Goal: Transaction & Acquisition: Purchase product/service

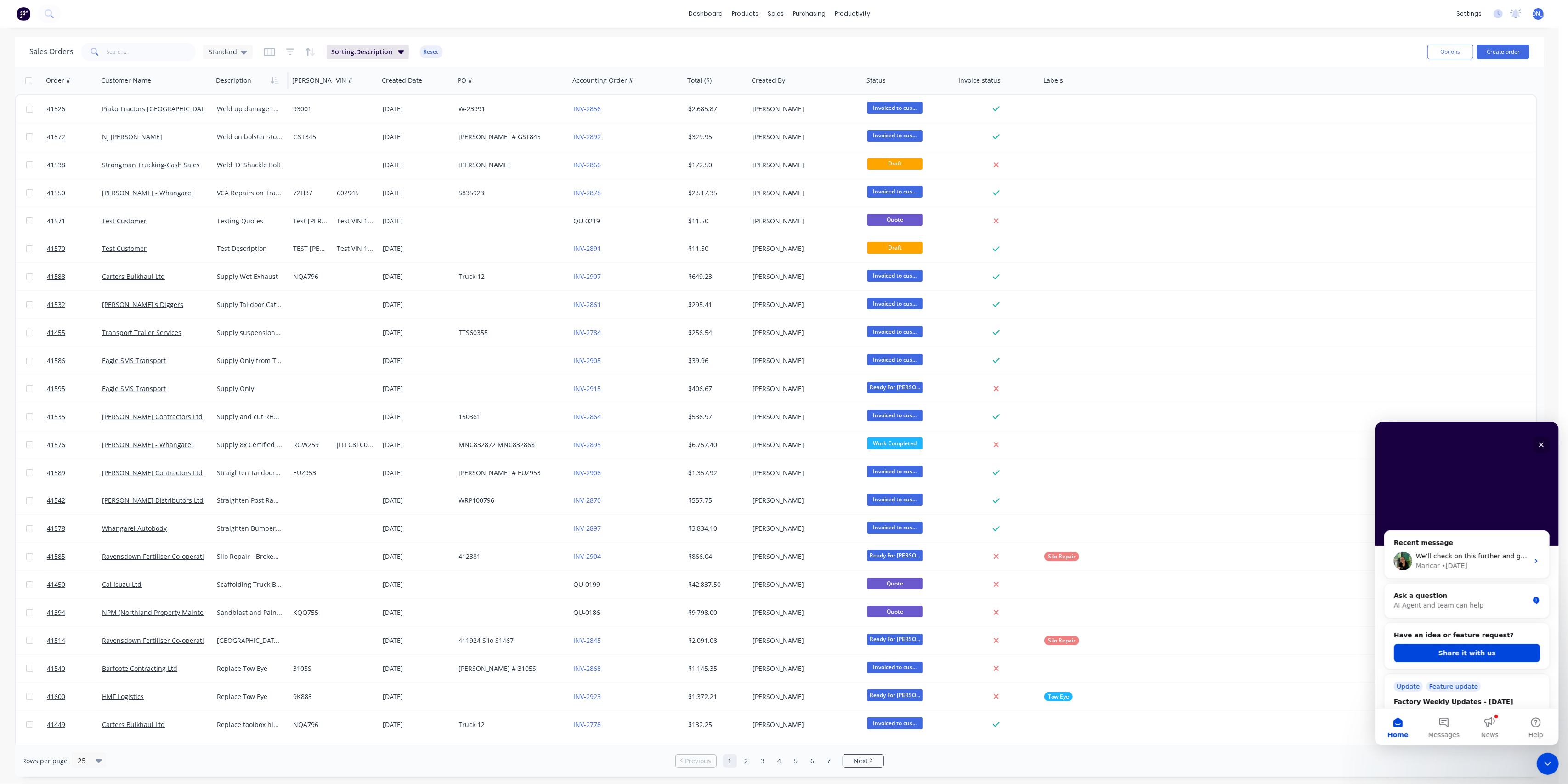
scroll to position [306, 0]
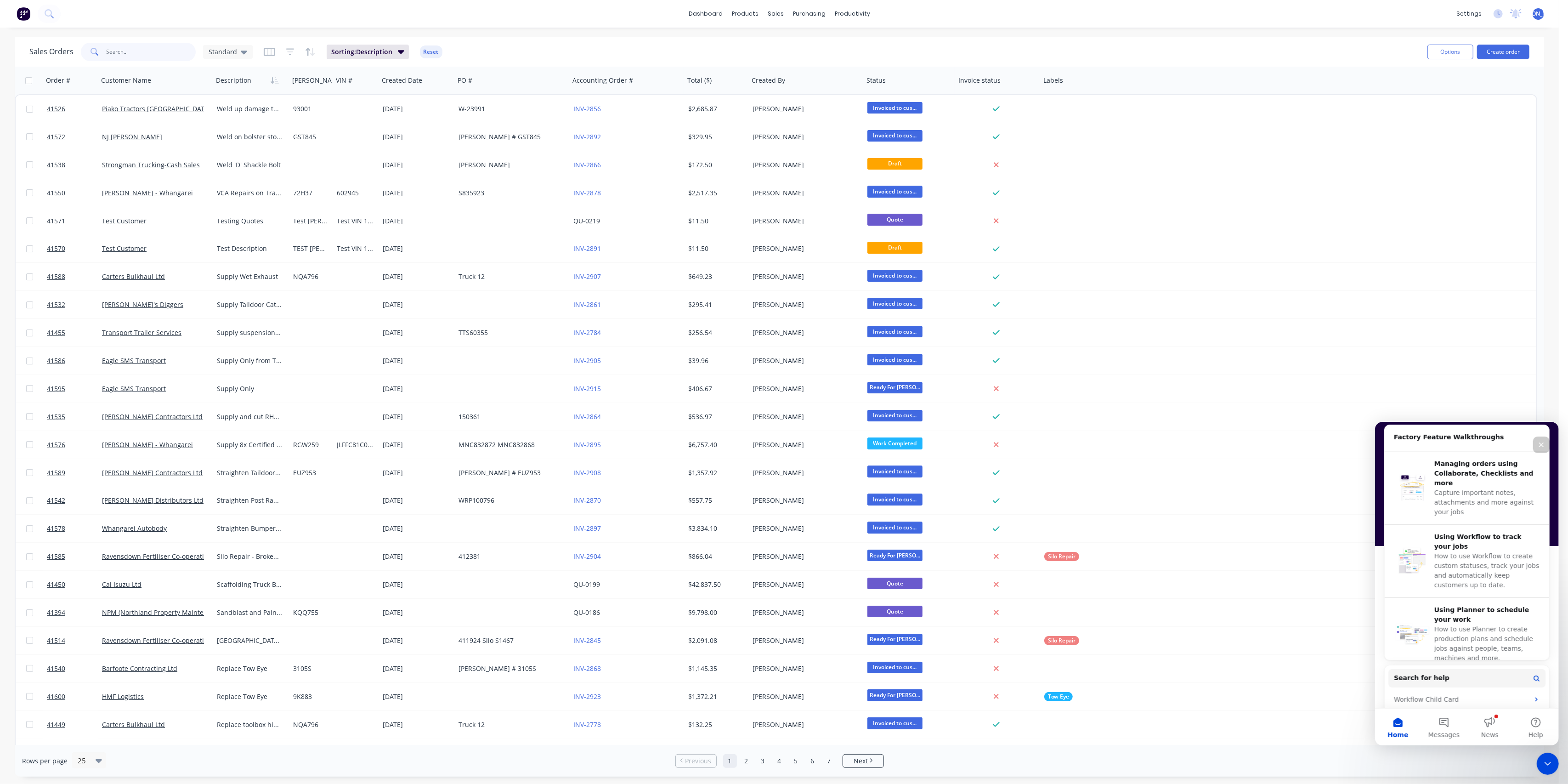
click at [144, 50] on input "text" at bounding box center [151, 52] width 89 height 18
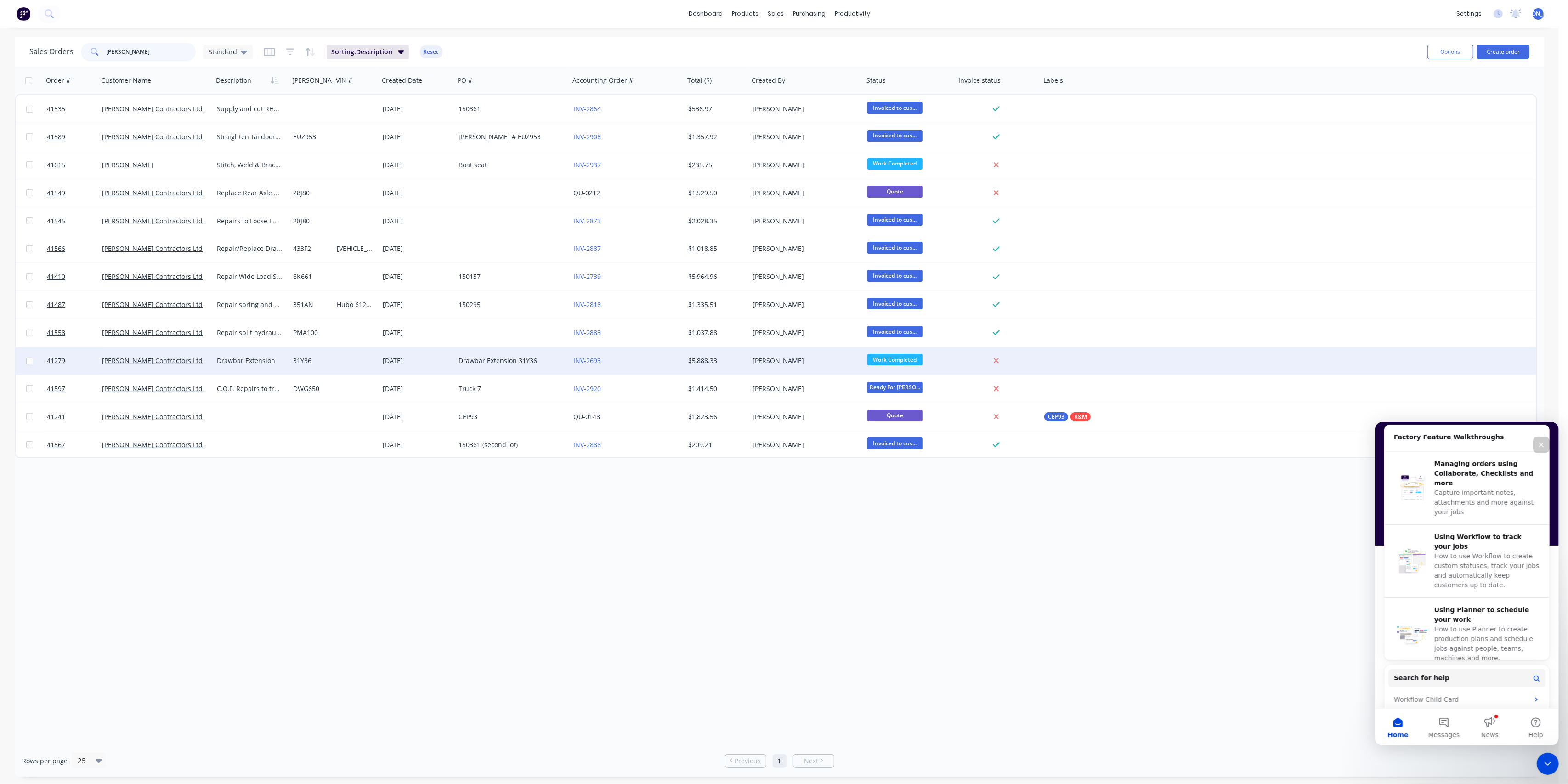
type input "[PERSON_NAME]"
click at [198, 366] on div "[PERSON_NAME] Contractors Ltd" at bounding box center [156, 360] width 115 height 27
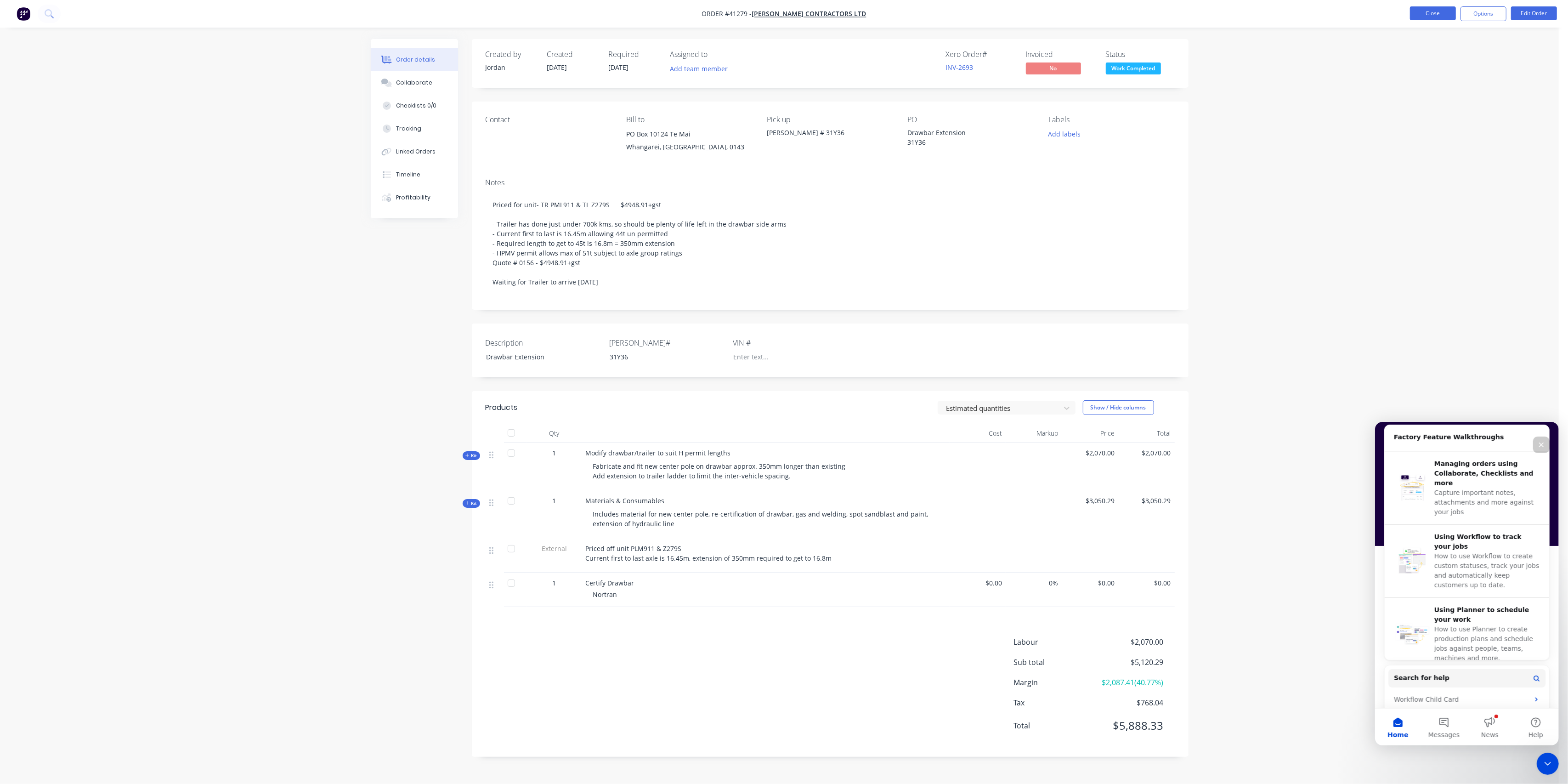
click at [1440, 15] on button "Close" at bounding box center [1432, 13] width 46 height 14
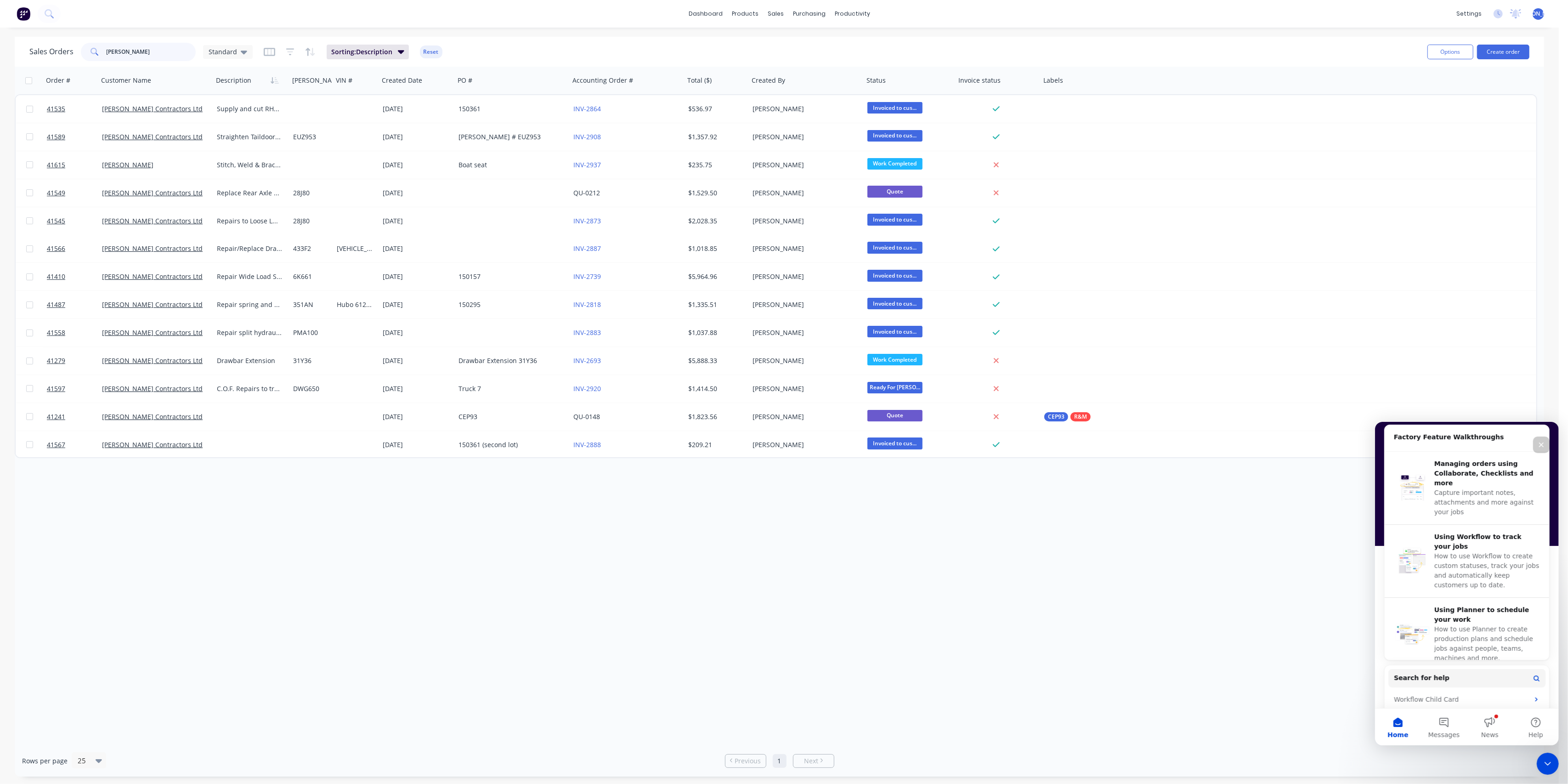
drag, startPoint x: 137, startPoint y: 47, endPoint x: 52, endPoint y: 45, distance: 85.0
click at [52, 45] on div "Sales Orders [PERSON_NAME] Standard" at bounding box center [141, 52] width 223 height 18
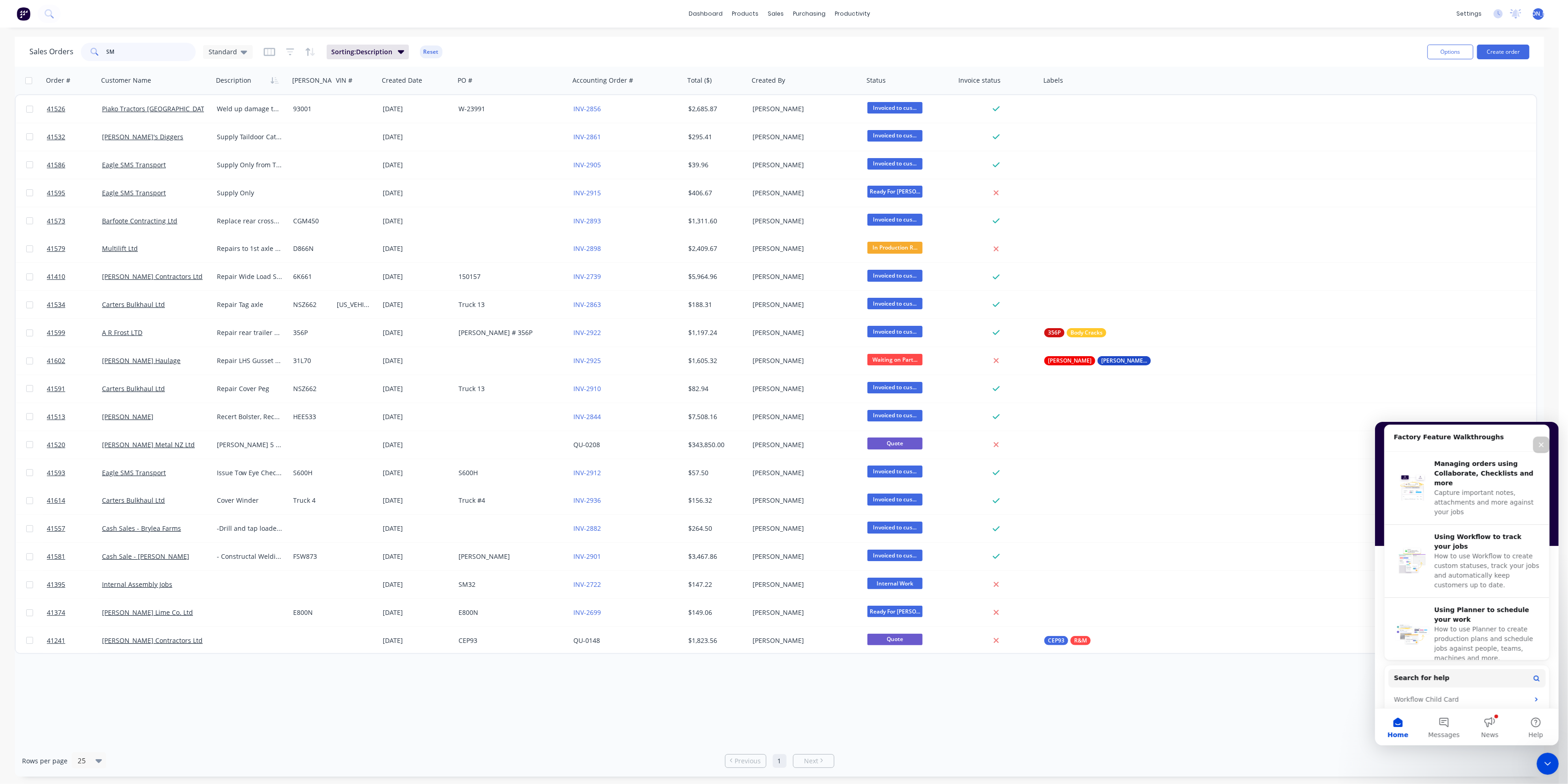
type input "S"
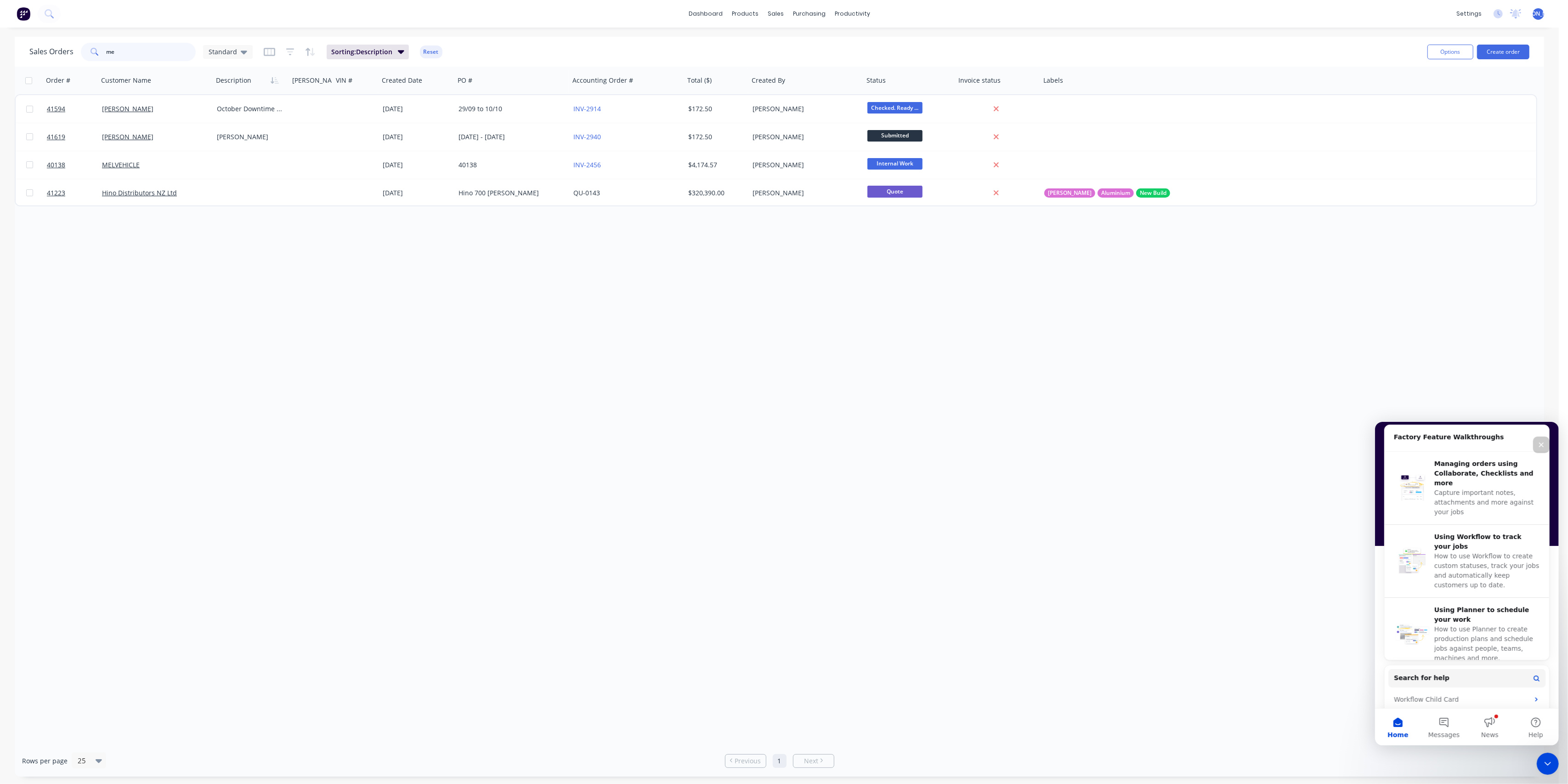
type input "m"
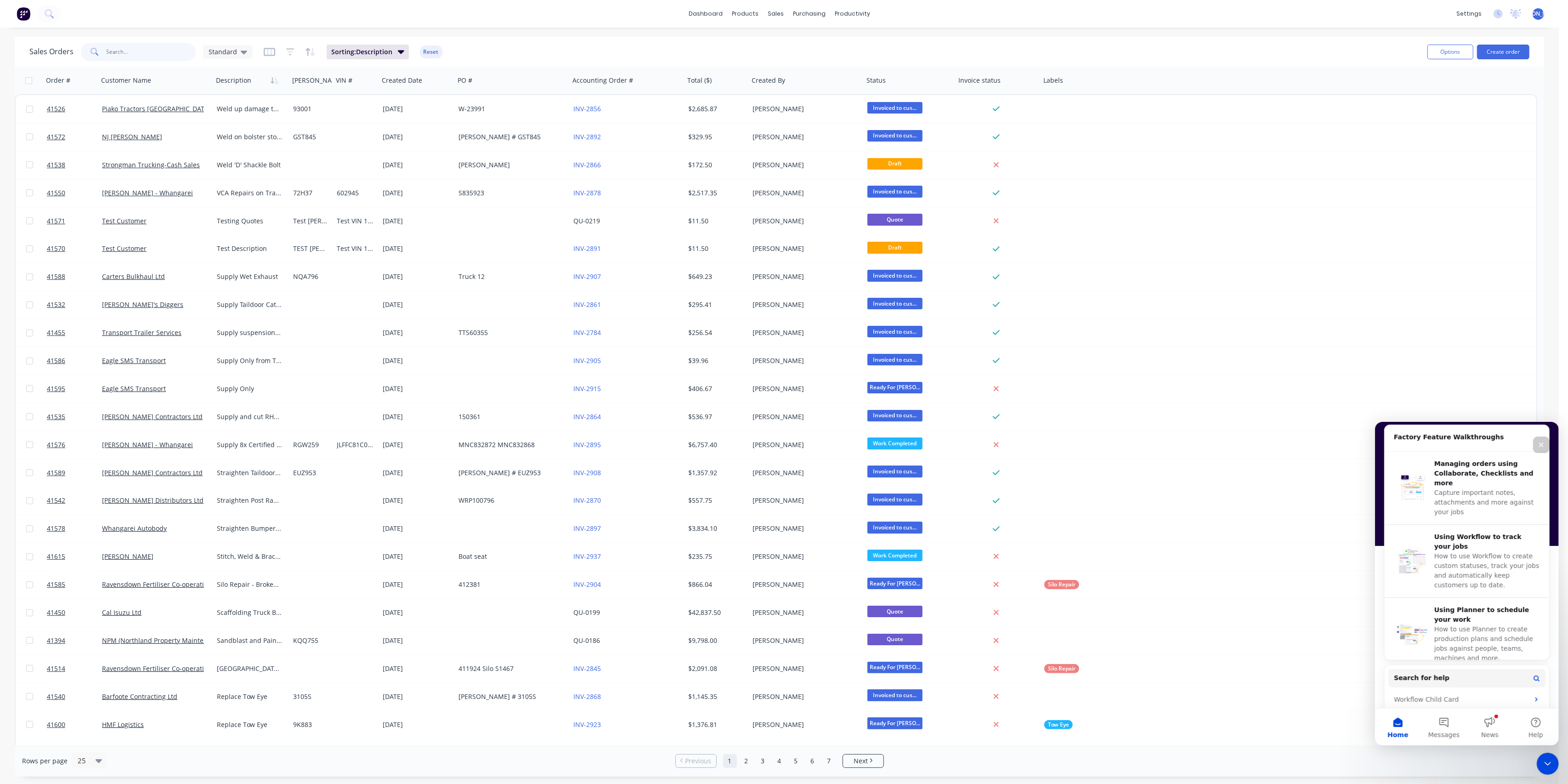
click at [149, 48] on input "text" at bounding box center [151, 52] width 89 height 18
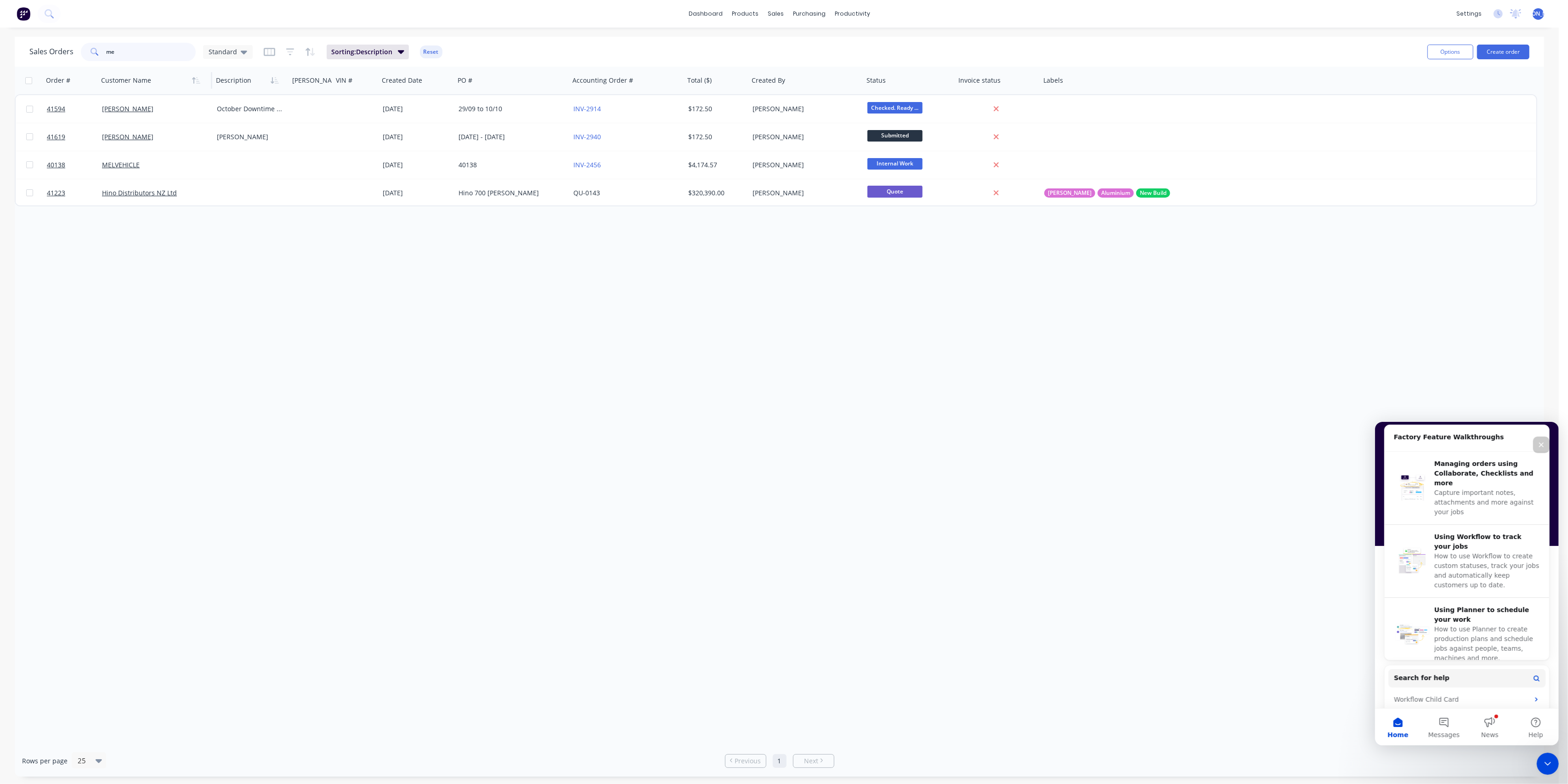
type input "m"
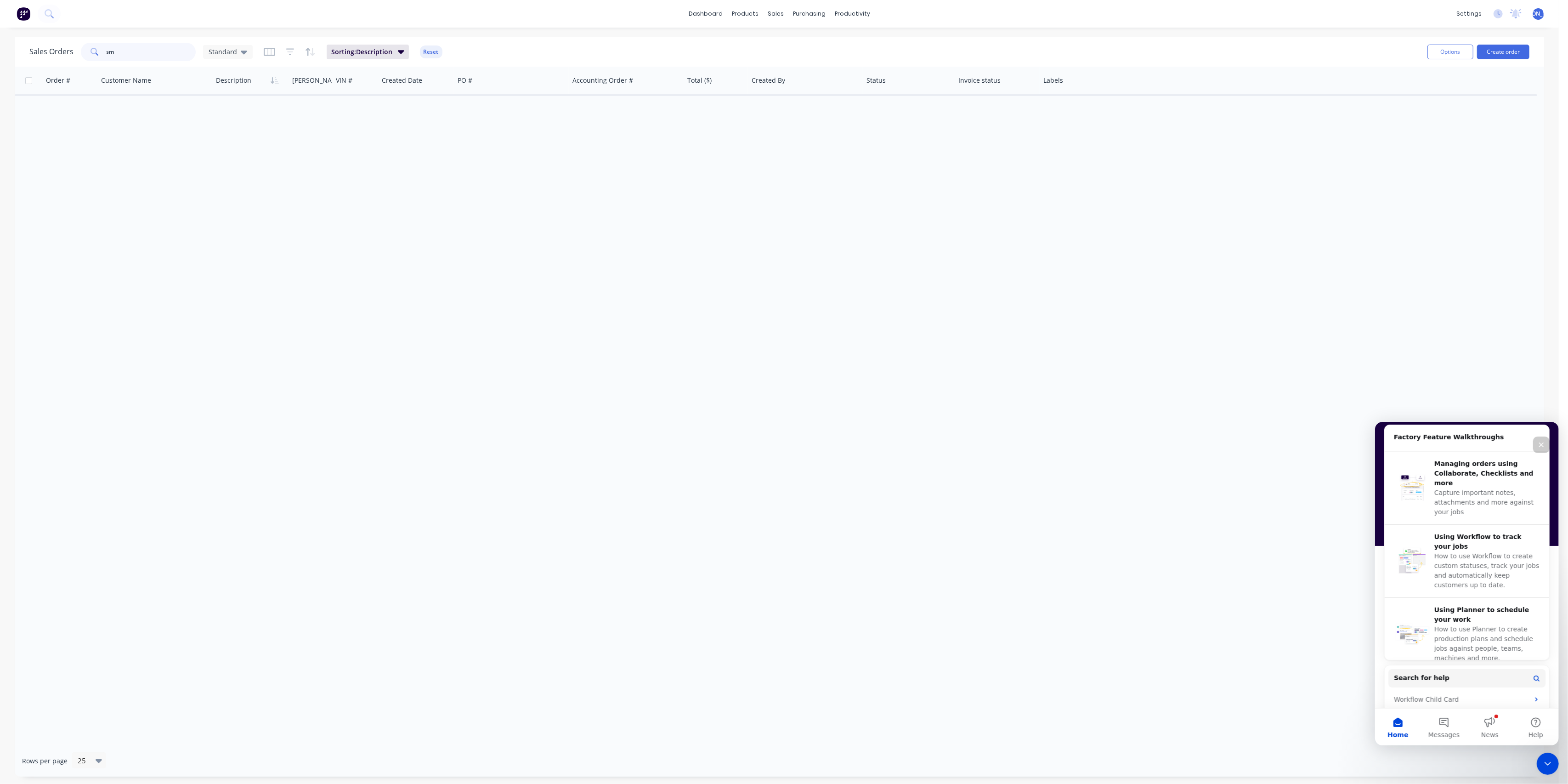
type input "s"
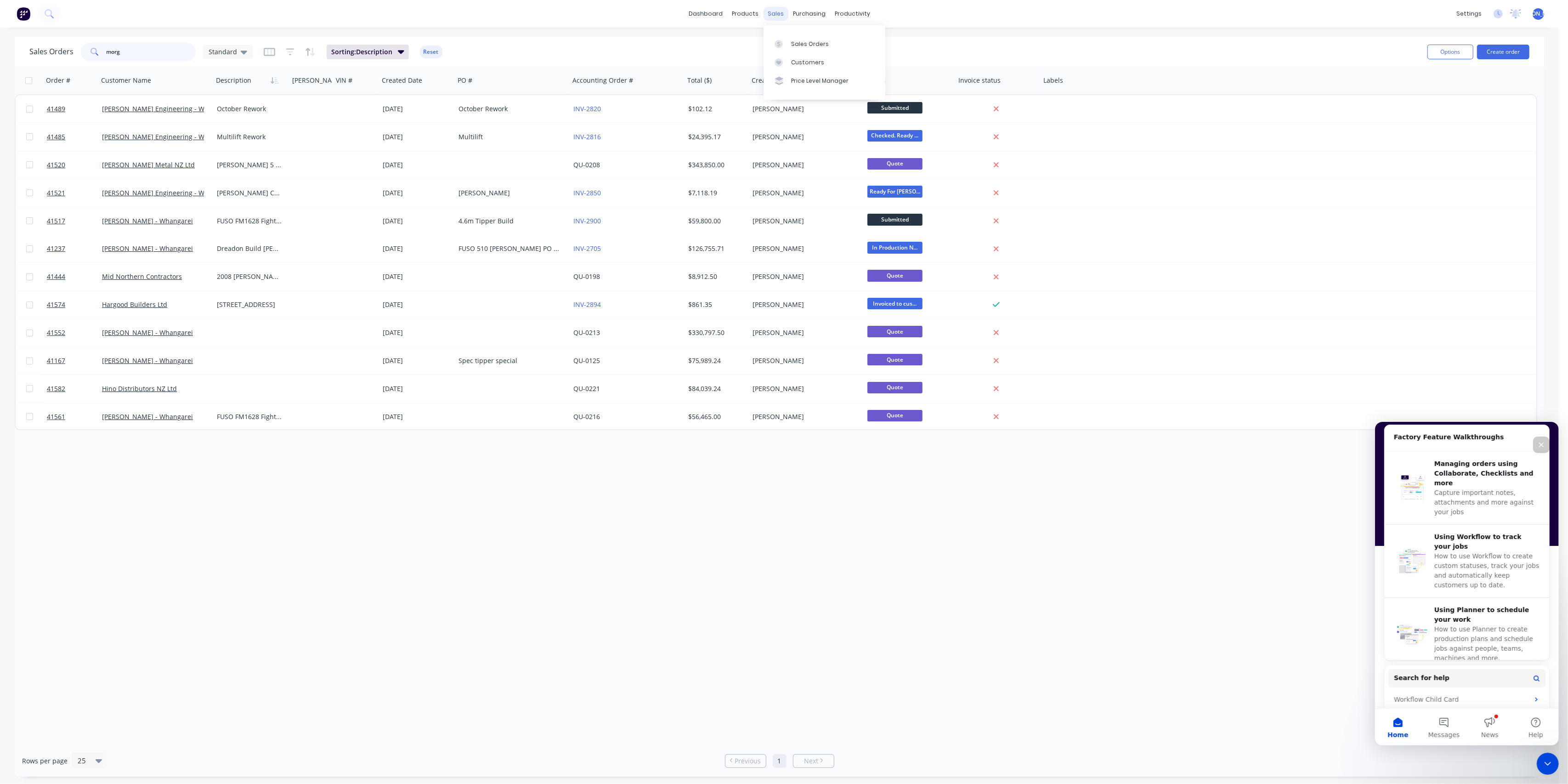
type input "morg"
click at [780, 13] on div "sales" at bounding box center [776, 13] width 26 height 14
click at [805, 58] on div "Customers" at bounding box center [808, 63] width 33 height 9
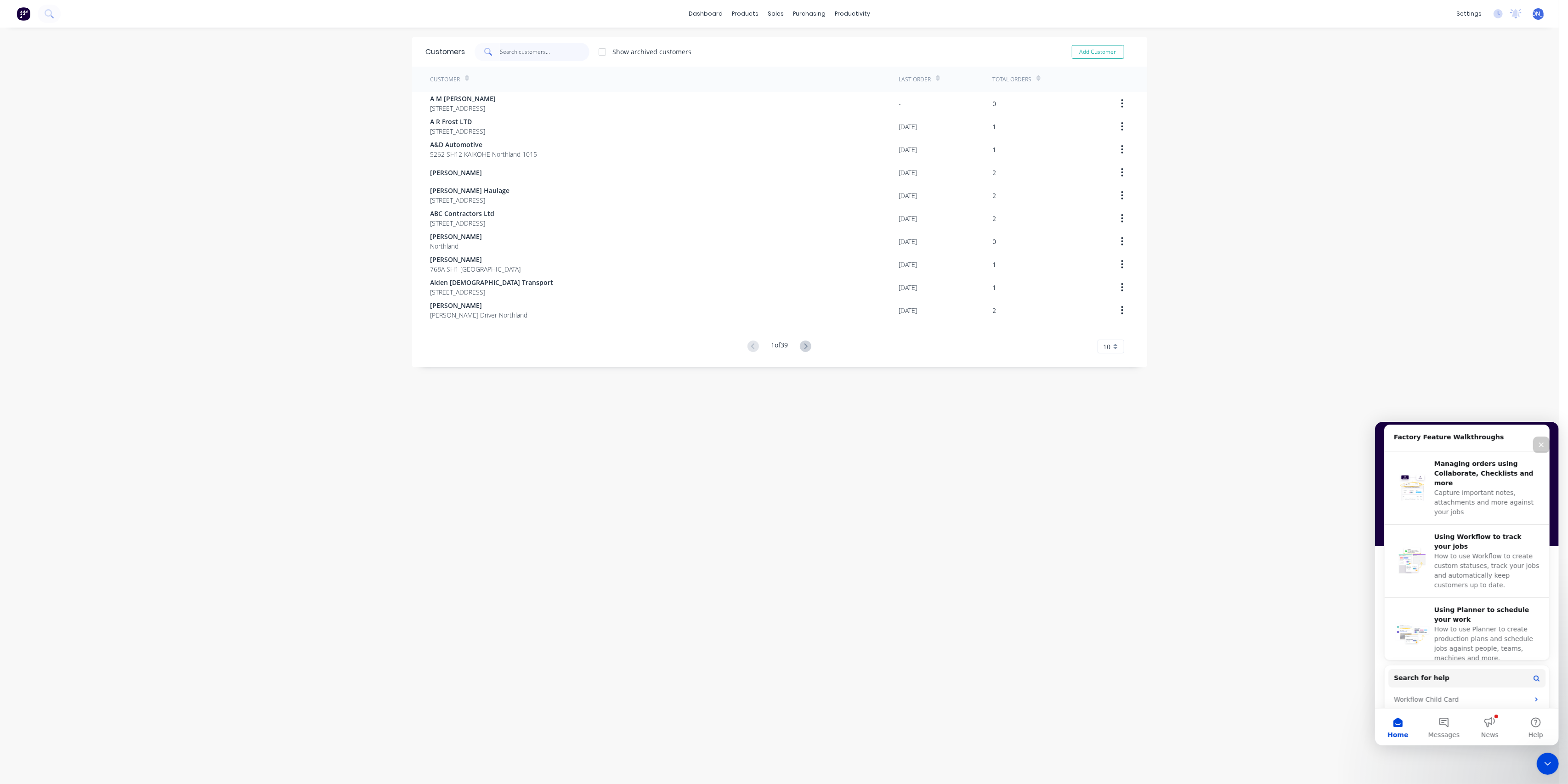
click at [531, 47] on input "text" at bounding box center [544, 52] width 89 height 18
type input "[PERSON_NAME]"
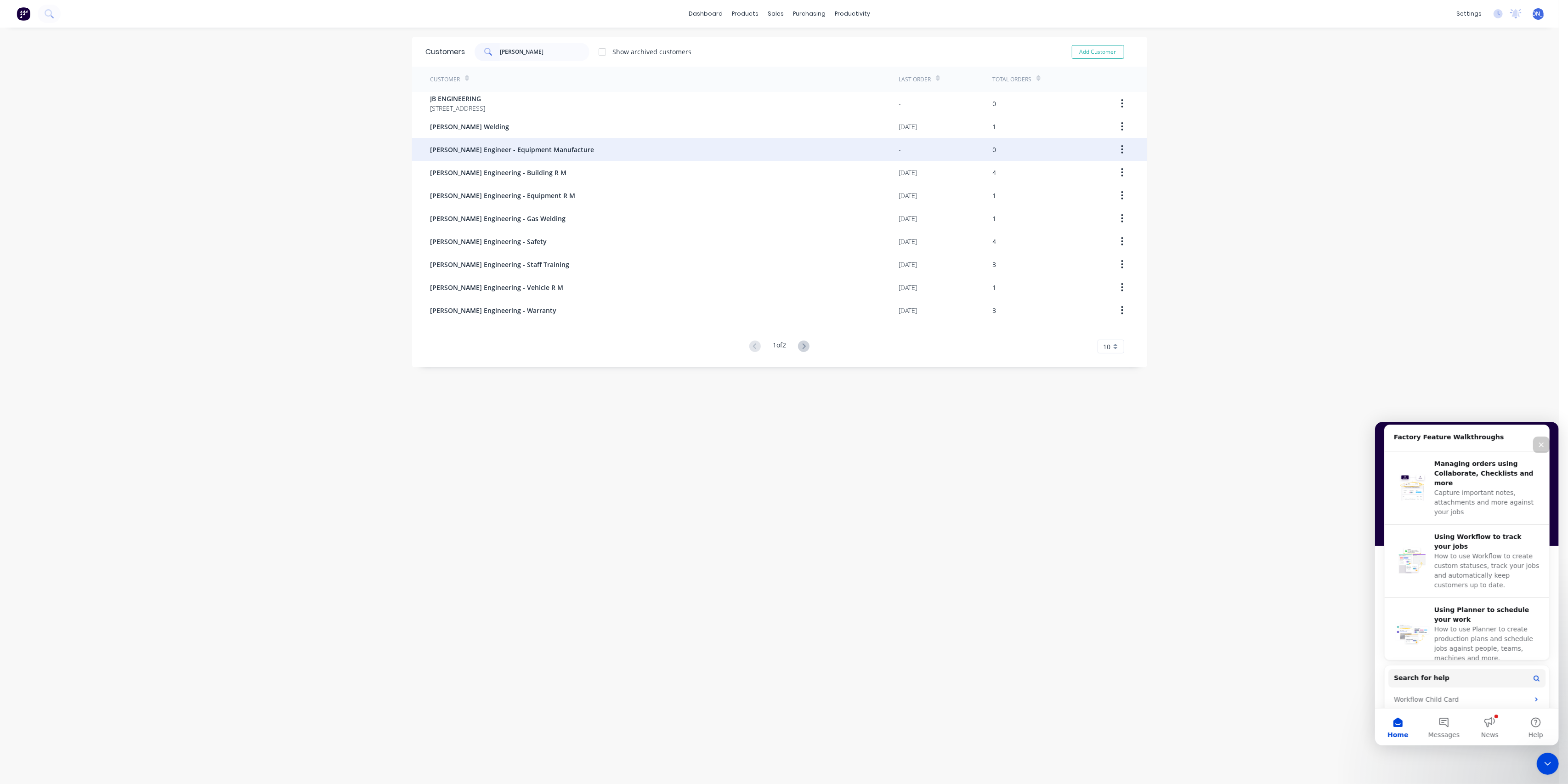
click at [619, 151] on div "[PERSON_NAME] Engineer - Equipment Manufacture" at bounding box center [665, 149] width 469 height 23
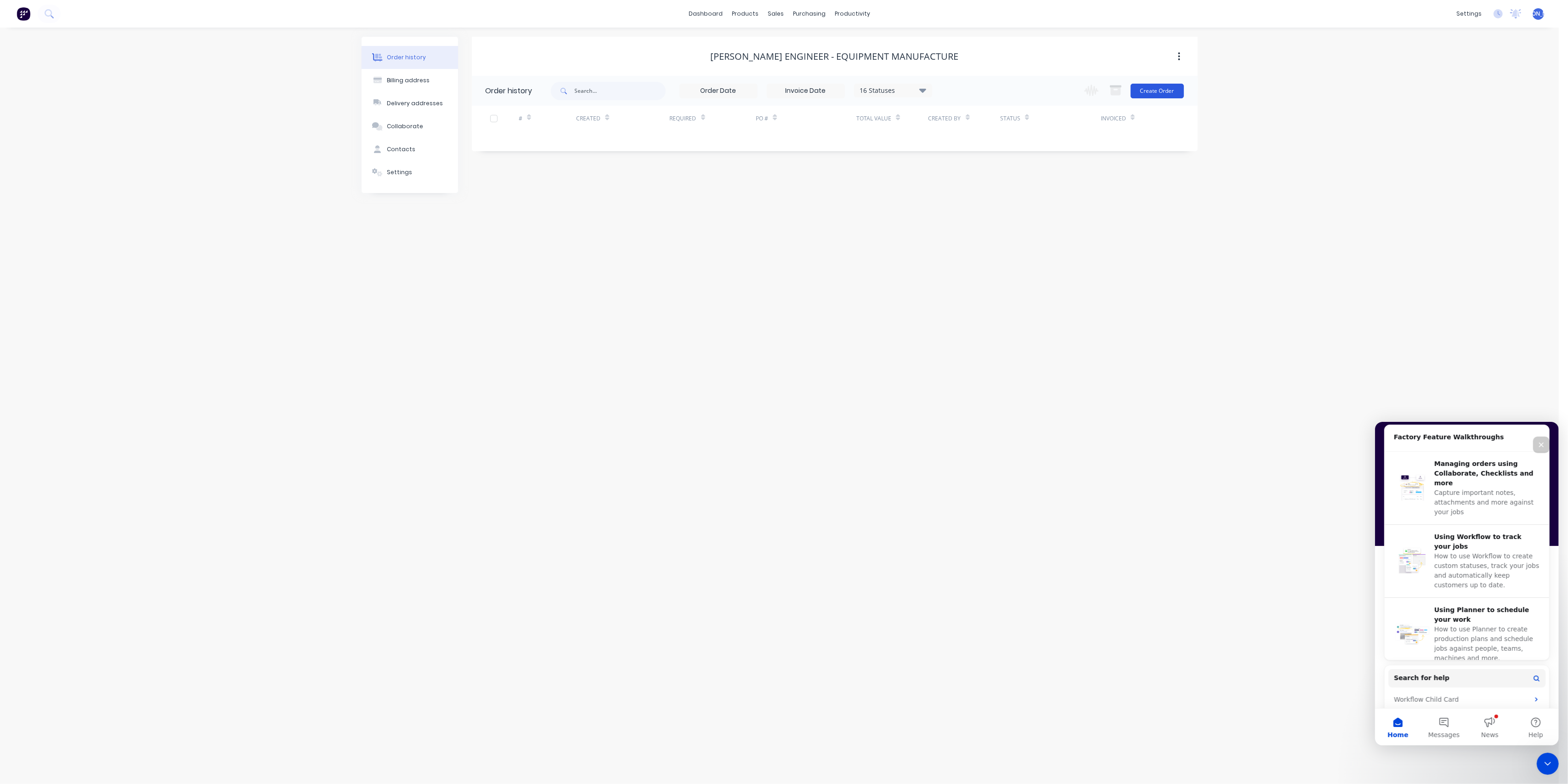
click at [1172, 86] on button "Create Order" at bounding box center [1157, 91] width 54 height 15
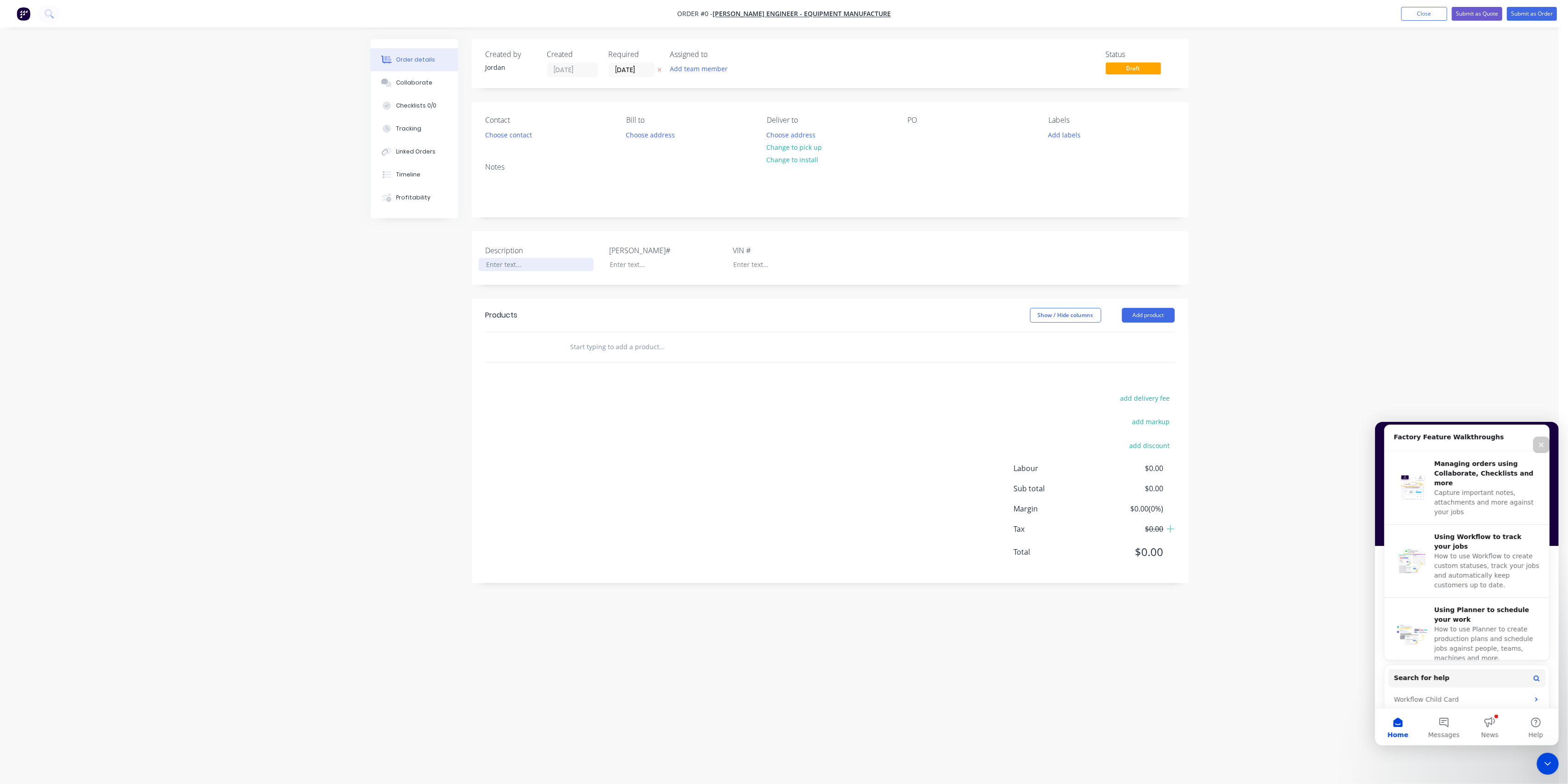
click at [501, 263] on div at bounding box center [536, 264] width 115 height 13
click at [520, 210] on div "Order details Collaborate Checklists 0/0 Tracking Linked Orders Timeline Profit…" at bounding box center [780, 374] width 836 height 671
drag, startPoint x: 489, startPoint y: 261, endPoint x: 514, endPoint y: 248, distance: 28.2
click at [492, 256] on div "Description 169a" at bounding box center [543, 257] width 115 height 26
click at [548, 222] on div "Created by [PERSON_NAME] Created [DATE] Required [DATE] Assigned to Add team me…" at bounding box center [830, 311] width 716 height 544
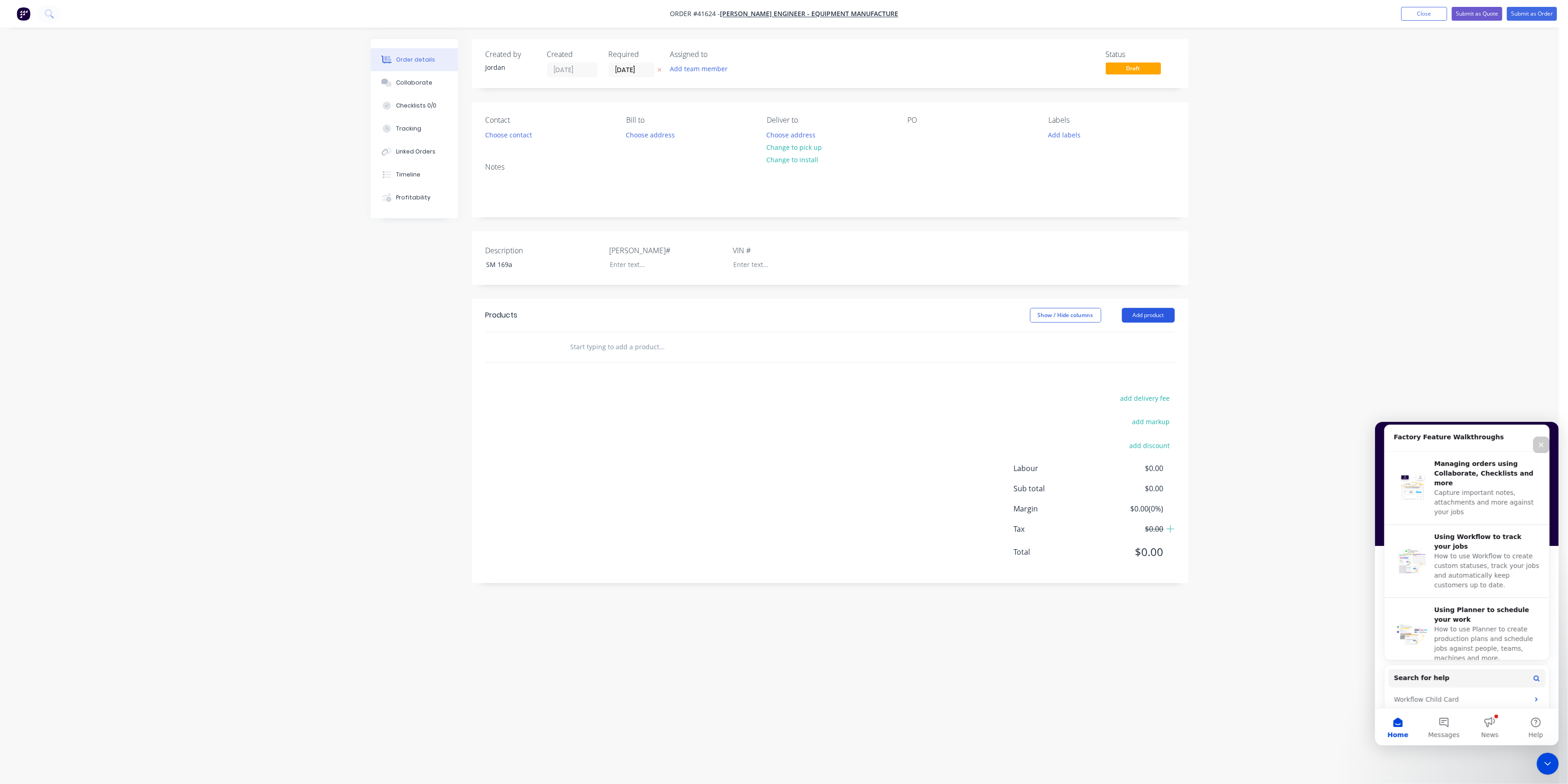
click at [1152, 314] on button "Add product" at bounding box center [1148, 315] width 53 height 15
click at [1147, 335] on div "Product catalogue" at bounding box center [1131, 338] width 71 height 13
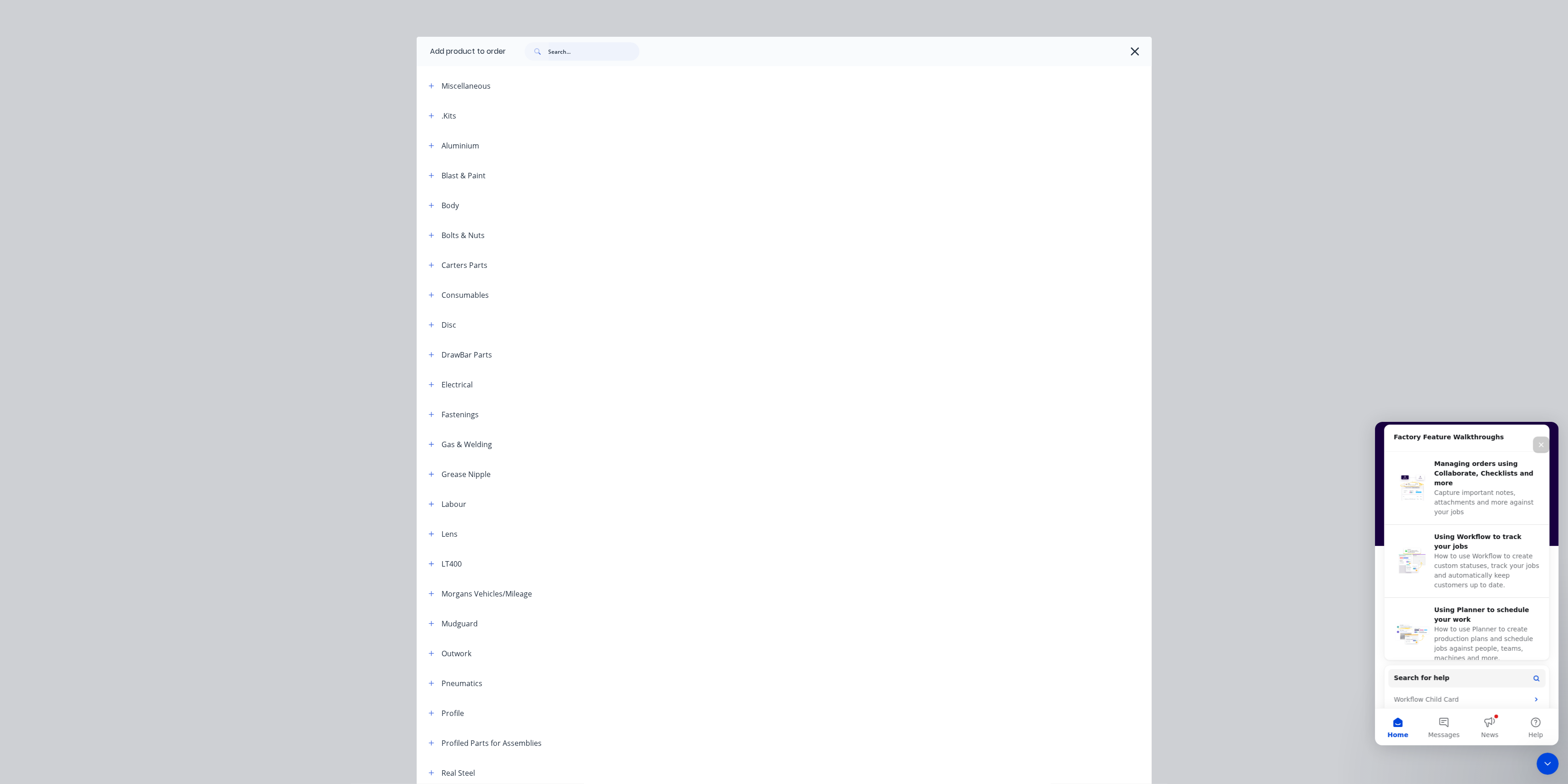
click at [573, 54] on input "text" at bounding box center [593, 51] width 91 height 18
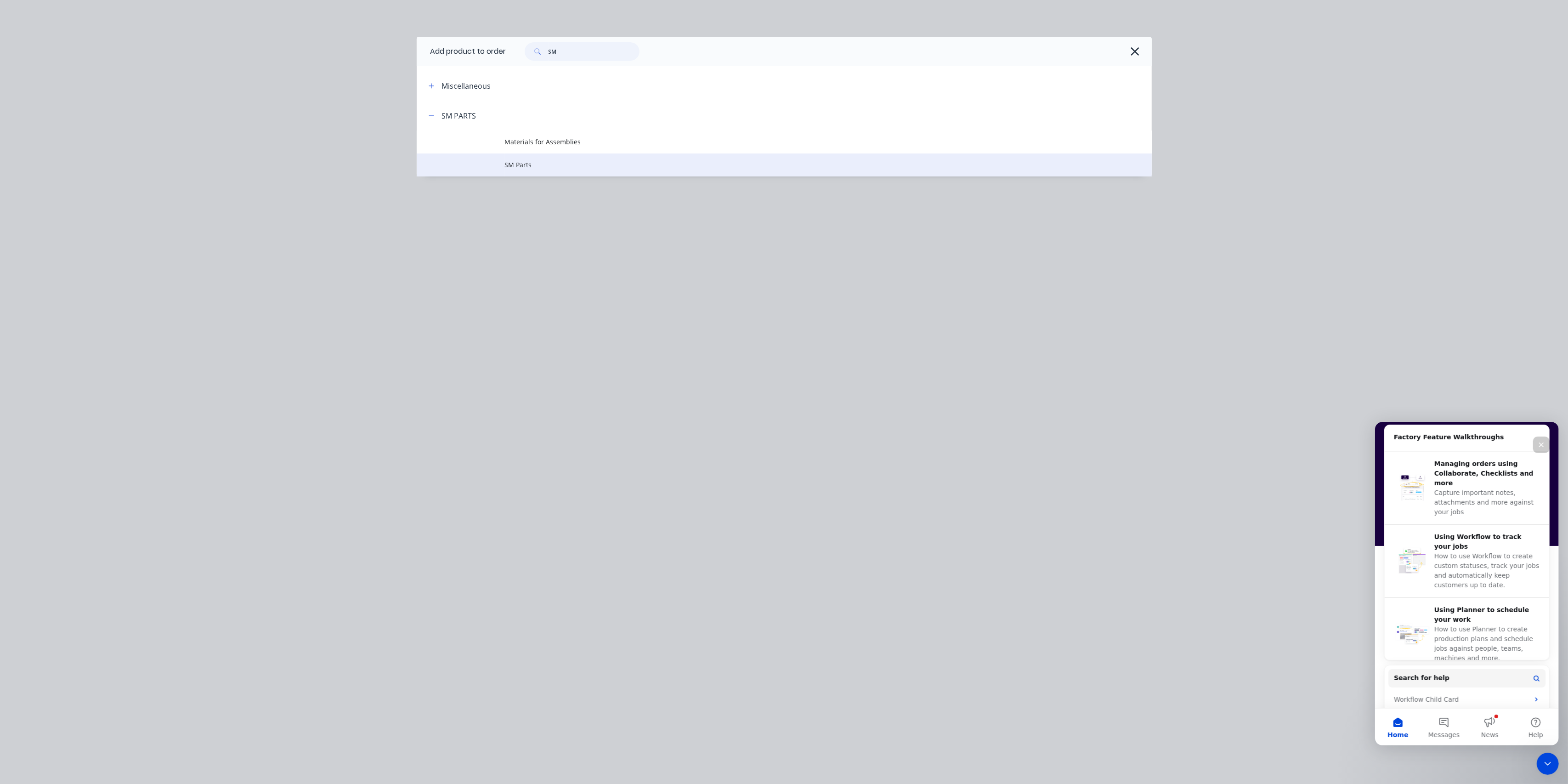
type input "SM"
click at [529, 169] on span "SM Parts" at bounding box center [763, 165] width 517 height 10
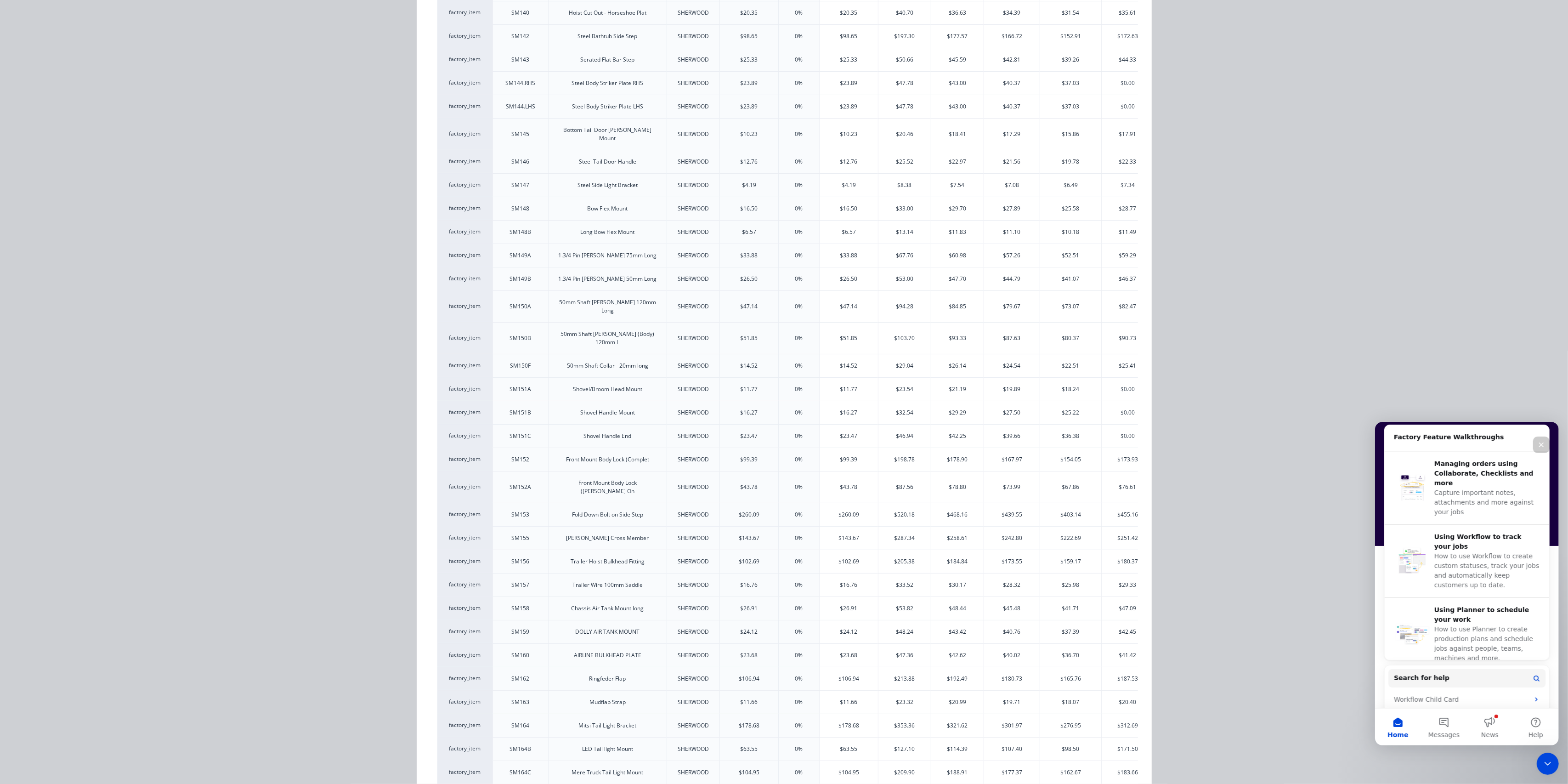
scroll to position [1633, 0]
click at [835, 752] on div "$9.43" at bounding box center [849, 764] width 58 height 23
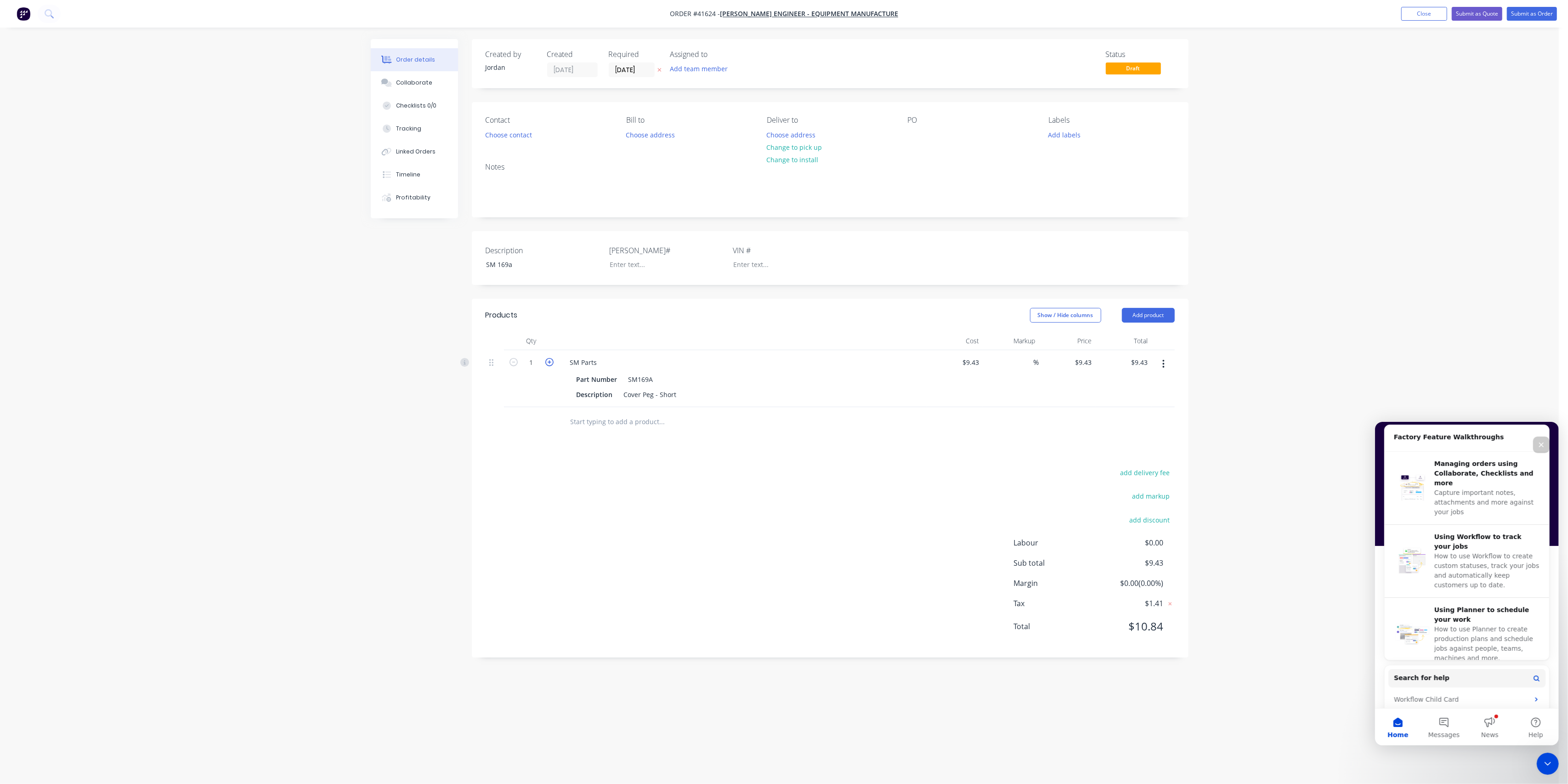
click at [551, 360] on icon "button" at bounding box center [550, 362] width 9 height 9
type input "2"
type input "$18.86"
click at [551, 360] on icon "button" at bounding box center [550, 362] width 9 height 9
type input "3"
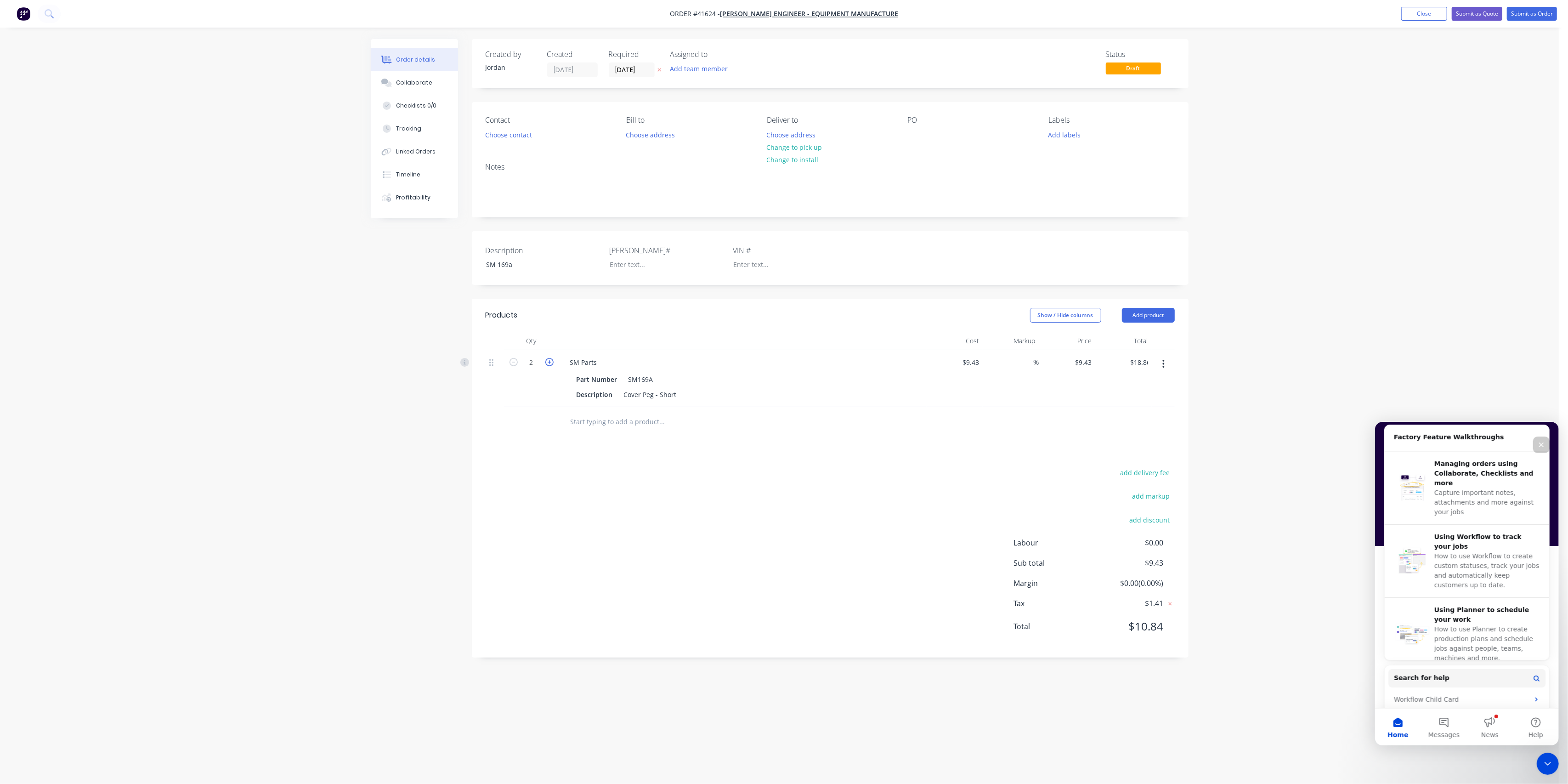
type input "$28.29"
click at [551, 360] on icon "button" at bounding box center [550, 362] width 9 height 9
type input "4"
type input "$37.72"
click at [551, 360] on icon "button" at bounding box center [550, 362] width 9 height 9
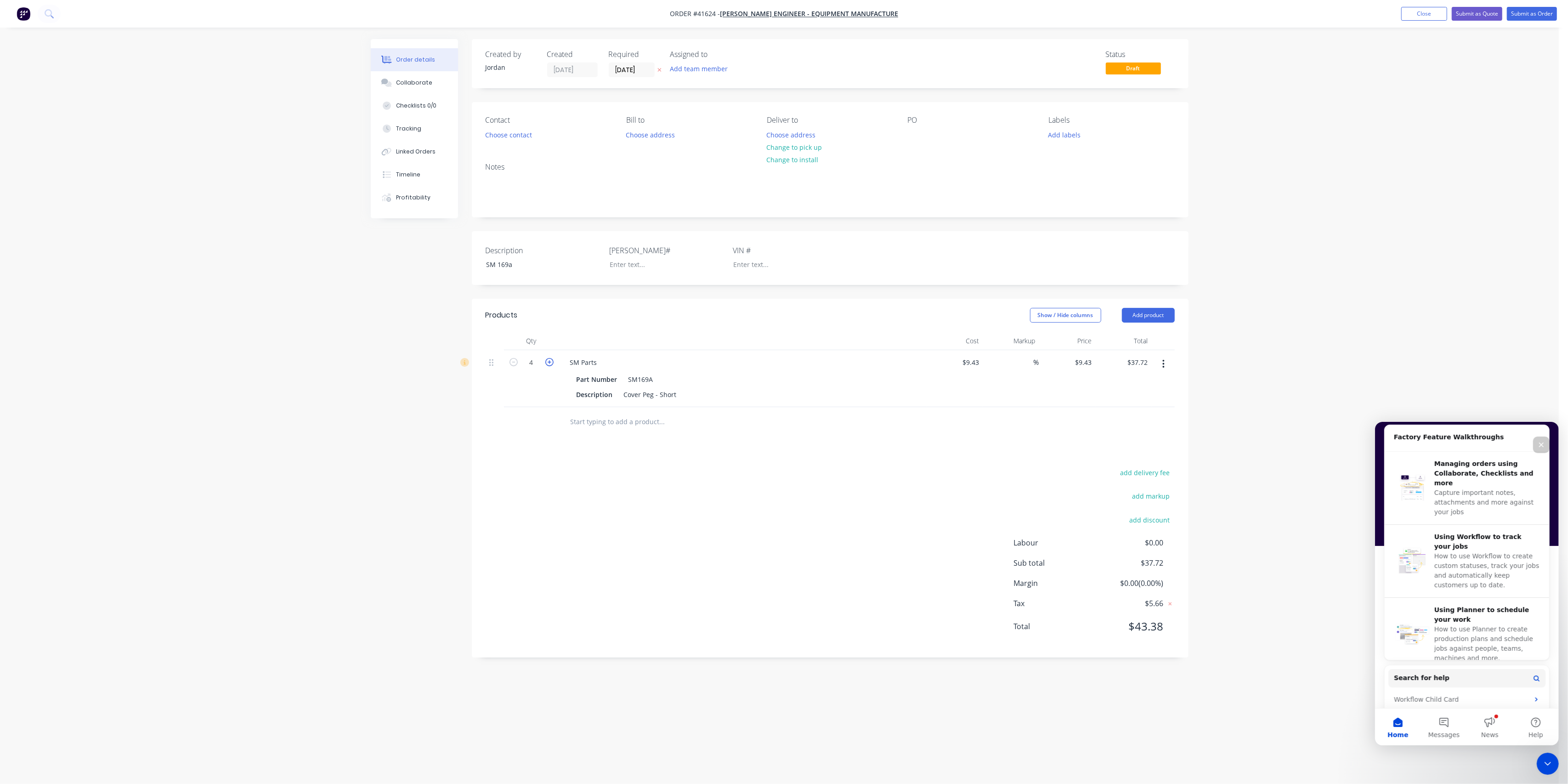
type input "5"
type input "$47.15"
click at [551, 360] on icon "button" at bounding box center [550, 362] width 9 height 9
type input "6"
type input "$56.58"
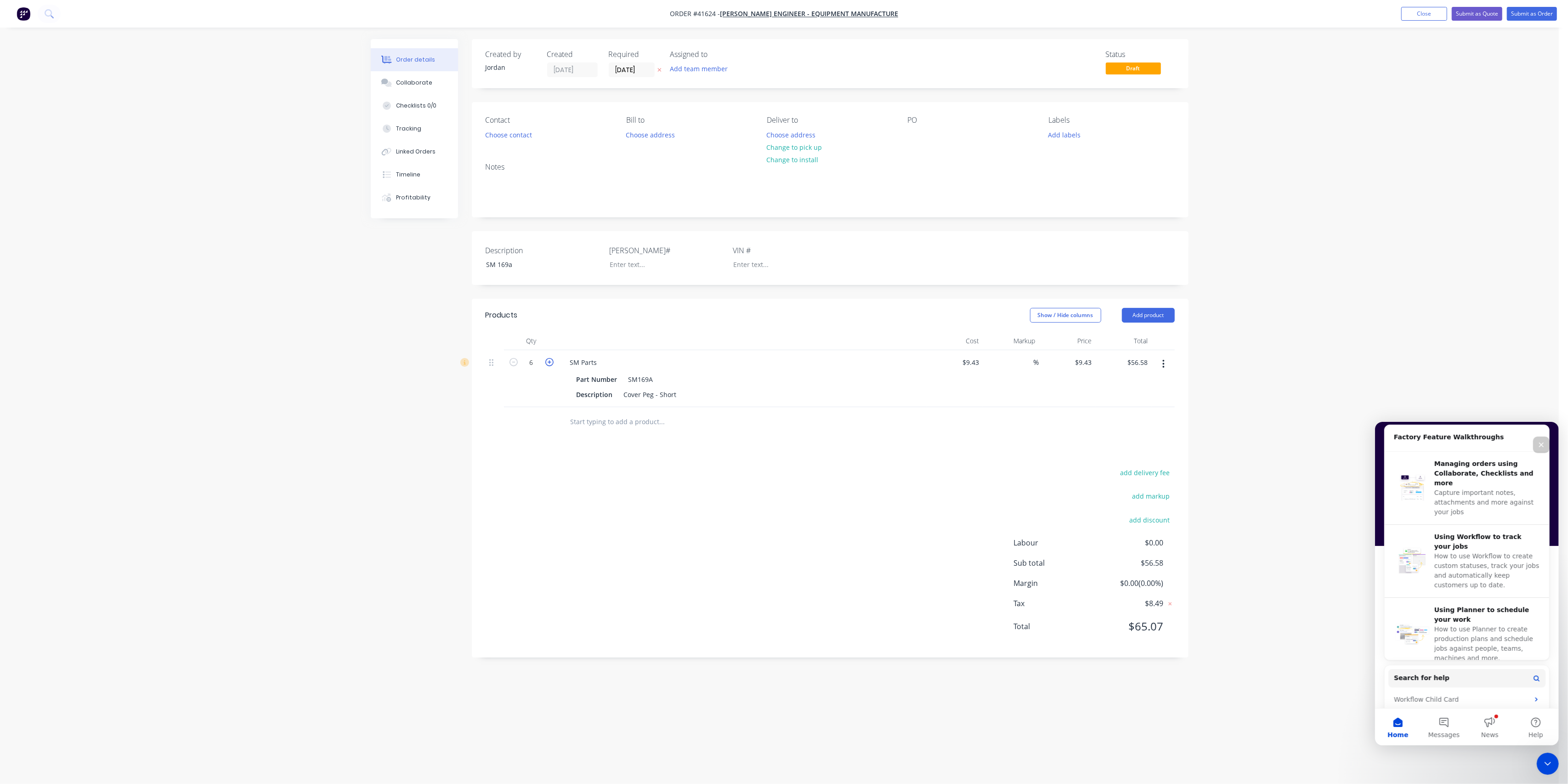
click at [551, 360] on icon "button" at bounding box center [550, 362] width 9 height 9
type input "7"
type input "$66.01"
click at [539, 363] on input "7" at bounding box center [531, 362] width 24 height 14
type input "20"
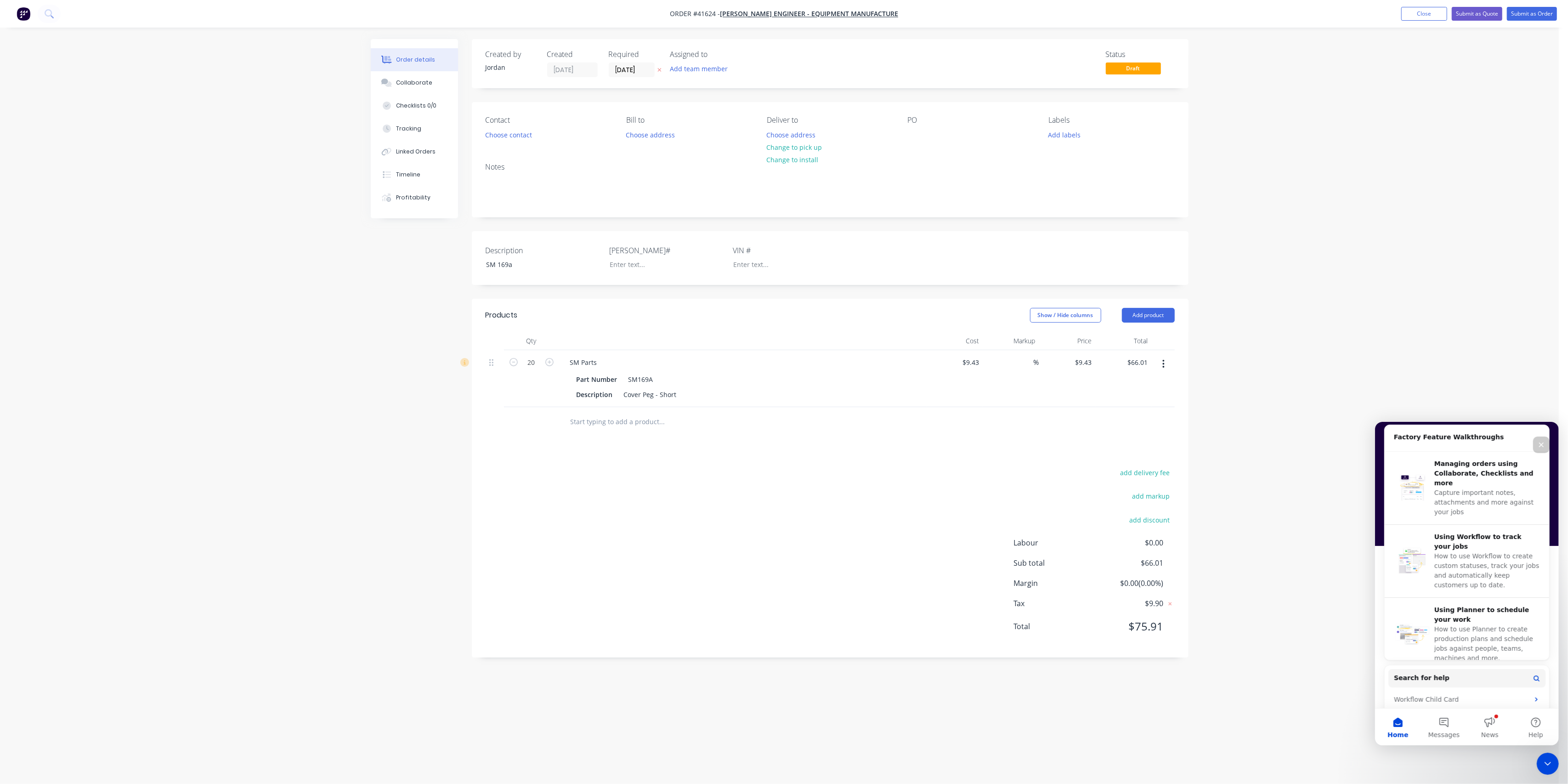
type input "$188.60"
click at [825, 522] on div "add delivery fee add markup add discount Labour $0.00 Sub total $66.01 Margin $…" at bounding box center [830, 555] width 689 height 177
click at [1518, 12] on button "Submit as Order" at bounding box center [1532, 13] width 50 height 14
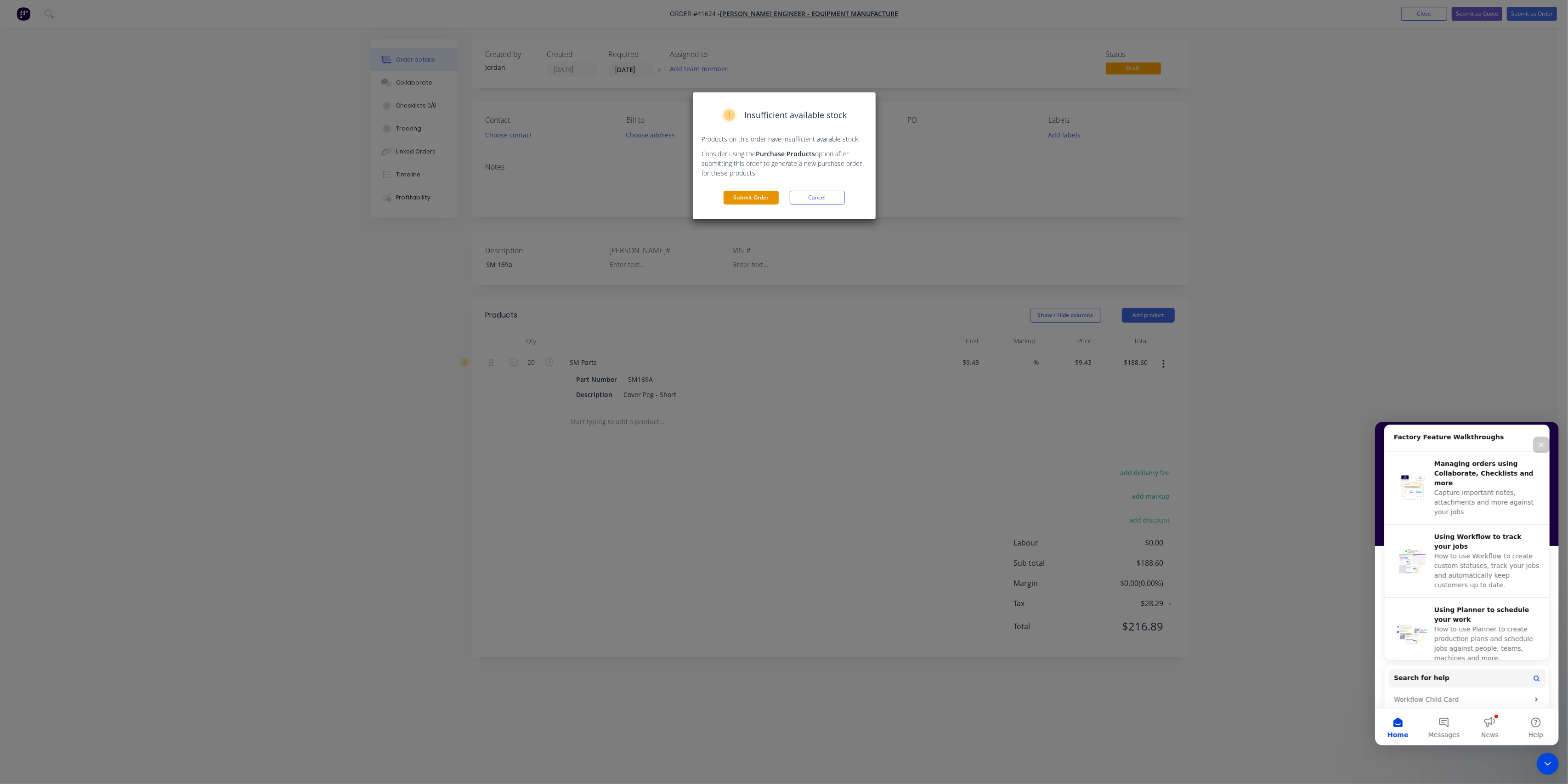
click at [743, 196] on button "Submit Order" at bounding box center [751, 197] width 55 height 14
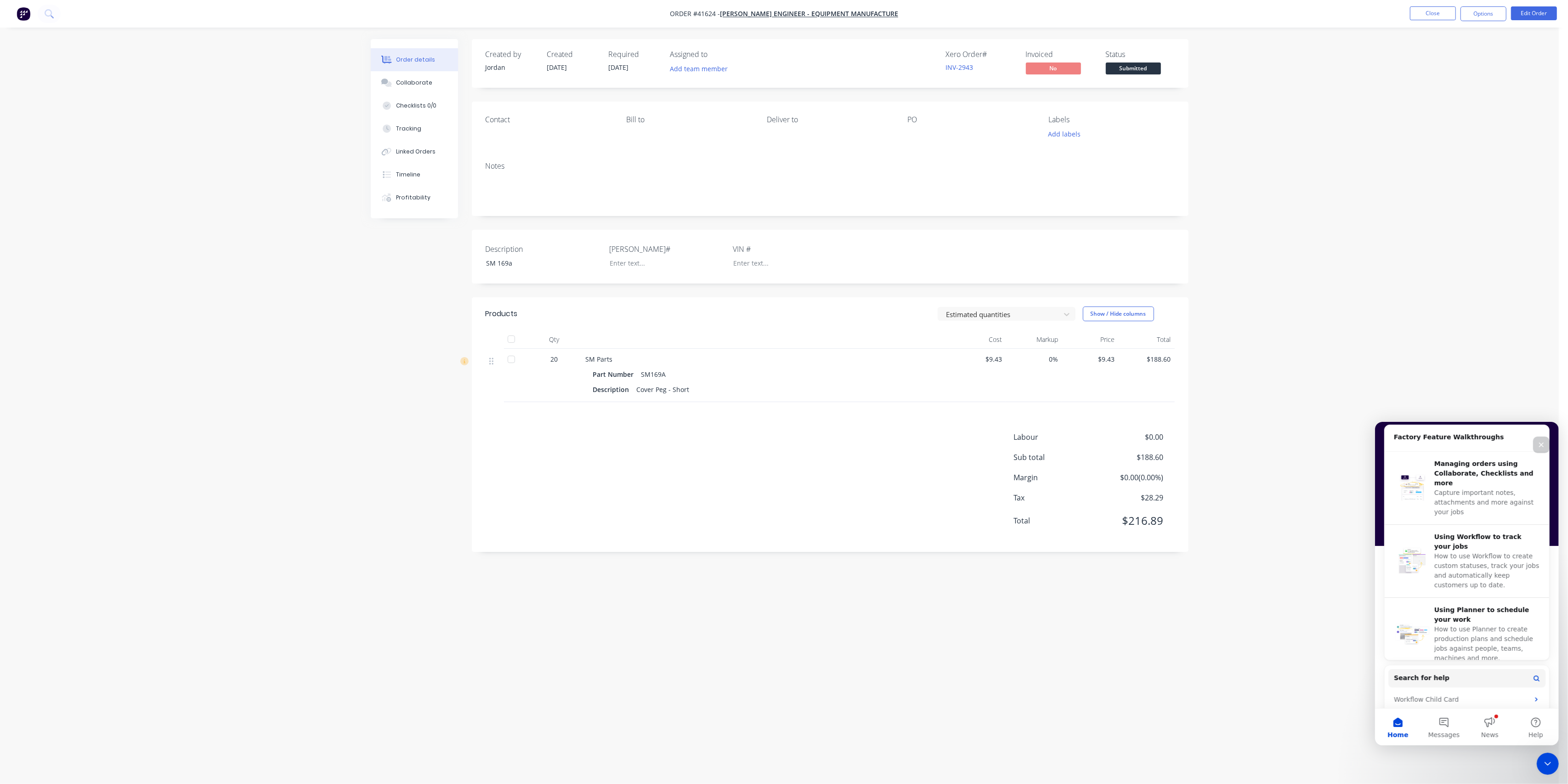
click at [1540, 444] on icon "Close" at bounding box center [1541, 444] width 7 height 7
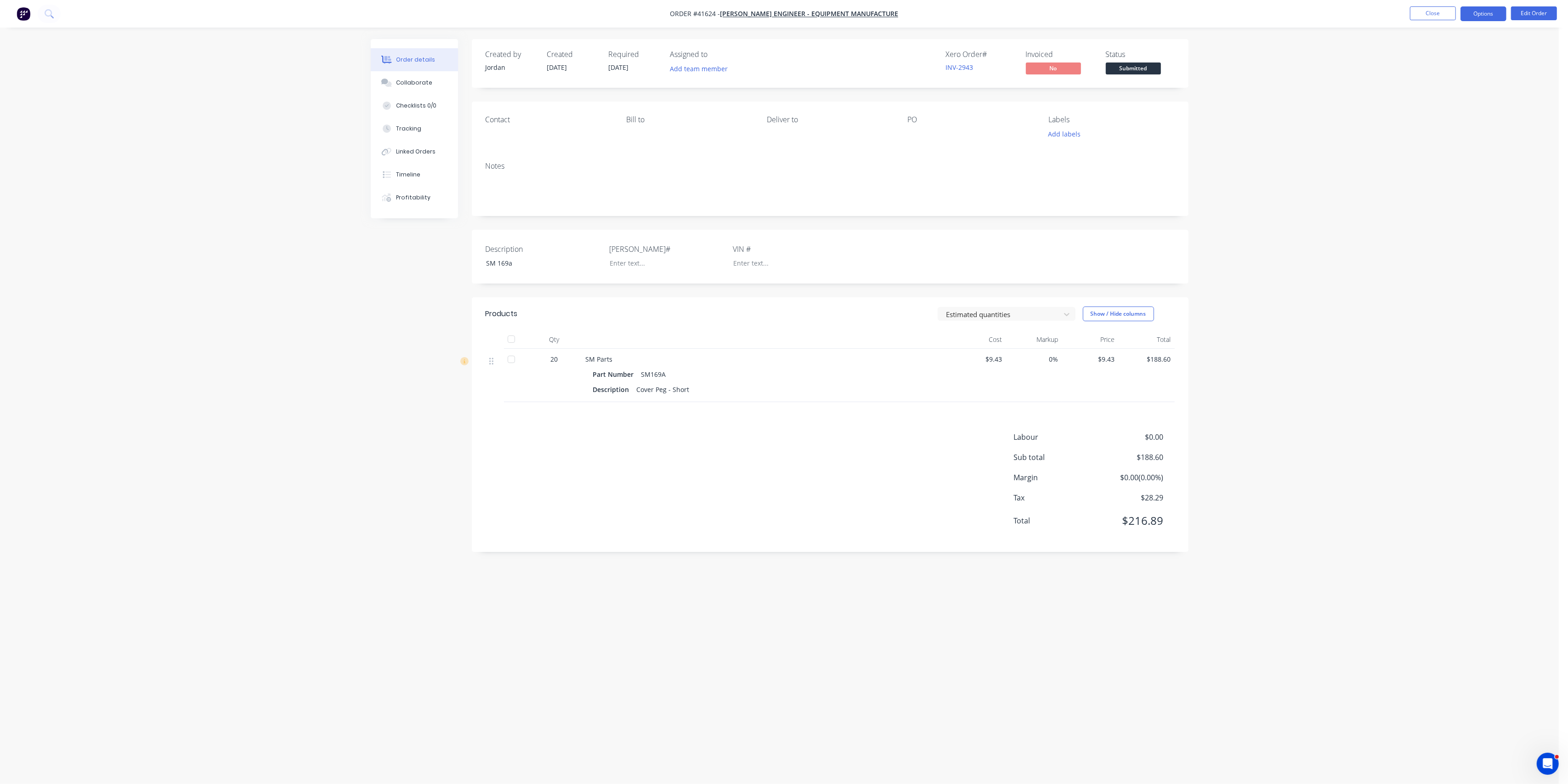
click at [1496, 16] on button "Options" at bounding box center [1483, 14] width 46 height 15
click at [1438, 111] on div "Work Order" at bounding box center [1455, 111] width 85 height 13
click at [1454, 96] on div "Without pricing" at bounding box center [1455, 93] width 85 height 13
click at [1338, 61] on div "Order details Collaborate Checklists 0/0 Tracking Linked Orders Timeline Profit…" at bounding box center [779, 392] width 1559 height 784
click at [1342, 156] on div "Order details Collaborate Checklists 0/0 Tracking Linked Orders Timeline Profit…" at bounding box center [779, 392] width 1559 height 784
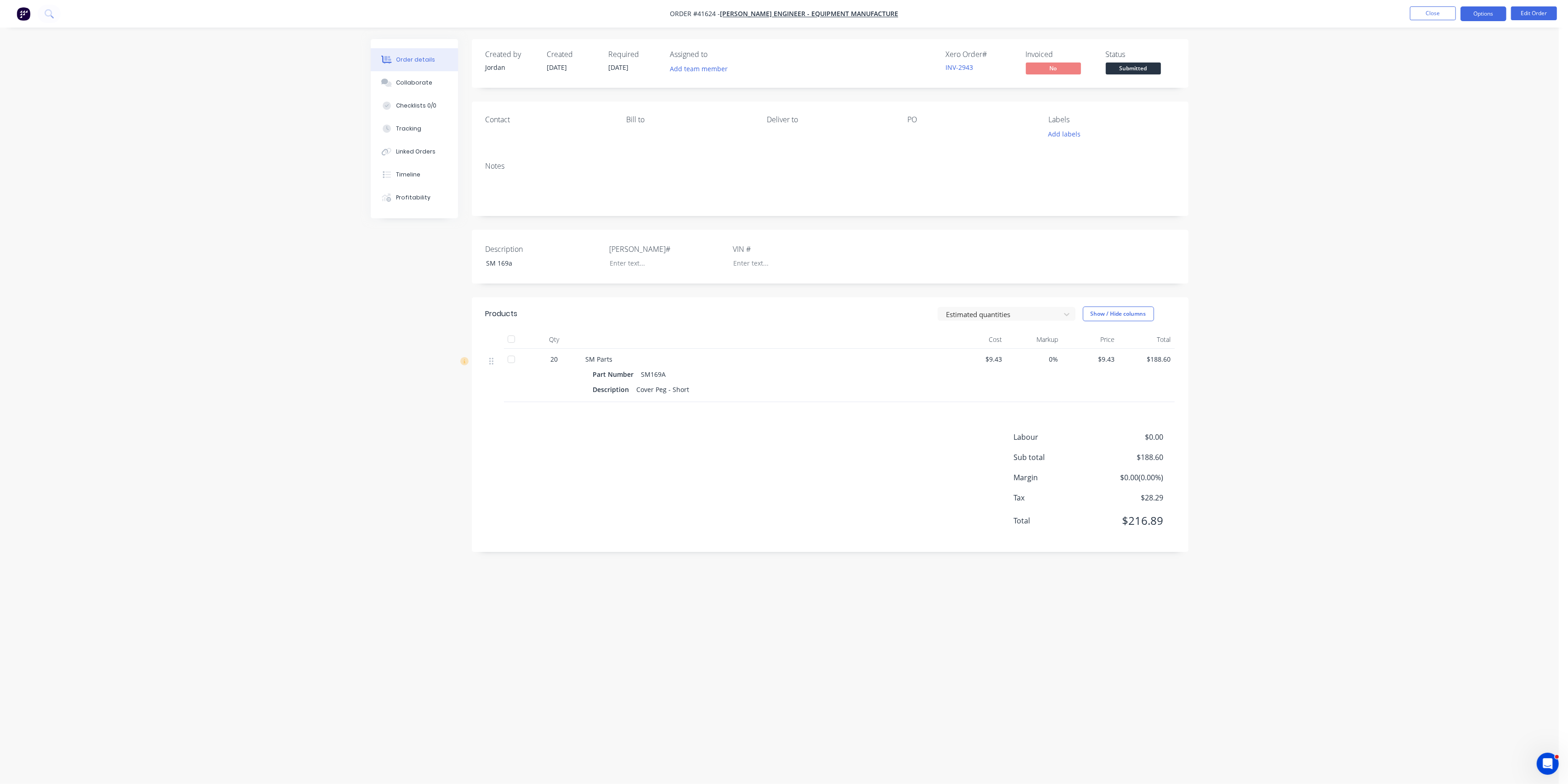
click at [1475, 17] on button "Options" at bounding box center [1483, 14] width 46 height 15
click at [1418, 164] on div "Purchase Products" at bounding box center [1455, 166] width 85 height 13
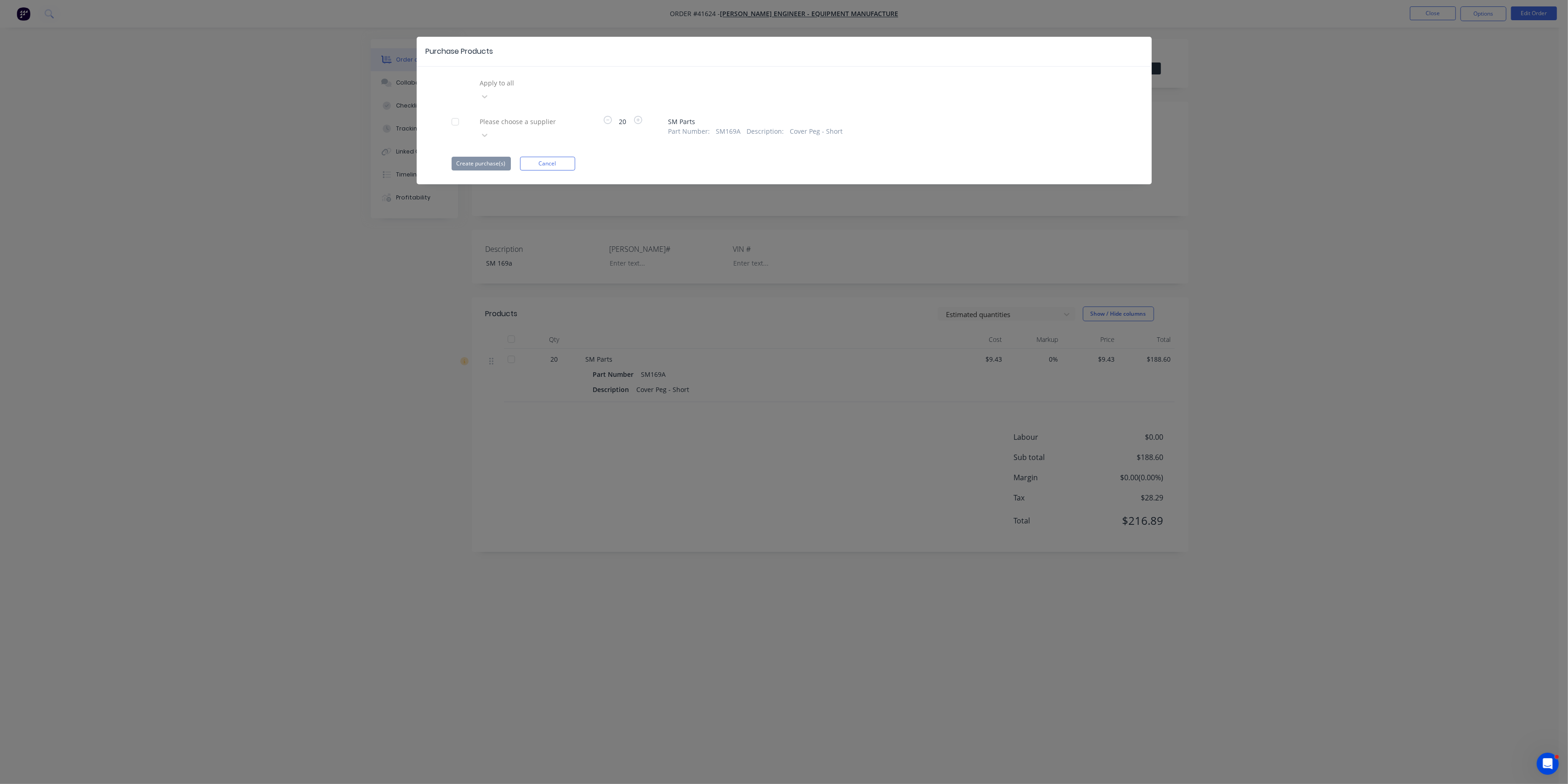
click at [456, 113] on div at bounding box center [455, 122] width 18 height 18
click at [489, 130] on icon at bounding box center [485, 135] width 9 height 9
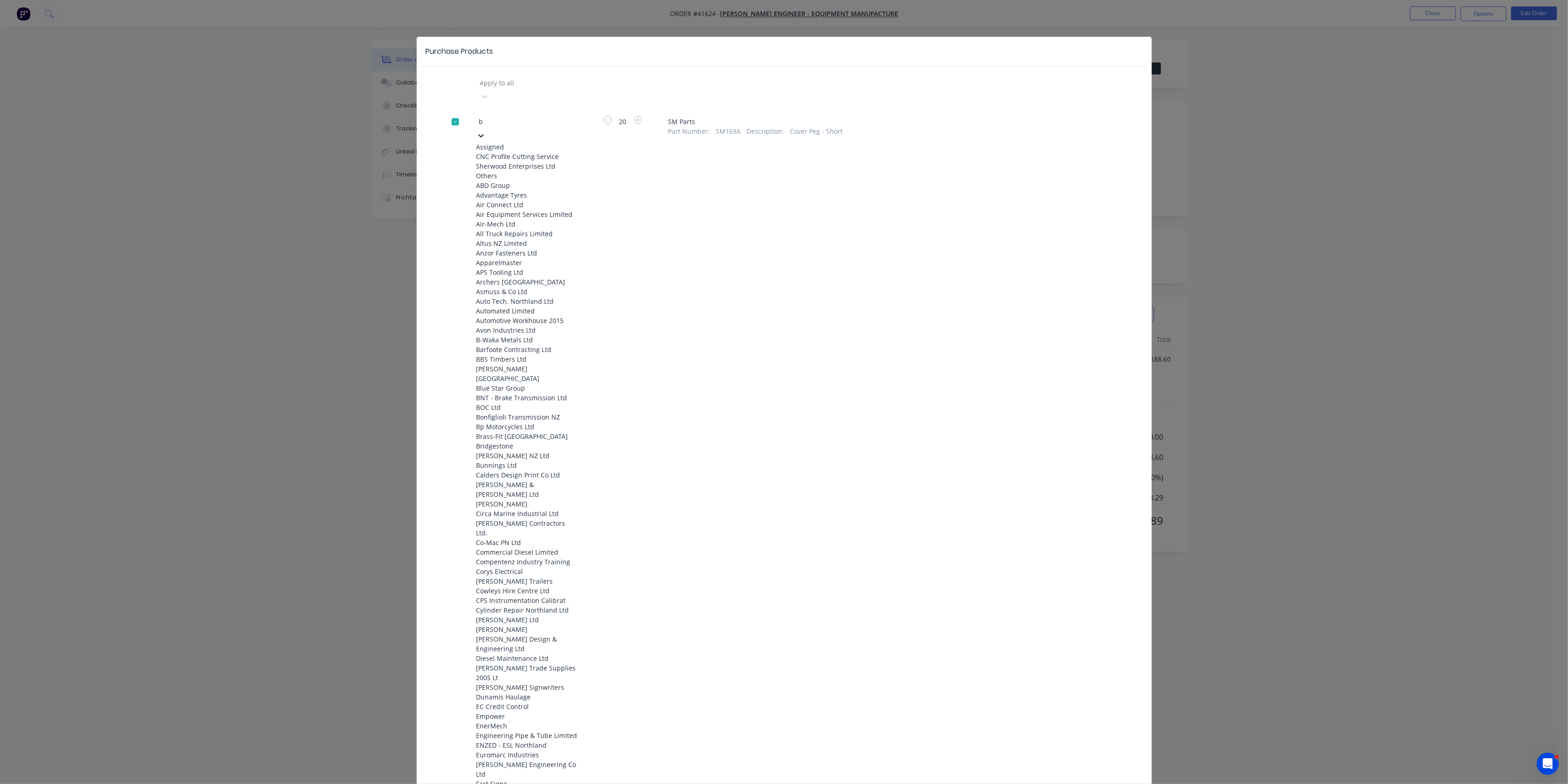
type input "b-"
click at [531, 209] on div "B-Waka Metals Ltd" at bounding box center [527, 205] width 101 height 10
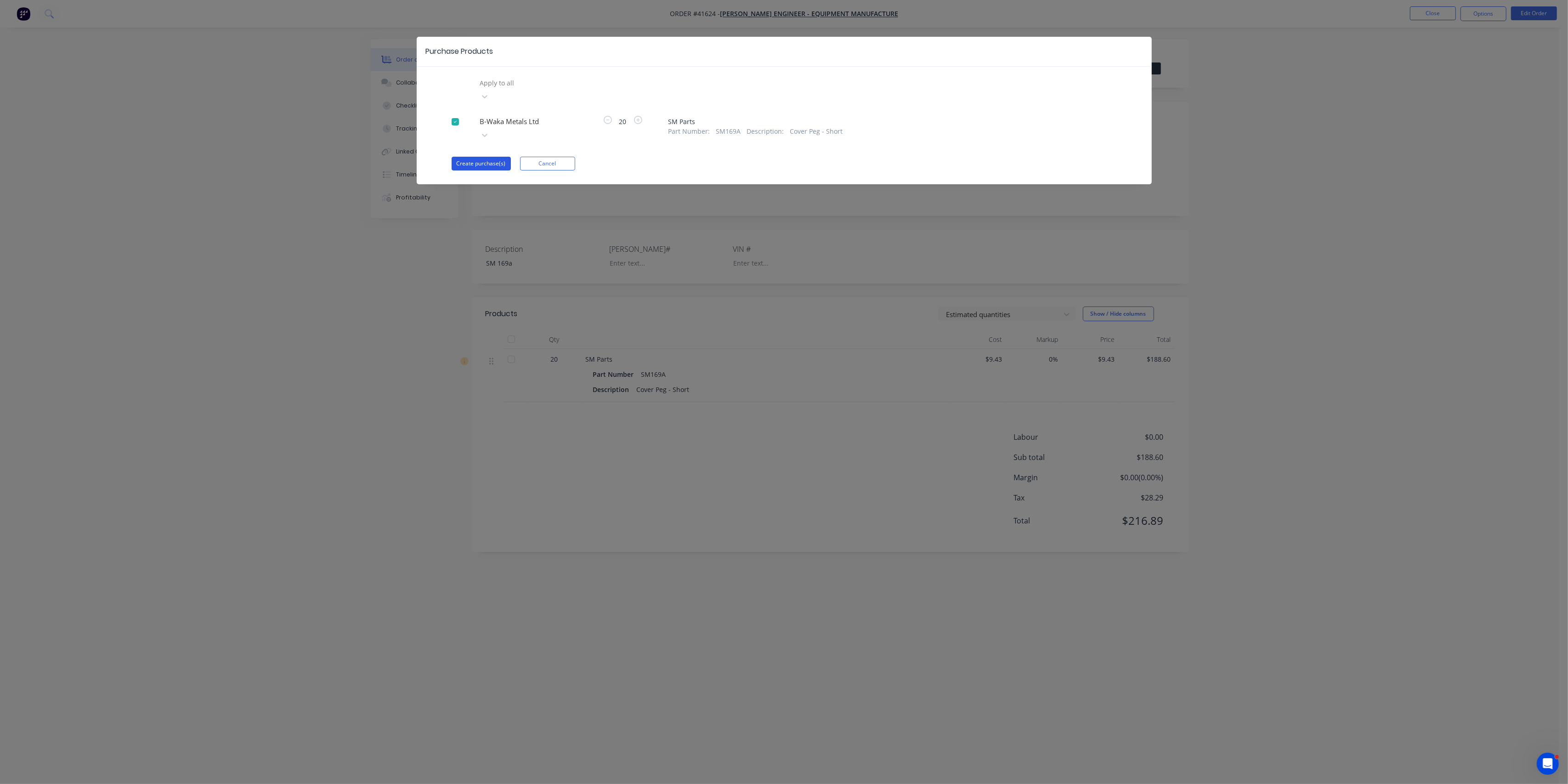
click at [466, 156] on button "Create purchase(s)" at bounding box center [481, 163] width 59 height 14
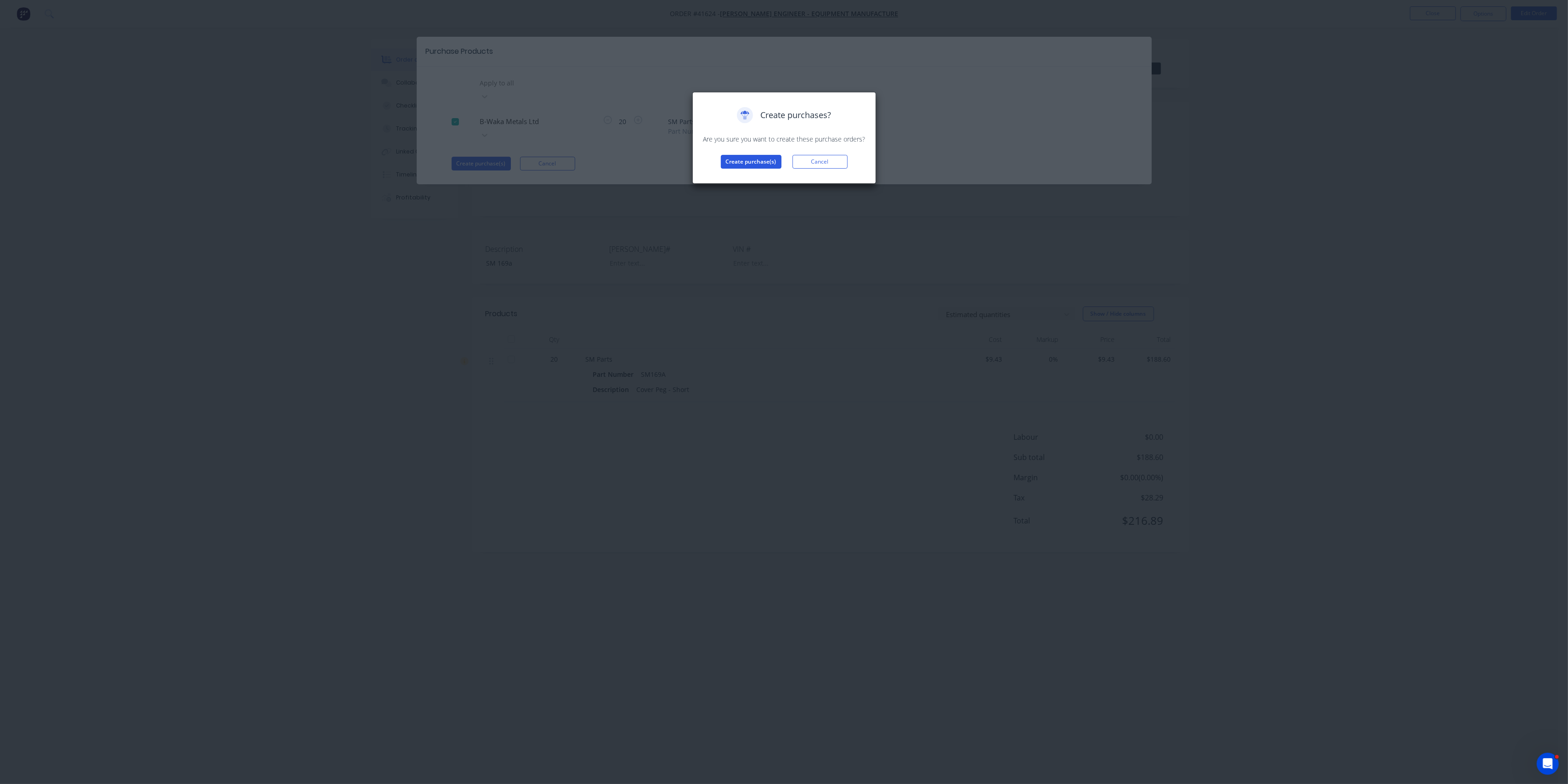
click at [743, 167] on button "Create purchase(s)" at bounding box center [751, 161] width 61 height 14
click at [755, 175] on button "View purchase(s)" at bounding box center [751, 177] width 55 height 14
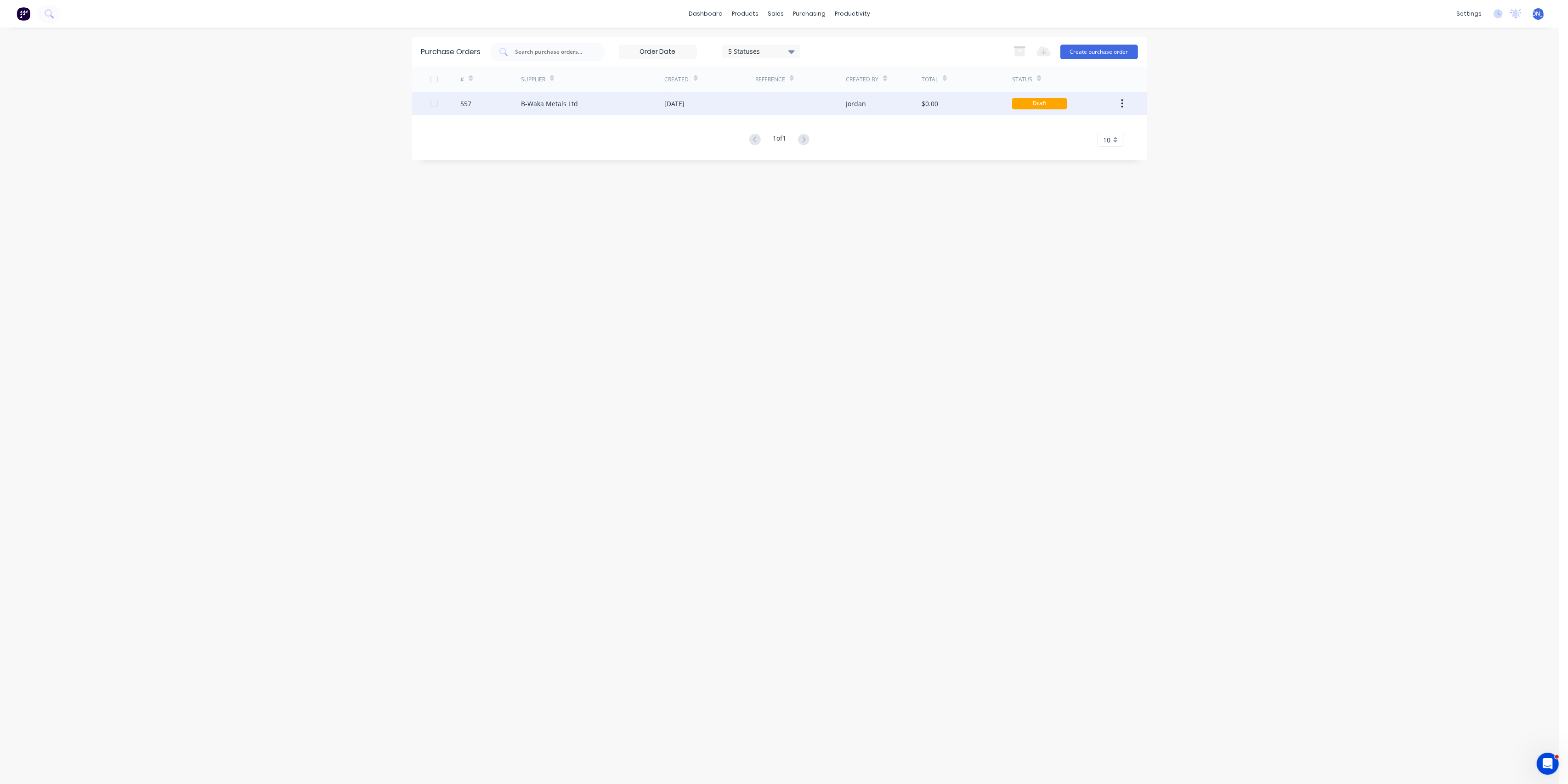
click at [654, 107] on div "B-Waka Metals Ltd" at bounding box center [593, 103] width 144 height 23
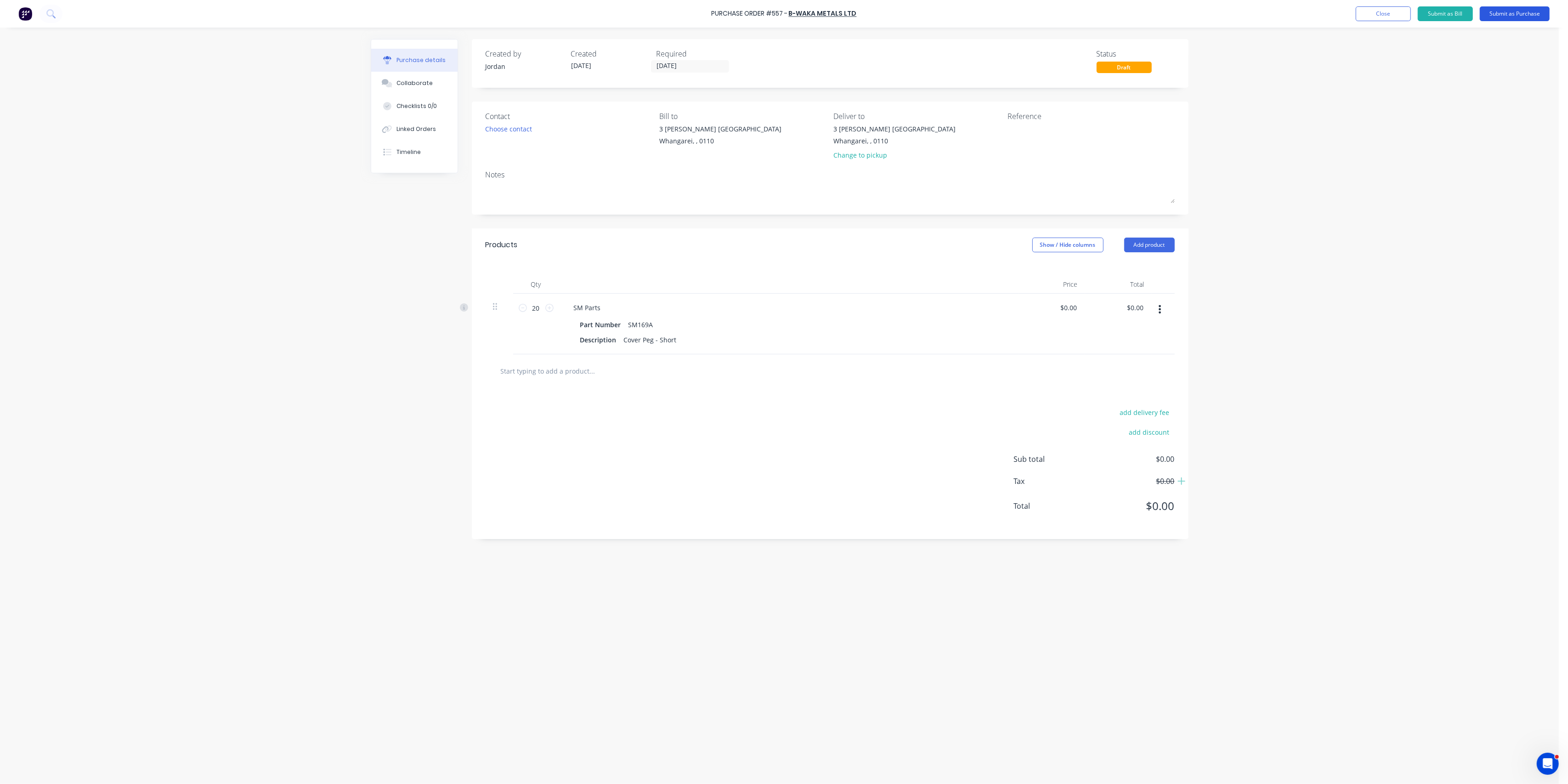
click at [1496, 12] on button "Submit as Purchase" at bounding box center [1514, 14] width 70 height 15
click at [1455, 16] on button "Options" at bounding box center [1464, 14] width 46 height 15
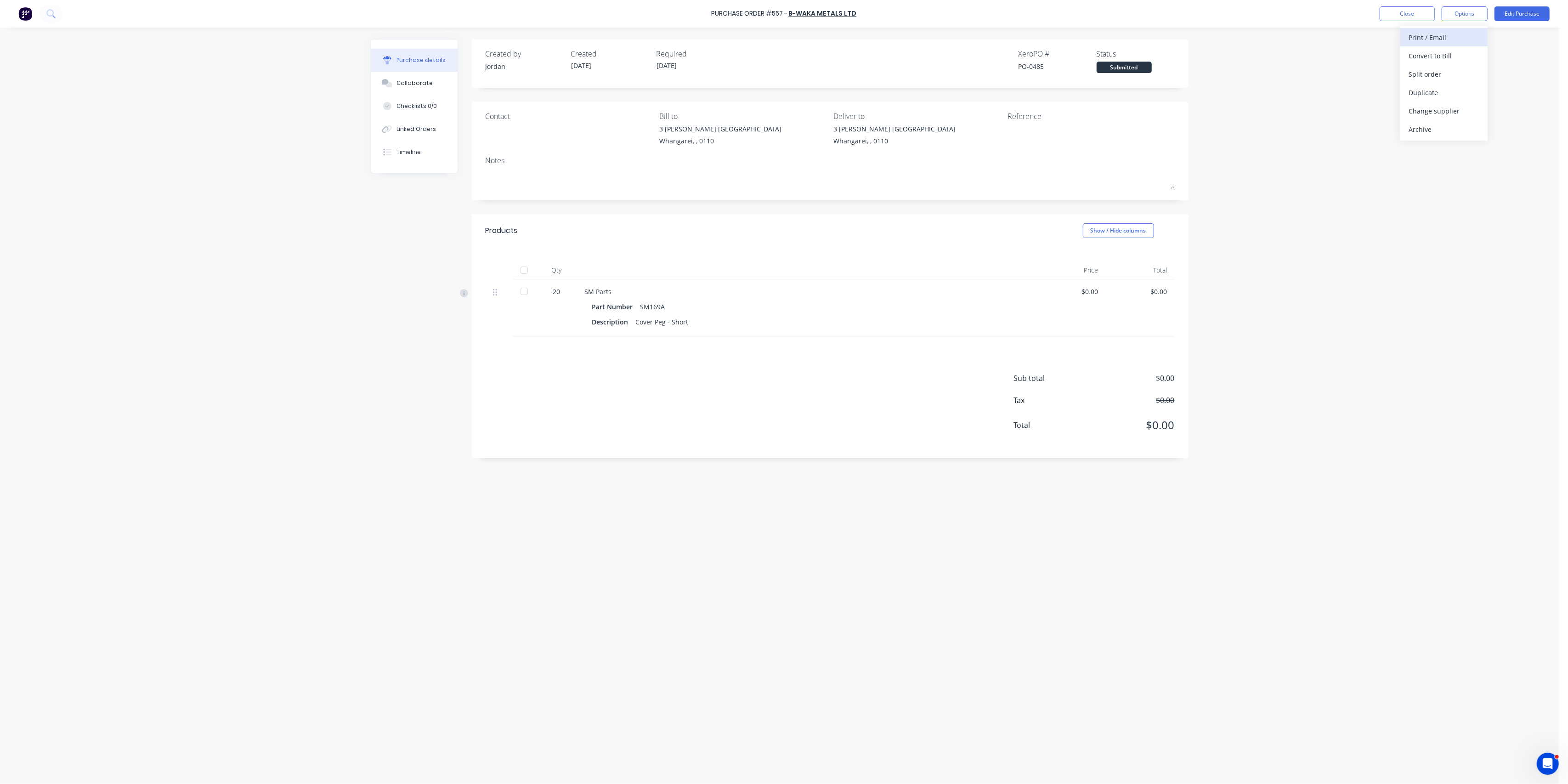
click at [1446, 35] on div "Print / Email" at bounding box center [1444, 38] width 71 height 13
click at [1446, 73] on div "Without pricing" at bounding box center [1444, 74] width 71 height 13
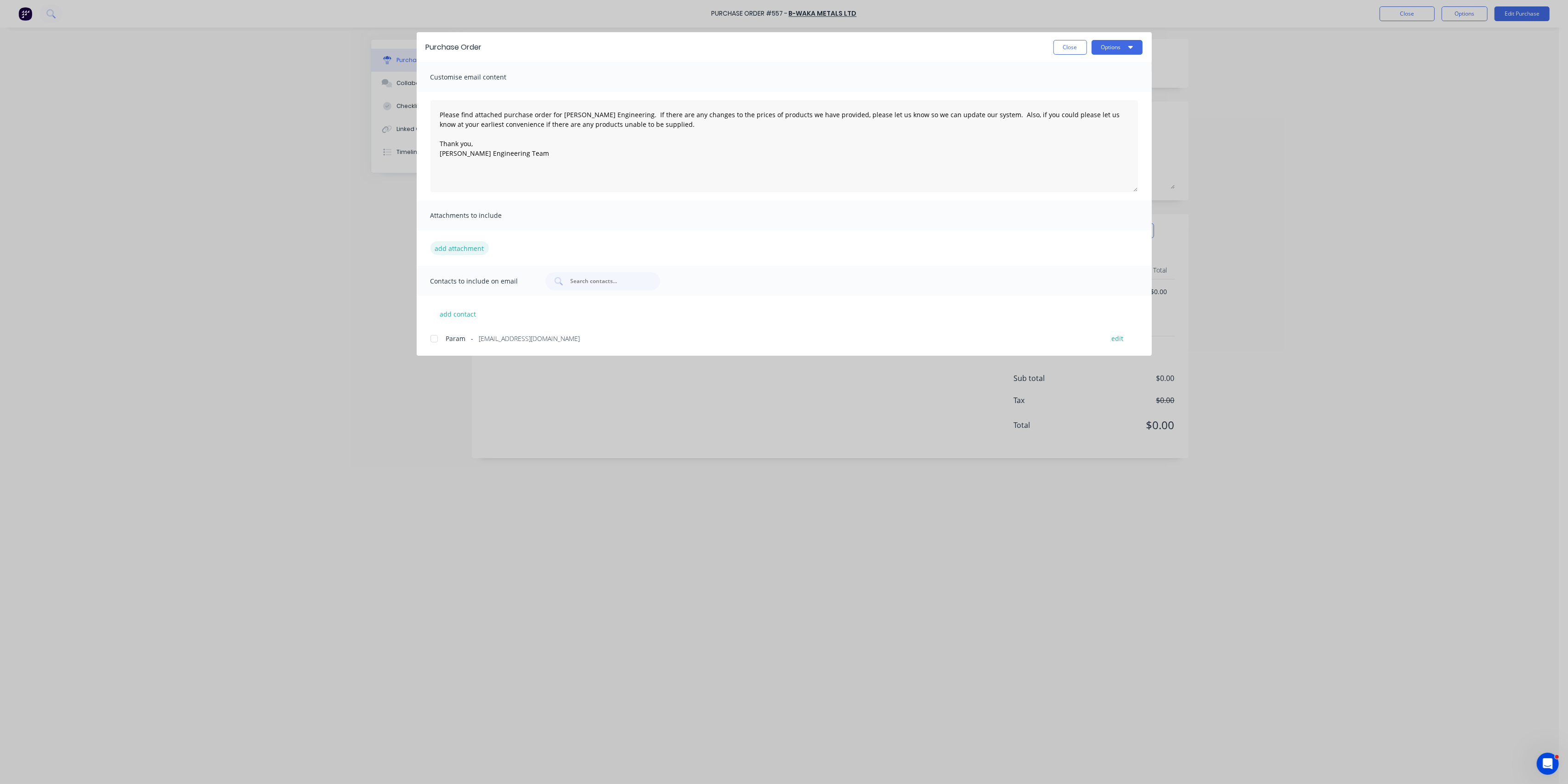
click at [462, 248] on button "add attachment" at bounding box center [460, 248] width 58 height 14
click at [458, 245] on button "add attachment" at bounding box center [460, 248] width 58 height 14
click at [434, 338] on div at bounding box center [434, 338] width 18 height 18
click at [465, 248] on button "add attachment" at bounding box center [460, 248] width 58 height 14
click at [508, 220] on span "Attachments to include" at bounding box center [481, 215] width 101 height 13
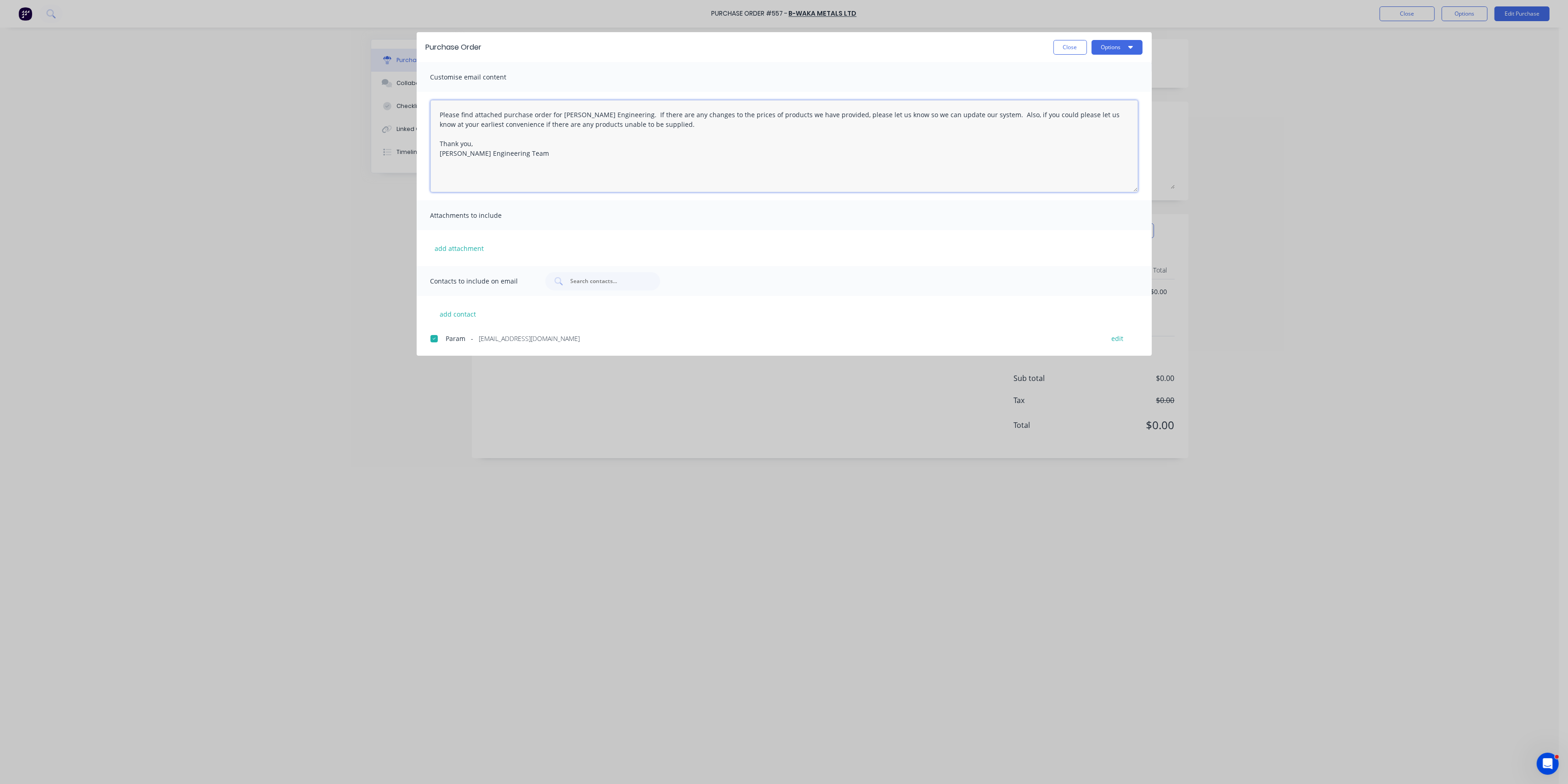
click at [506, 175] on textarea "Please find attached purchase order for [PERSON_NAME] Engineering. If there are…" at bounding box center [784, 146] width 707 height 92
click at [631, 187] on textarea "Please find attached purchase order for [PERSON_NAME] Engineering. If there are…" at bounding box center [784, 146] width 707 height 92
click at [1108, 47] on button "Options" at bounding box center [1117, 47] width 51 height 15
click at [1073, 47] on button "Close" at bounding box center [1070, 47] width 33 height 15
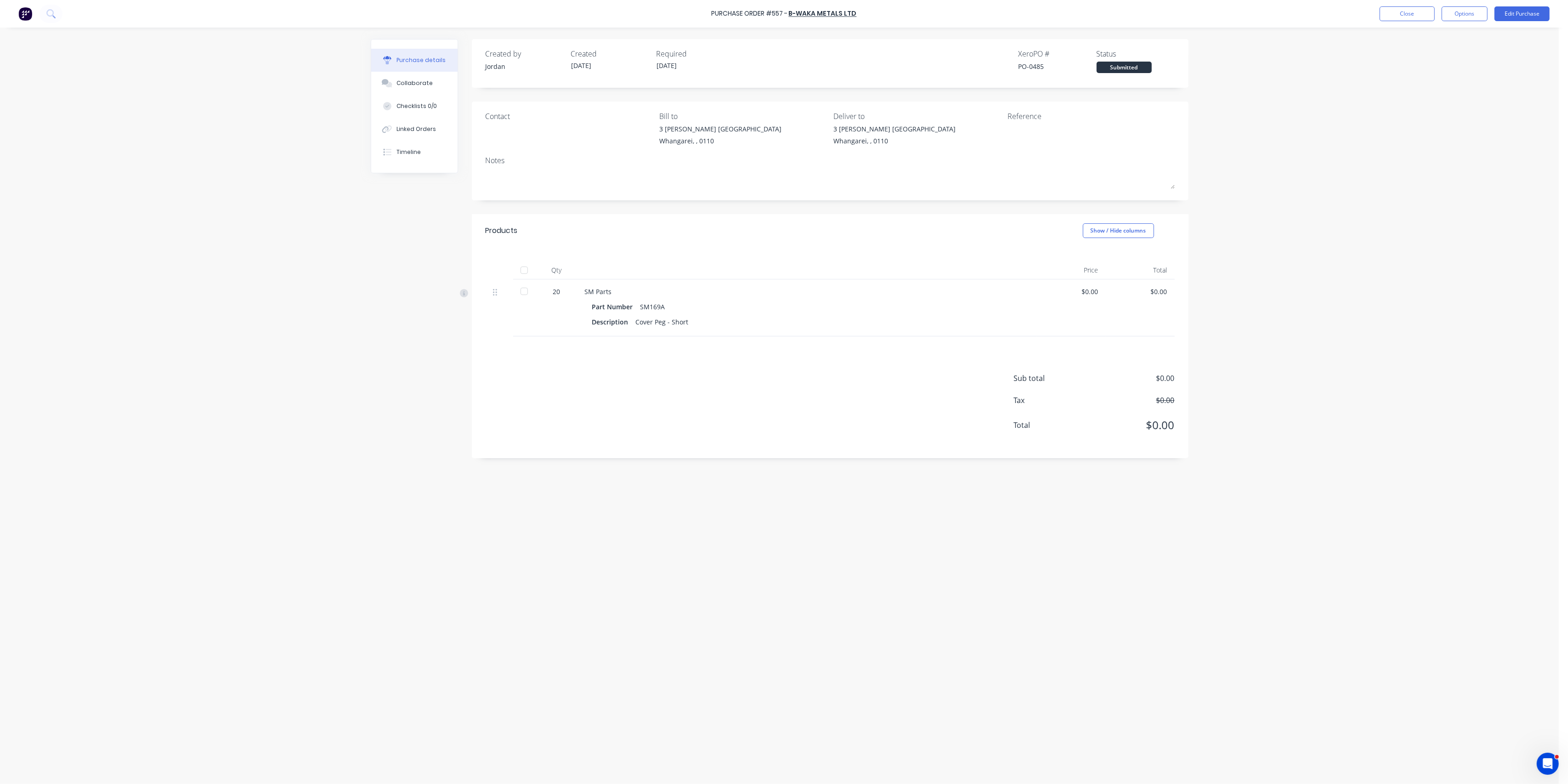
click at [1293, 561] on div "Purchase Order #557 - B-Waka Metals Ltd Close Options Edit Purchase Purchase de…" at bounding box center [779, 392] width 1559 height 784
drag, startPoint x: 1418, startPoint y: 14, endPoint x: 1369, endPoint y: 138, distance: 133.3
click at [1369, 138] on div "Purchase Order #557 - B-Waka Metals Ltd Close Options Edit Purchase Purchase de…" at bounding box center [779, 392] width 1559 height 784
click at [1139, 68] on div "Submitted" at bounding box center [1124, 67] width 55 height 12
click at [1129, 70] on div "Submitted" at bounding box center [1124, 67] width 55 height 12
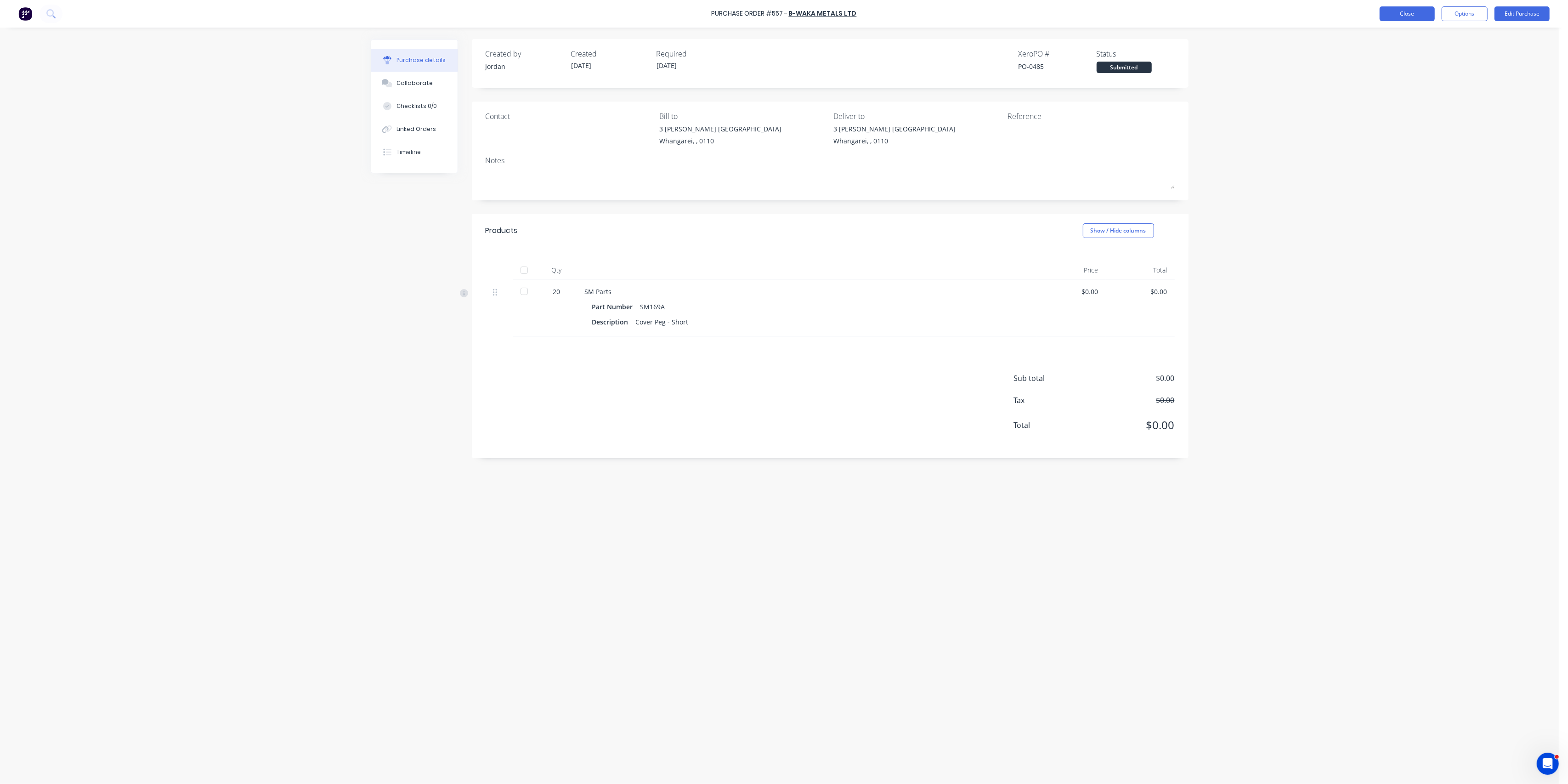
click at [1415, 14] on button "Close" at bounding box center [1407, 14] width 55 height 15
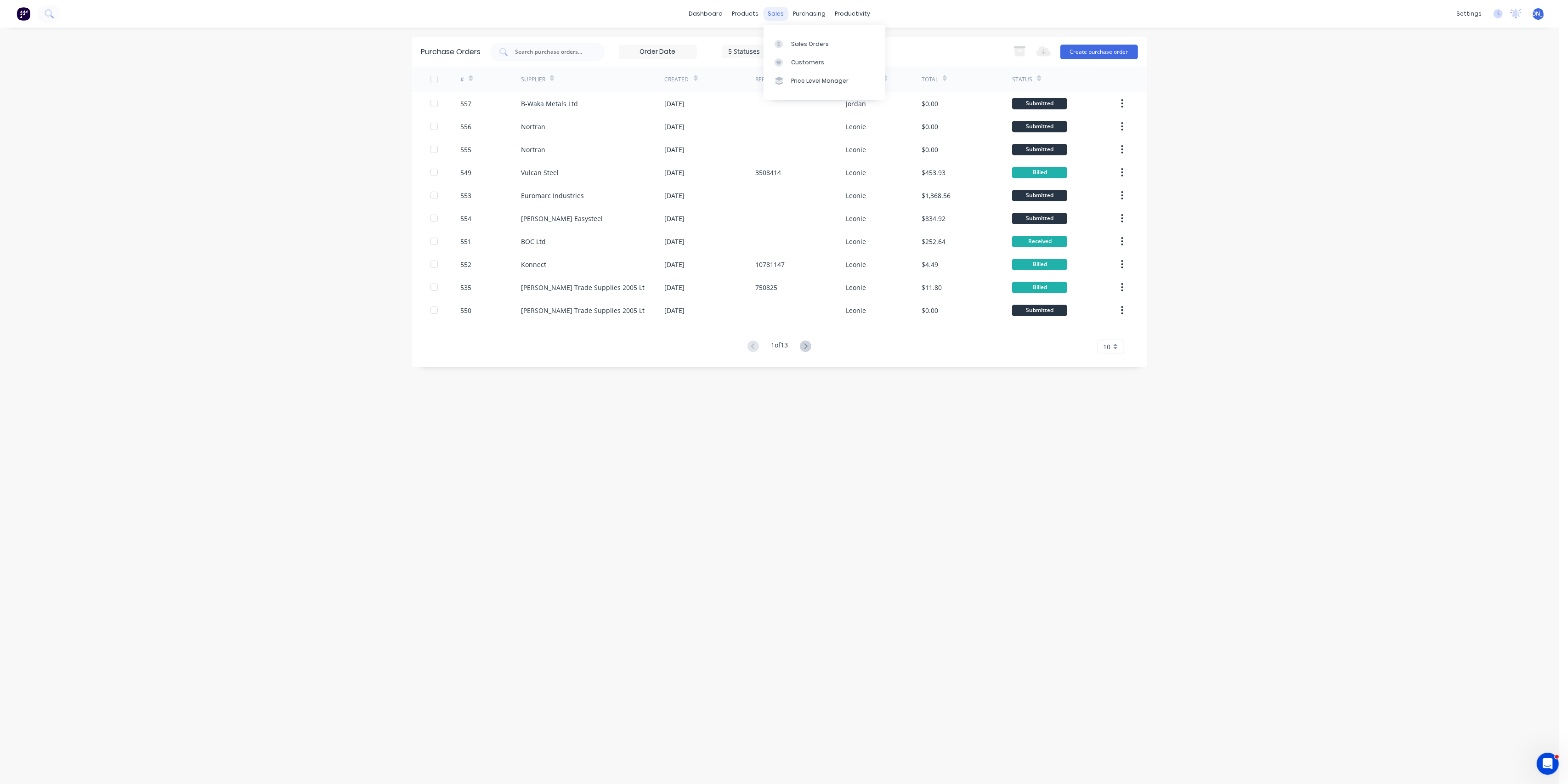
click at [769, 15] on div "sales" at bounding box center [776, 13] width 26 height 14
click at [807, 45] on div "Sales Orders" at bounding box center [810, 44] width 38 height 9
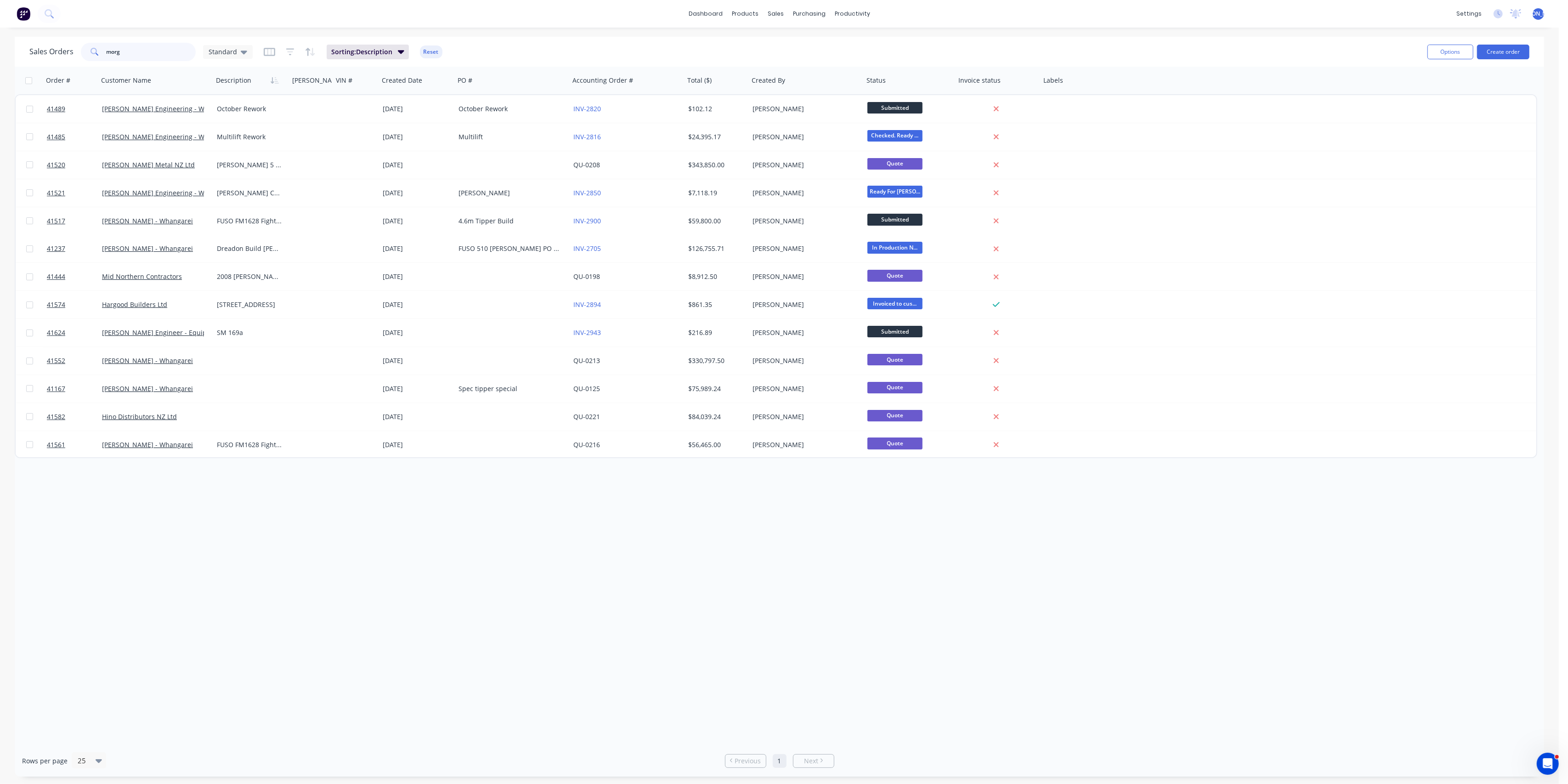
drag, startPoint x: 136, startPoint y: 52, endPoint x: 18, endPoint y: 51, distance: 118.0
click at [18, 51] on div "Sales Orders morg Standard Sorting: Description Reset Options Create order" at bounding box center [779, 51] width 1530 height 30
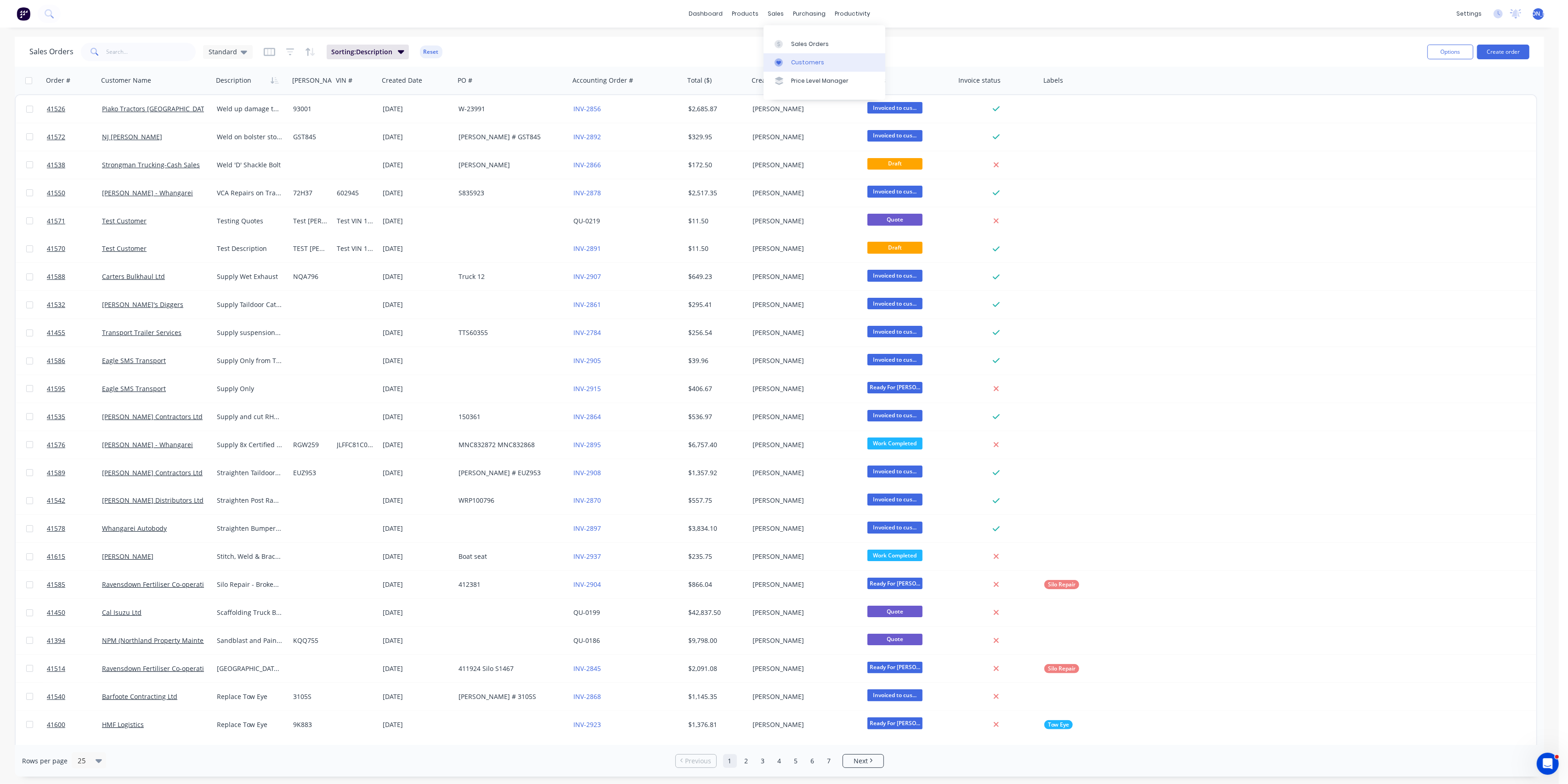
click at [804, 61] on div "Customers" at bounding box center [808, 63] width 33 height 9
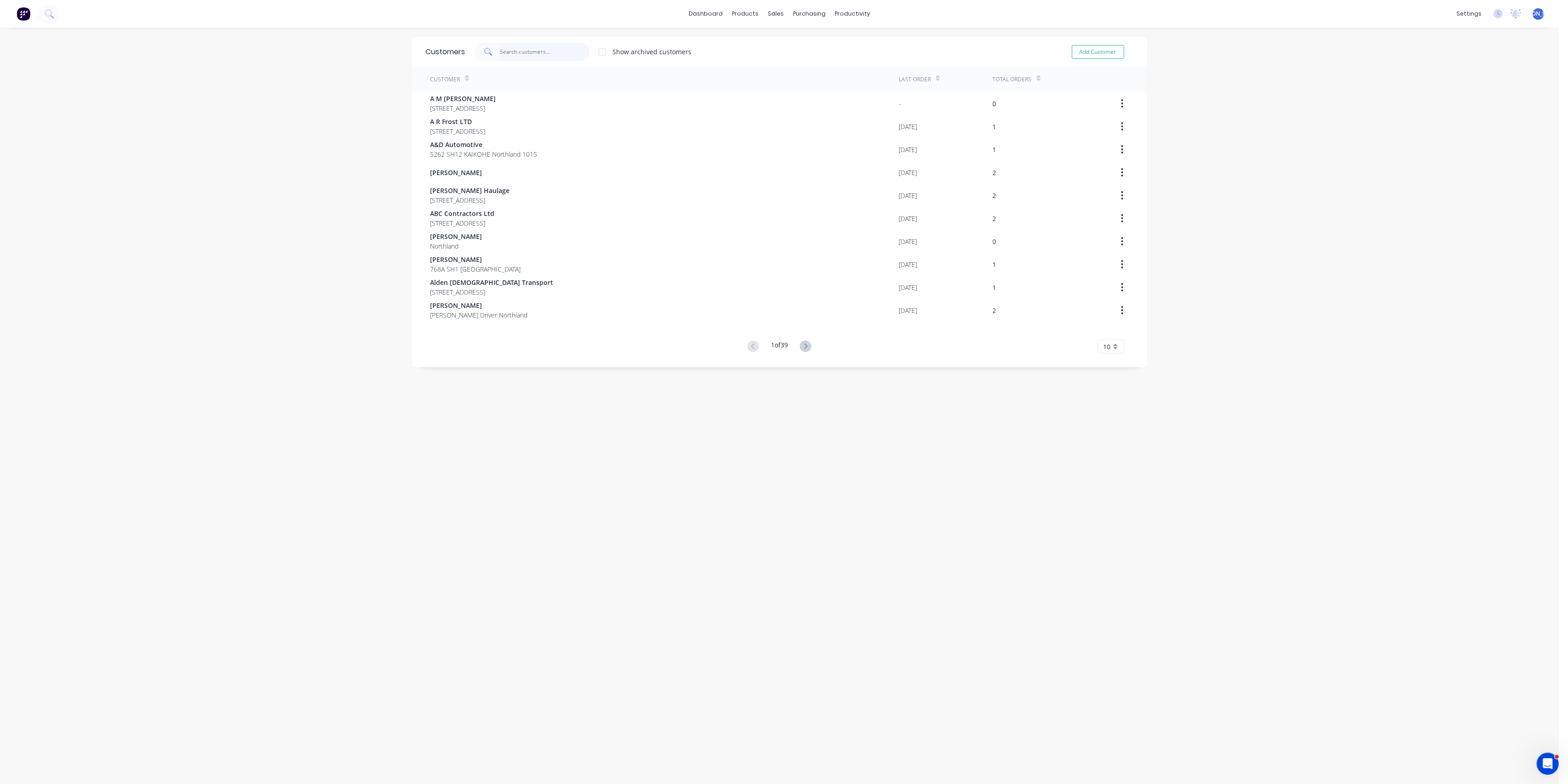
click at [517, 53] on input "text" at bounding box center [544, 52] width 89 height 18
type input "s"
type input "n"
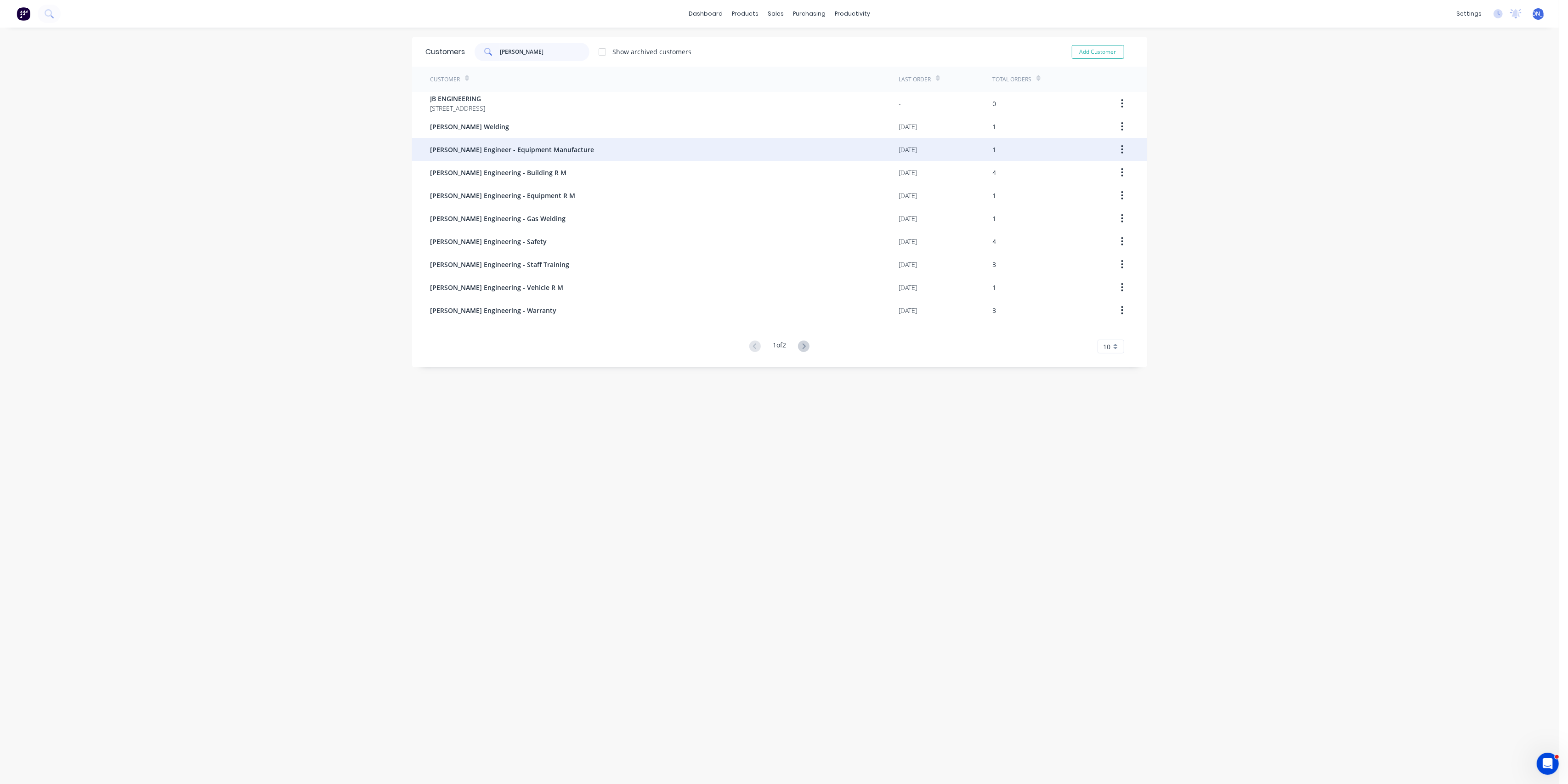
type input "[PERSON_NAME]"
click at [530, 146] on span "[PERSON_NAME] Engineer - Equipment Manufacture" at bounding box center [512, 150] width 164 height 10
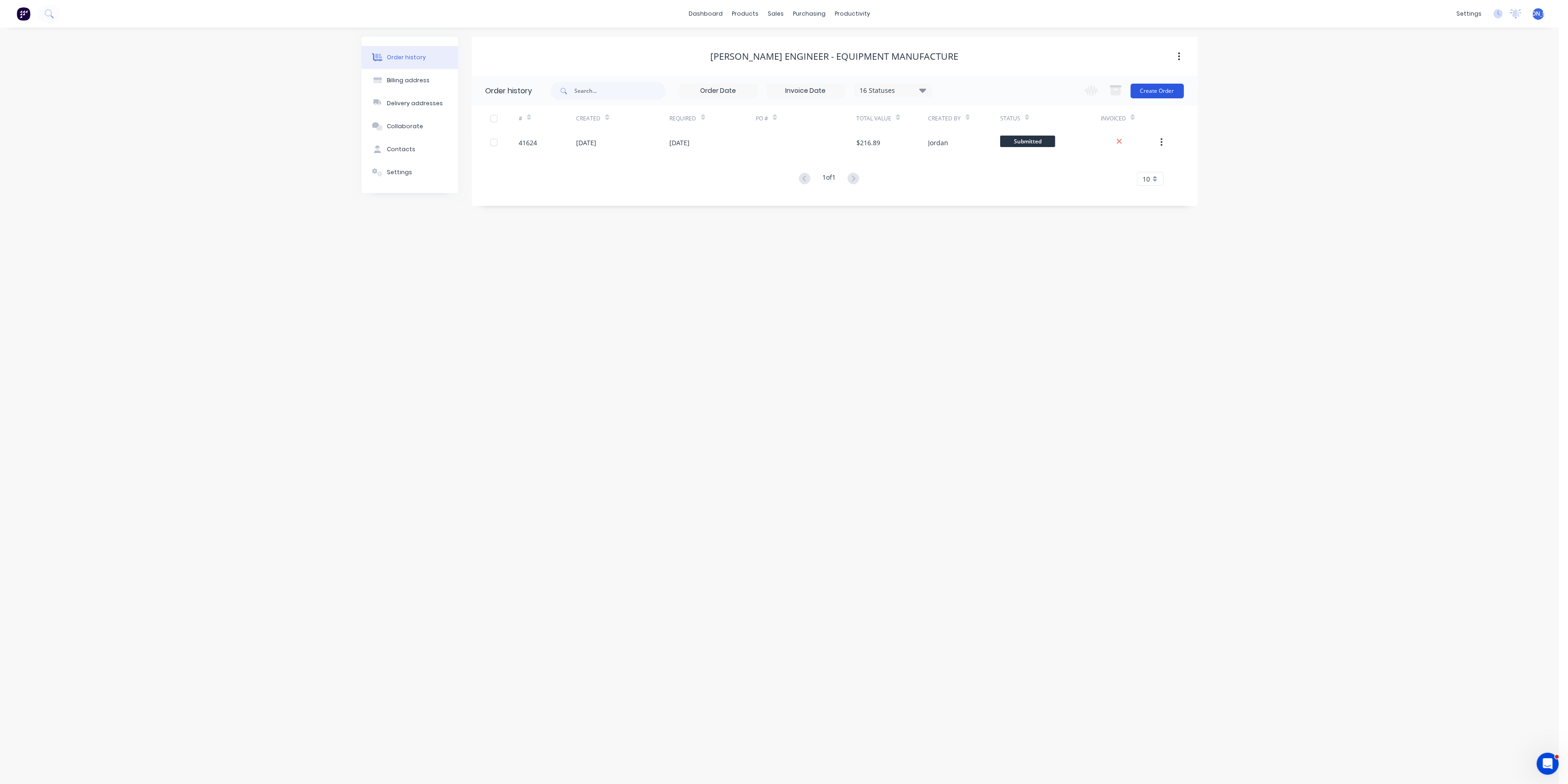
click at [1159, 88] on button "Create Order" at bounding box center [1157, 91] width 54 height 15
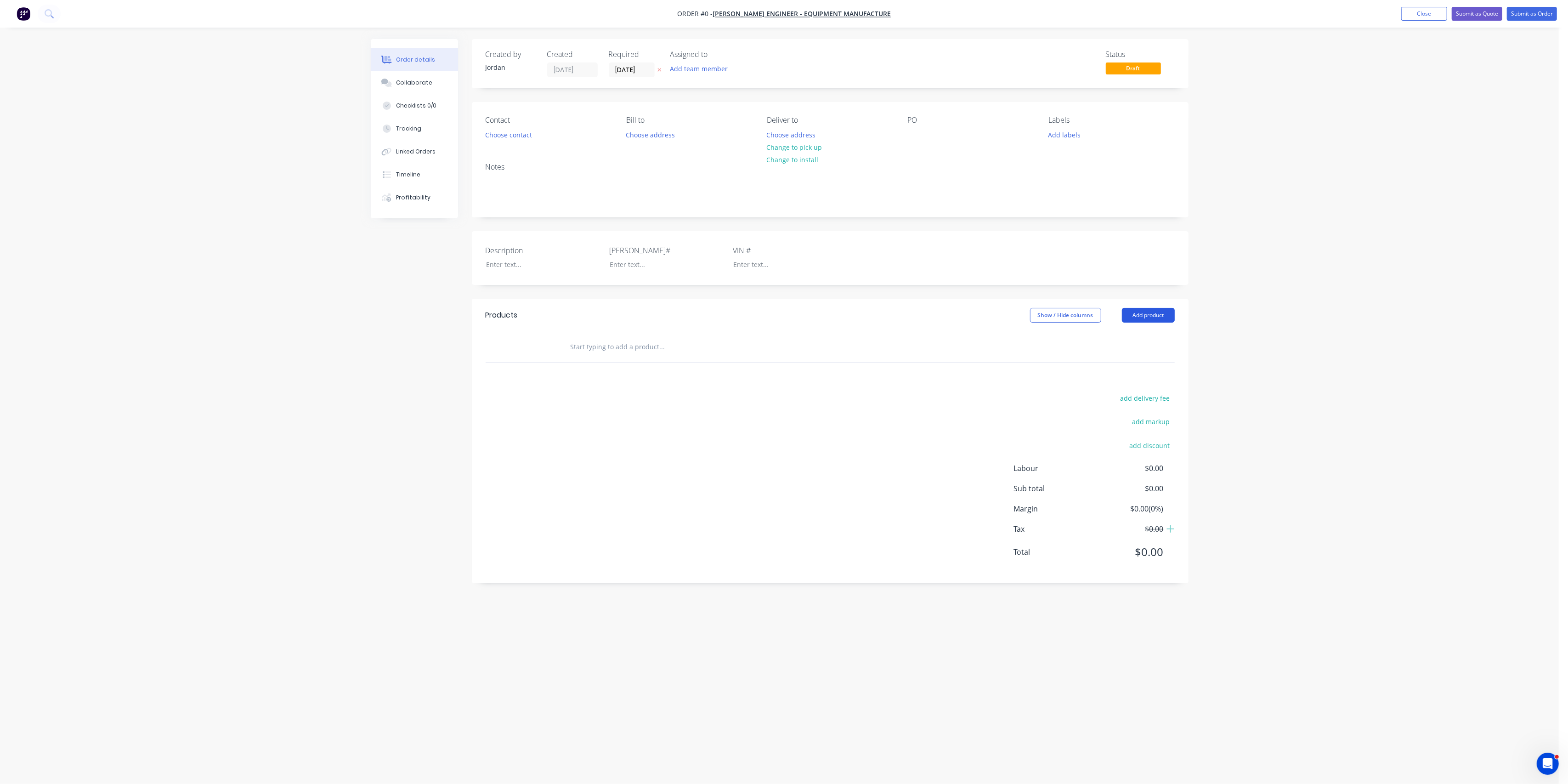
click at [1134, 314] on button "Add product" at bounding box center [1148, 315] width 53 height 15
click at [702, 346] on input "text" at bounding box center [662, 347] width 184 height 18
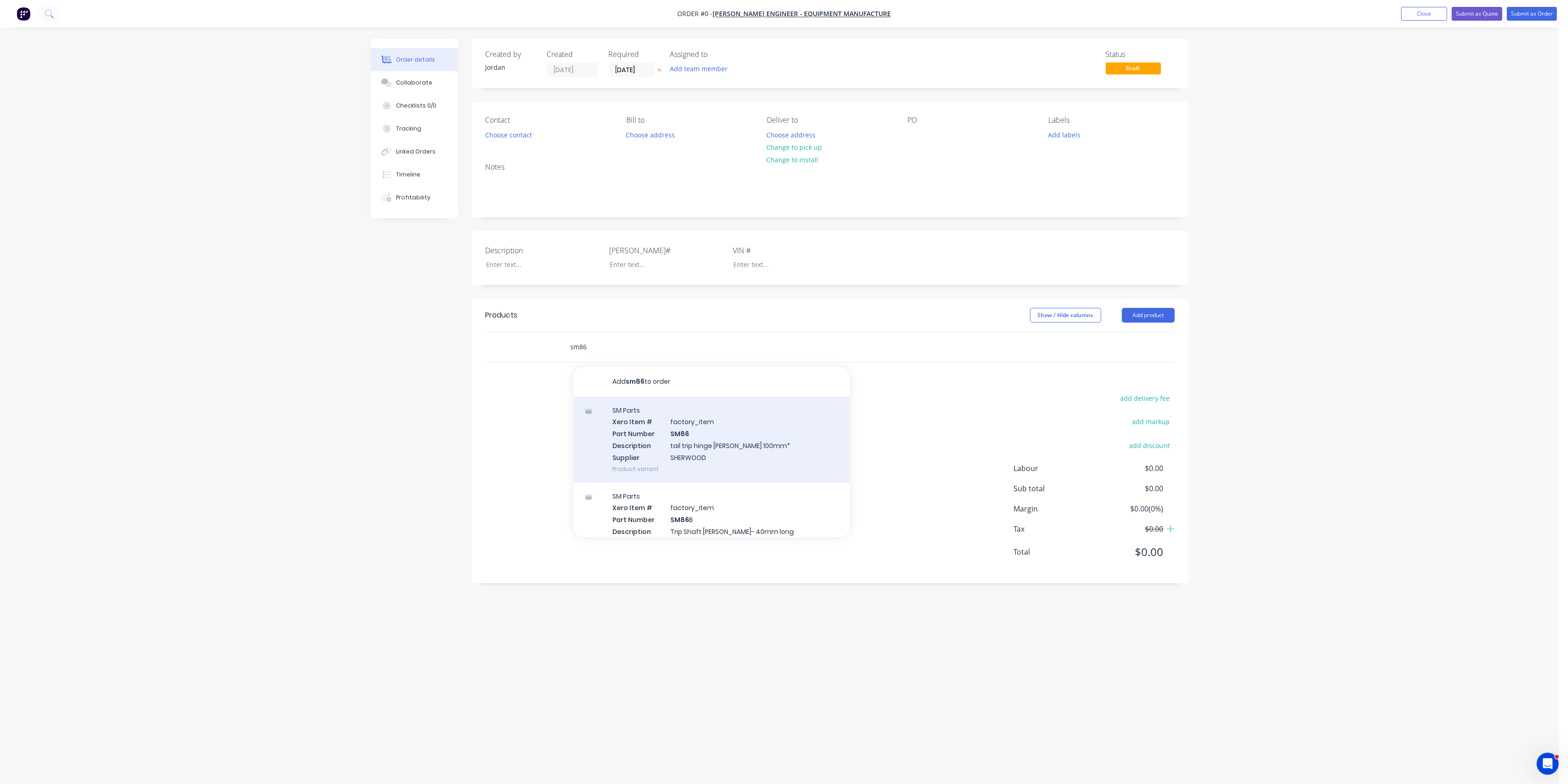
type input "sm86"
click at [739, 432] on div "SM Parts Xero Item # factory_item Part Number SM86 Description tail trip hinge …" at bounding box center [712, 439] width 276 height 86
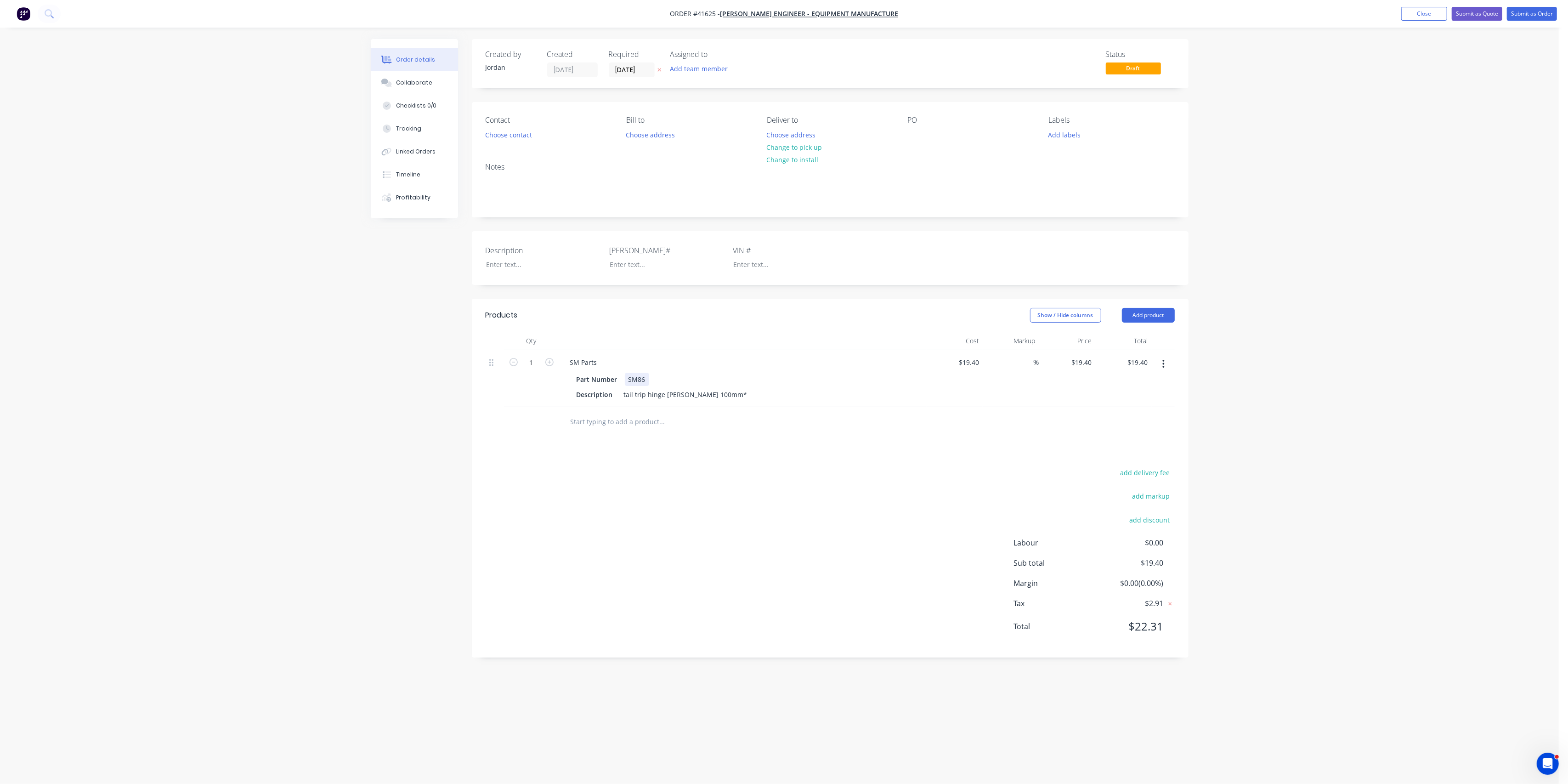
click at [643, 377] on div "SM86" at bounding box center [637, 379] width 24 height 13
click at [733, 461] on div "Products Show / Hide columns Add product Qty Cost Markup Price Total 1 SM Parts…" at bounding box center [830, 478] width 716 height 359
click at [550, 362] on icon "button" at bounding box center [550, 362] width 9 height 9
type input "2"
type input "$38.80"
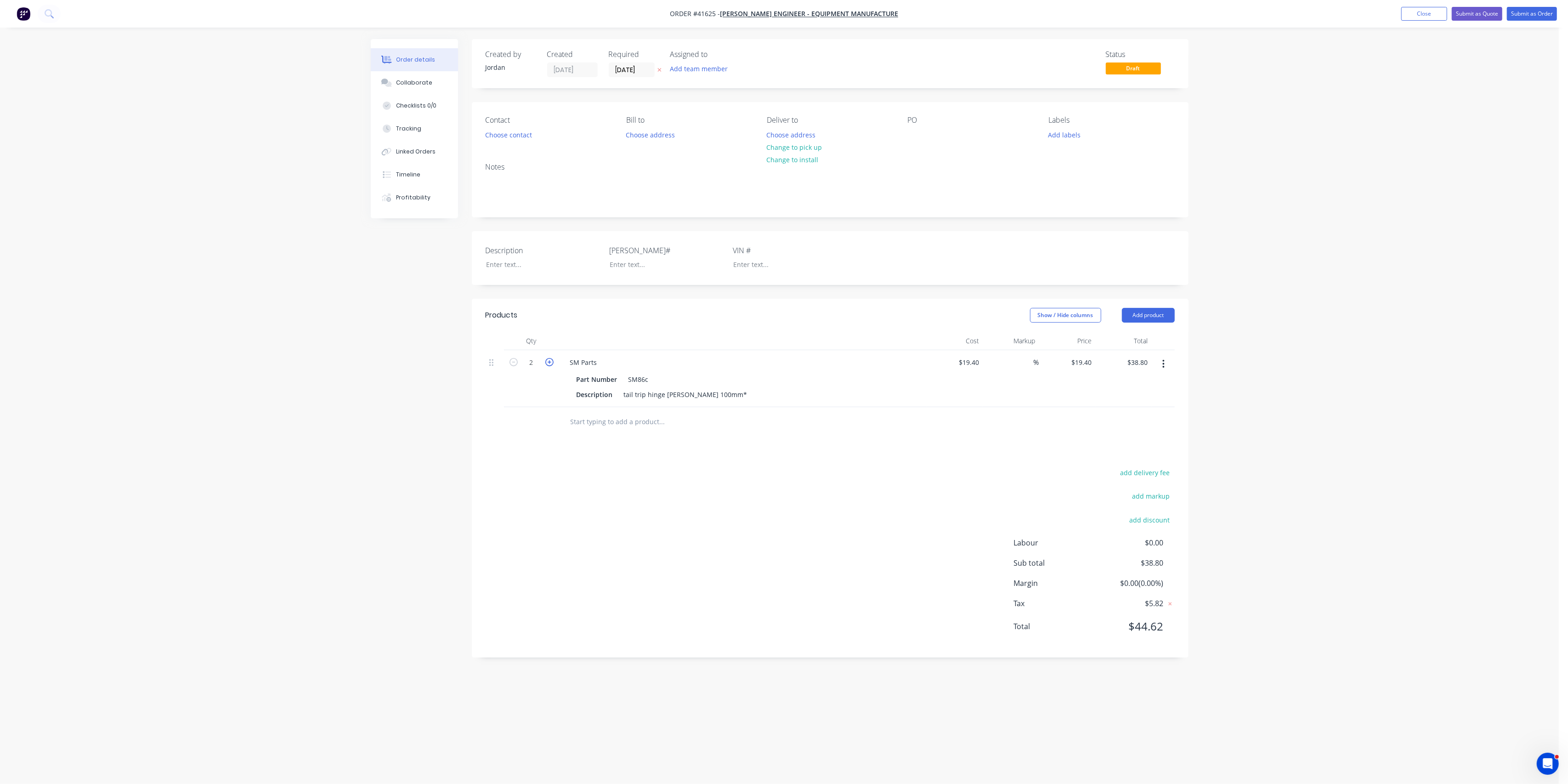
click at [550, 362] on icon "button" at bounding box center [550, 362] width 9 height 9
type input "3"
type input "$58.20"
click at [550, 362] on icon "button" at bounding box center [550, 362] width 9 height 9
type input "4"
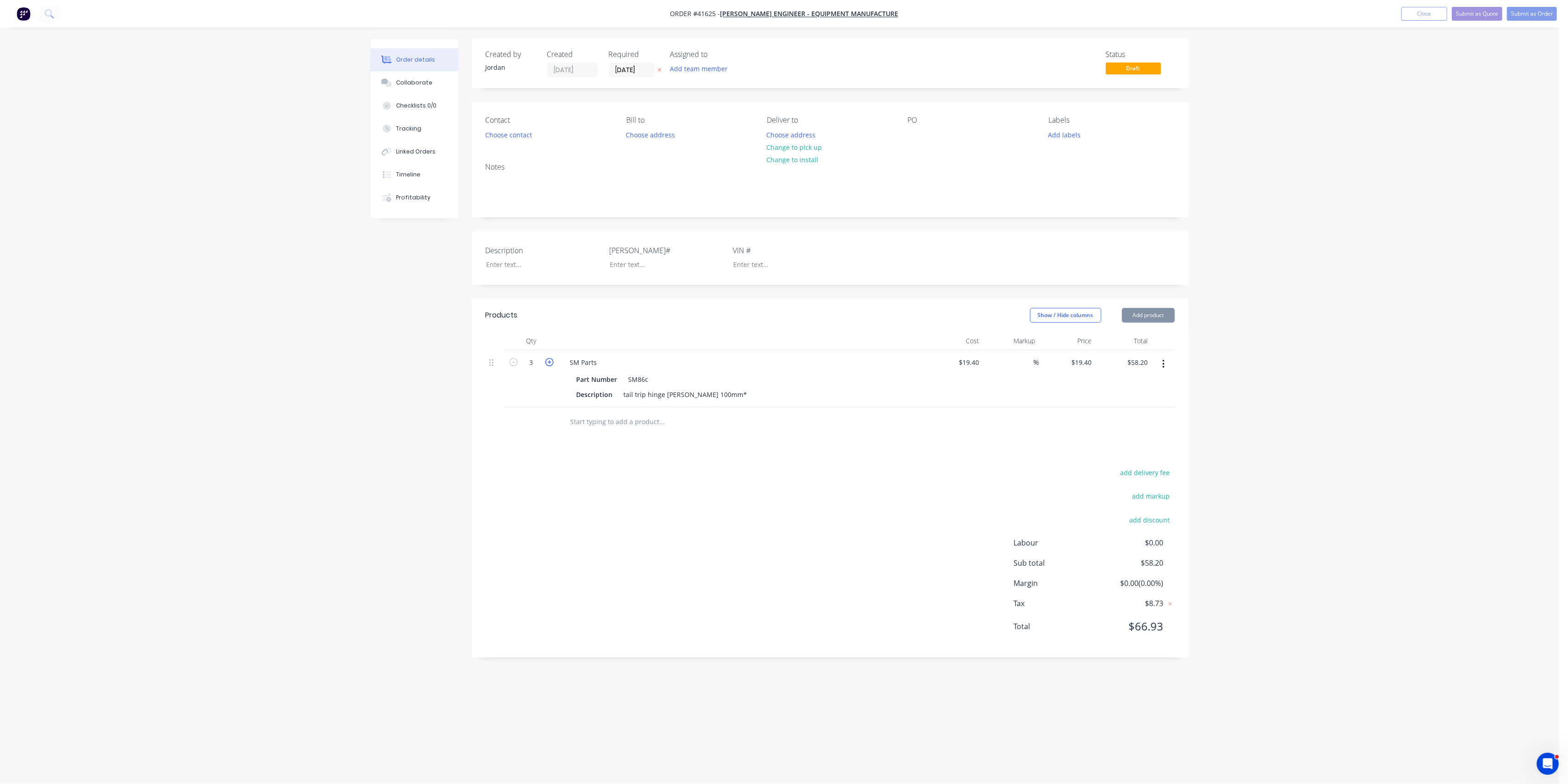
type input "$77.60"
click at [550, 362] on icon "button" at bounding box center [550, 362] width 9 height 9
type input "5"
type input "$97.00"
click at [550, 362] on icon "button" at bounding box center [550, 362] width 9 height 9
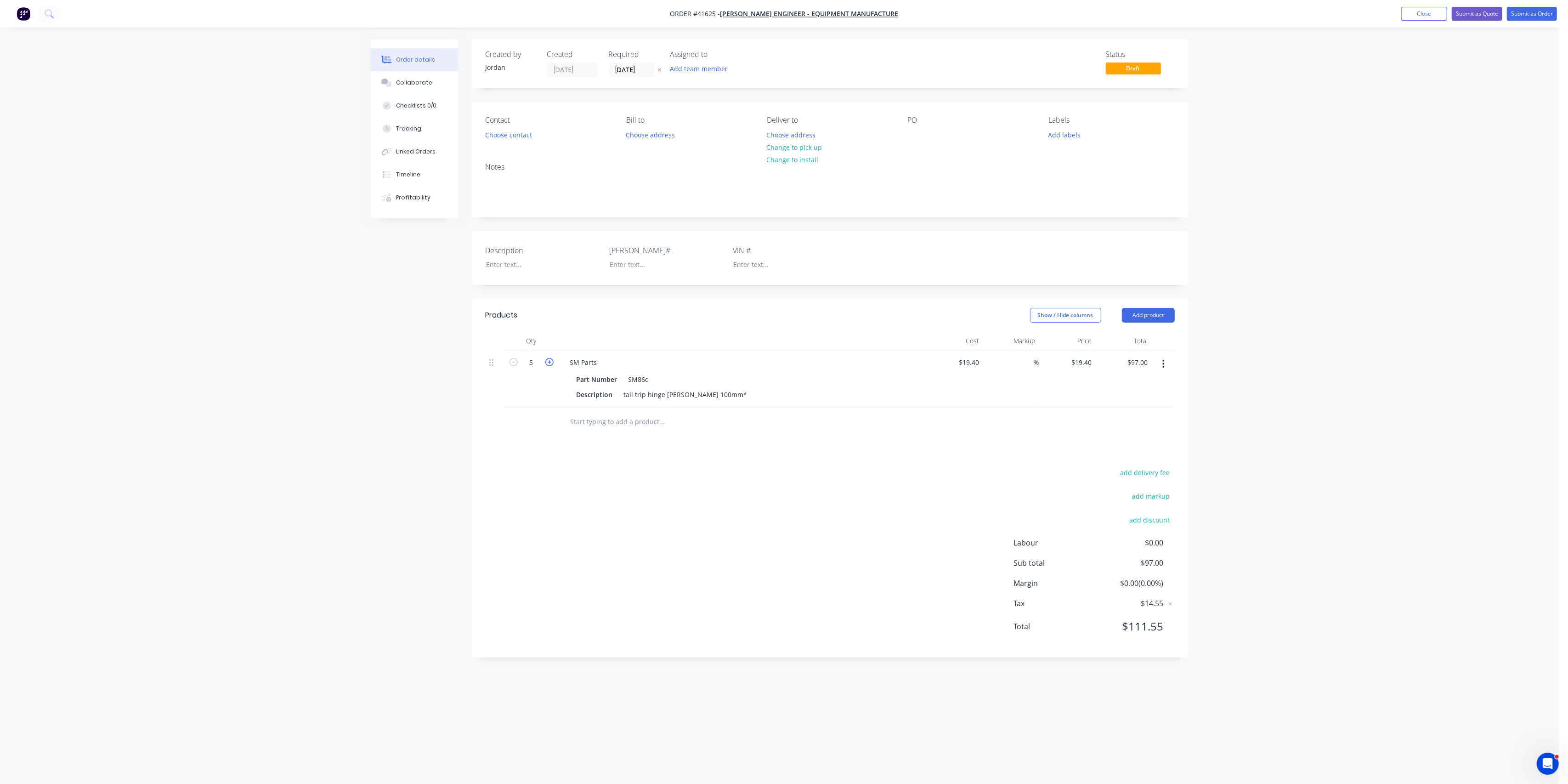
type input "6"
type input "$116.40"
click at [550, 362] on icon "button" at bounding box center [550, 362] width 9 height 9
type input "7"
type input "$135.80"
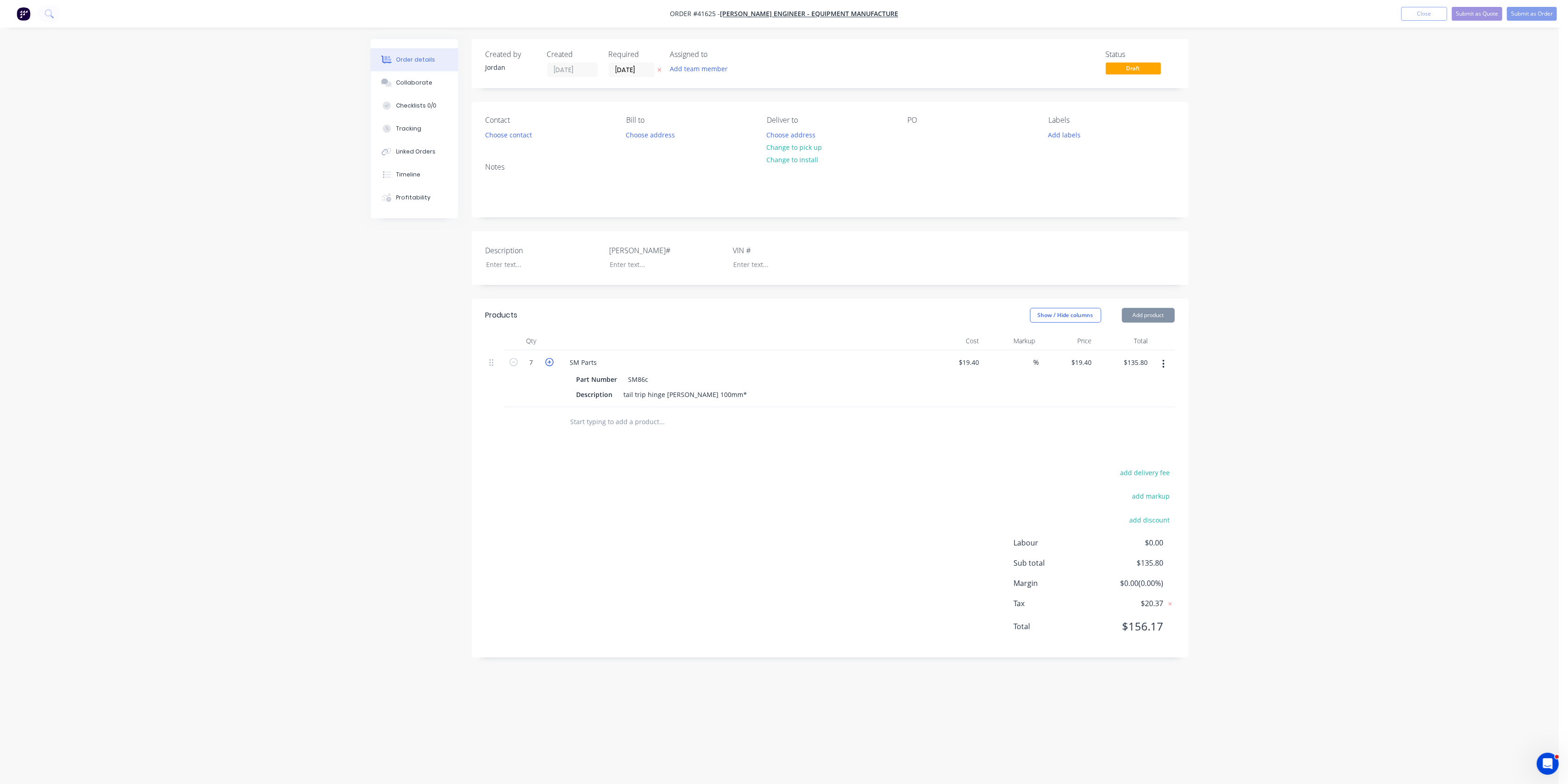
click at [550, 362] on icon "button" at bounding box center [550, 362] width 9 height 9
type input "8"
type input "$155.20"
click at [550, 362] on icon "button" at bounding box center [550, 362] width 9 height 9
type input "9"
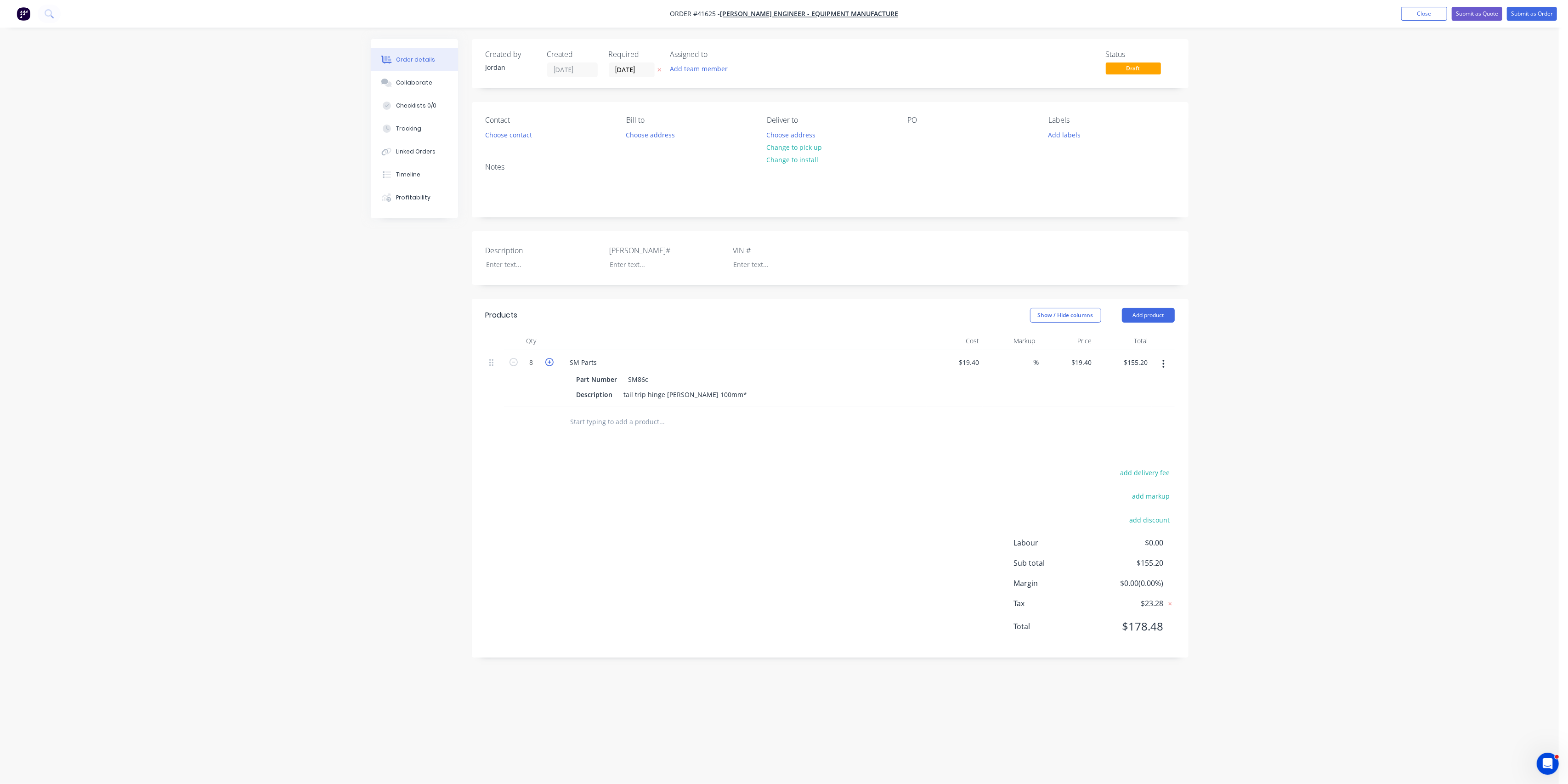
type input "$174.60"
click at [550, 362] on icon "button" at bounding box center [550, 362] width 9 height 9
type input "10"
type input "$194.00"
click at [550, 362] on icon "button" at bounding box center [550, 362] width 9 height 9
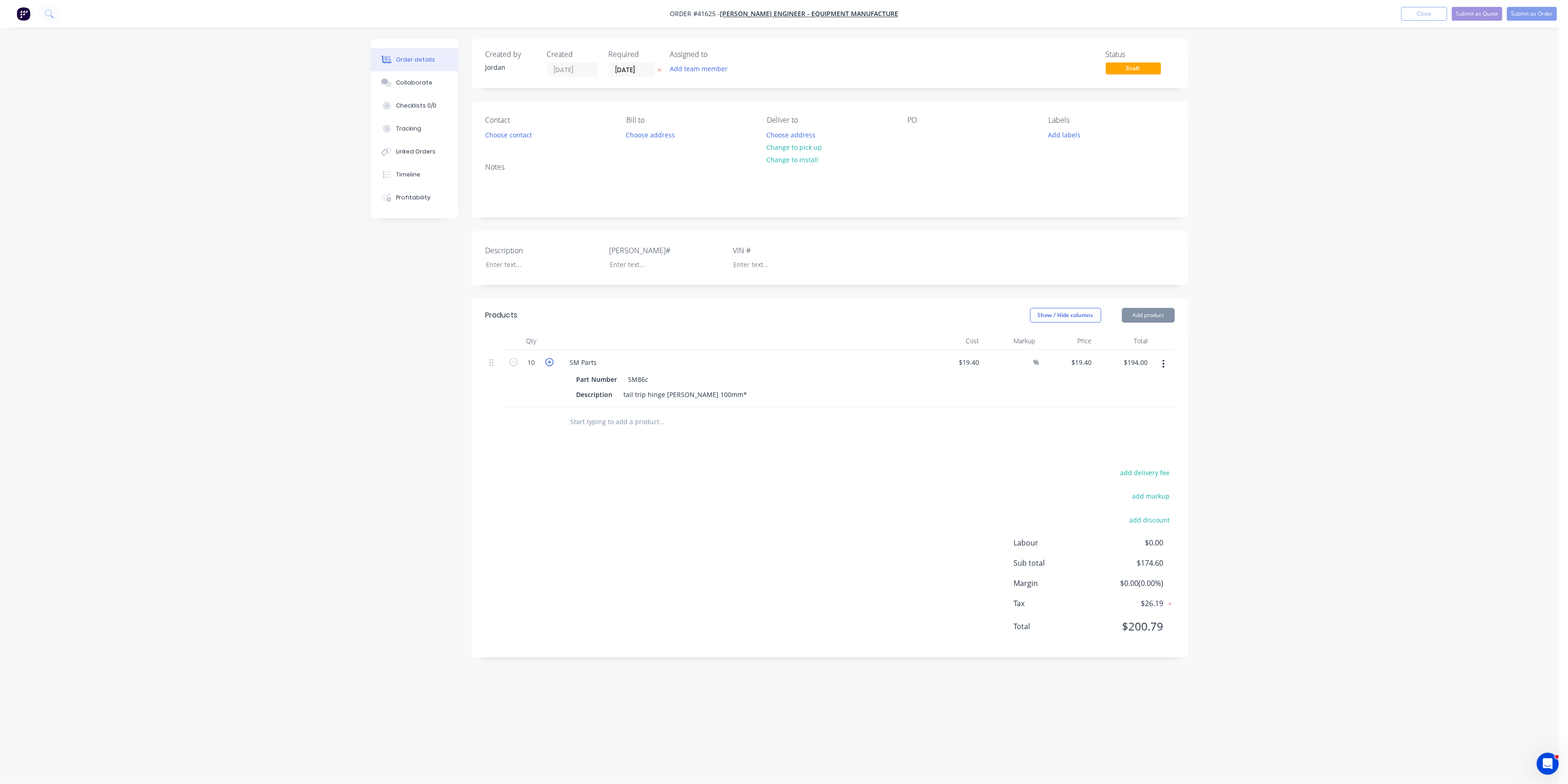
type input "11"
type input "$213.40"
click at [549, 362] on icon "button" at bounding box center [550, 362] width 9 height 9
type input "12"
type input "$232.80"
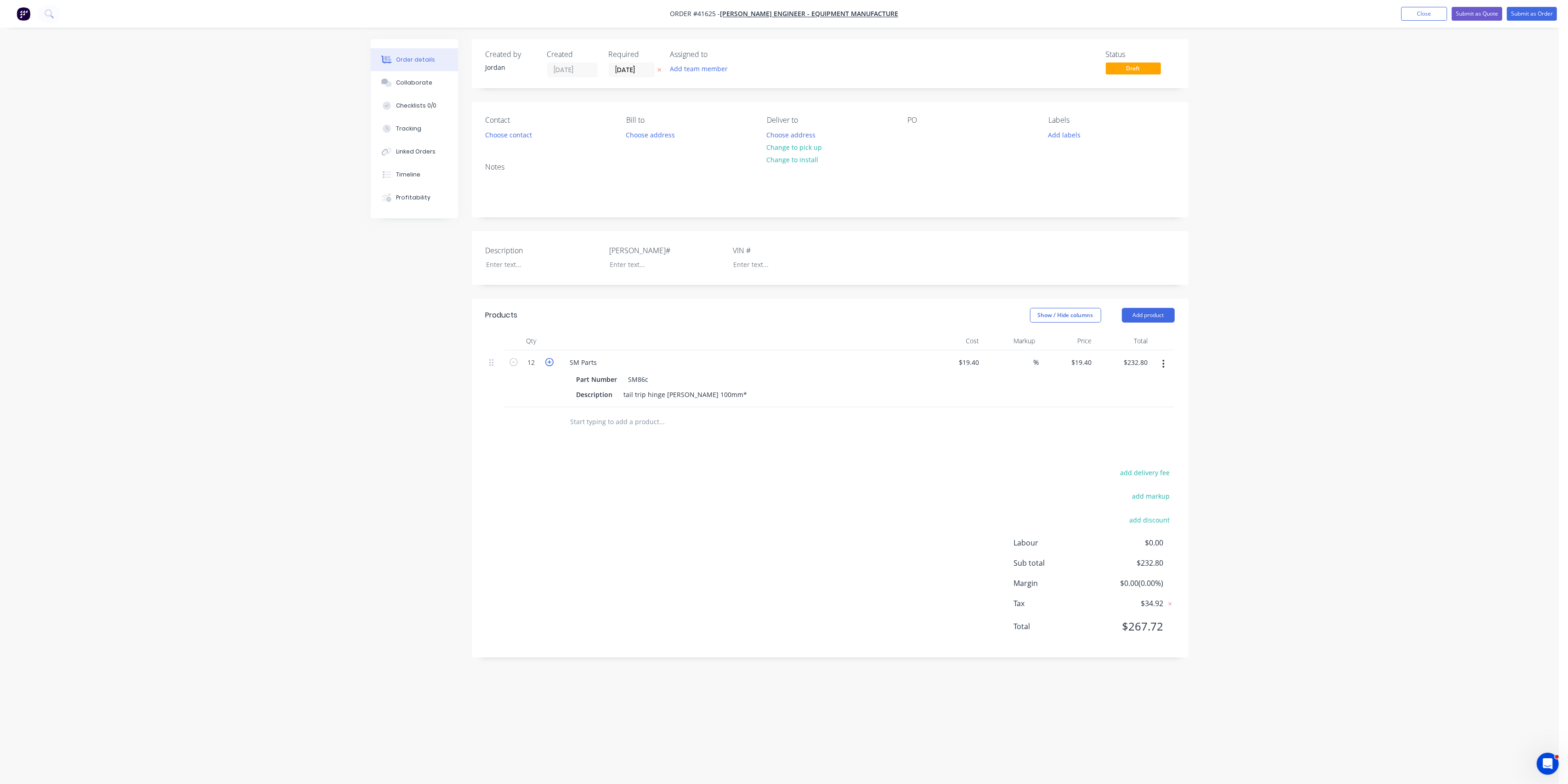
click at [549, 362] on icon "button" at bounding box center [550, 362] width 9 height 9
type input "13"
type input "$252.20"
click at [549, 362] on icon "button" at bounding box center [550, 362] width 9 height 9
type input "14"
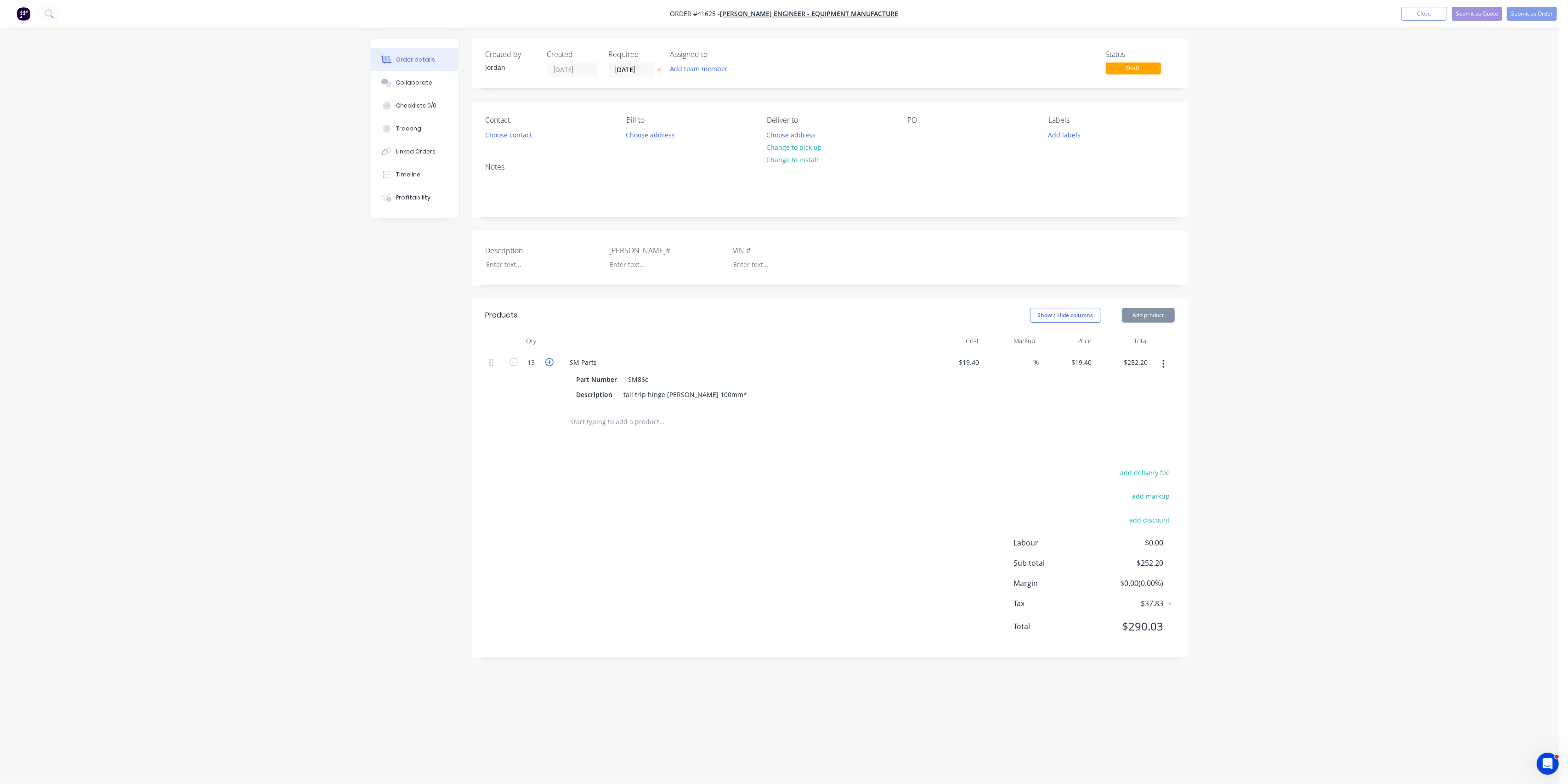
type input "$271.60"
click at [549, 362] on icon "button" at bounding box center [550, 362] width 9 height 9
type input "15"
type input "$291.00"
click at [549, 362] on icon "button" at bounding box center [550, 362] width 9 height 9
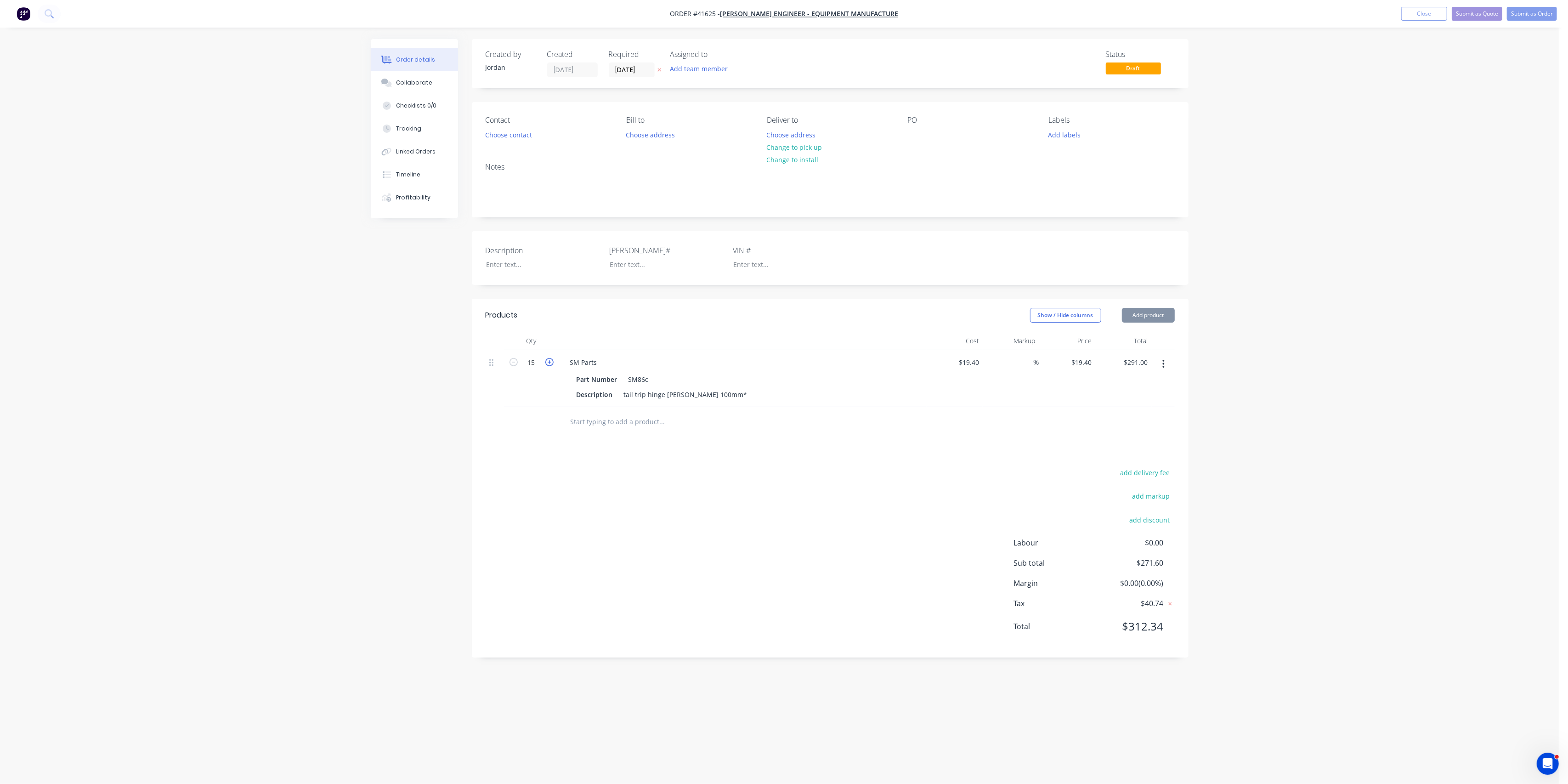
type input "16"
type input "$310.40"
click at [549, 362] on icon "button" at bounding box center [550, 362] width 9 height 9
type input "17"
type input "$329.80"
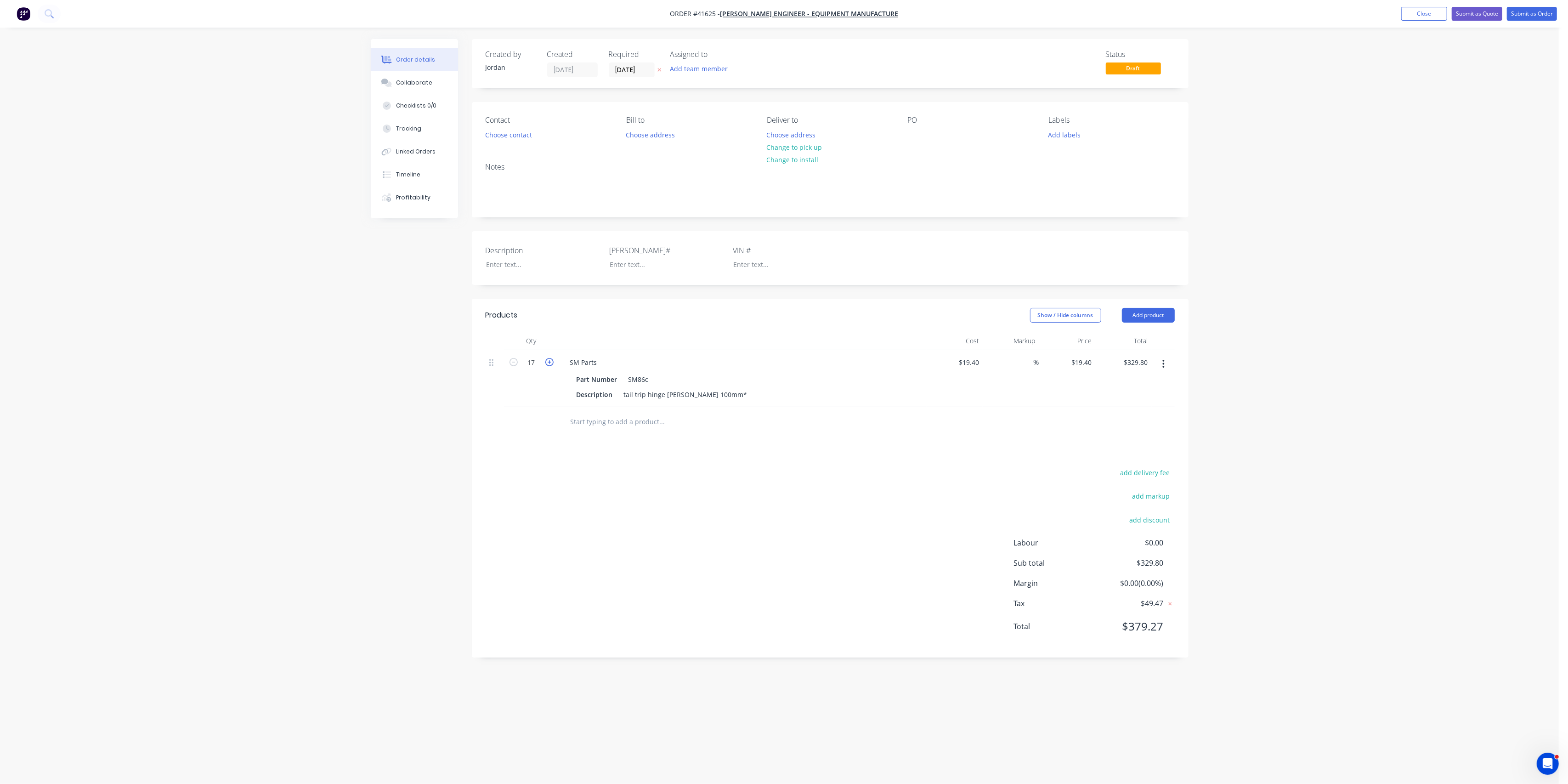
click at [549, 362] on icon "button" at bounding box center [550, 362] width 9 height 9
type input "18"
type input "$349.20"
click at [549, 362] on icon "button" at bounding box center [550, 362] width 9 height 9
type input "19"
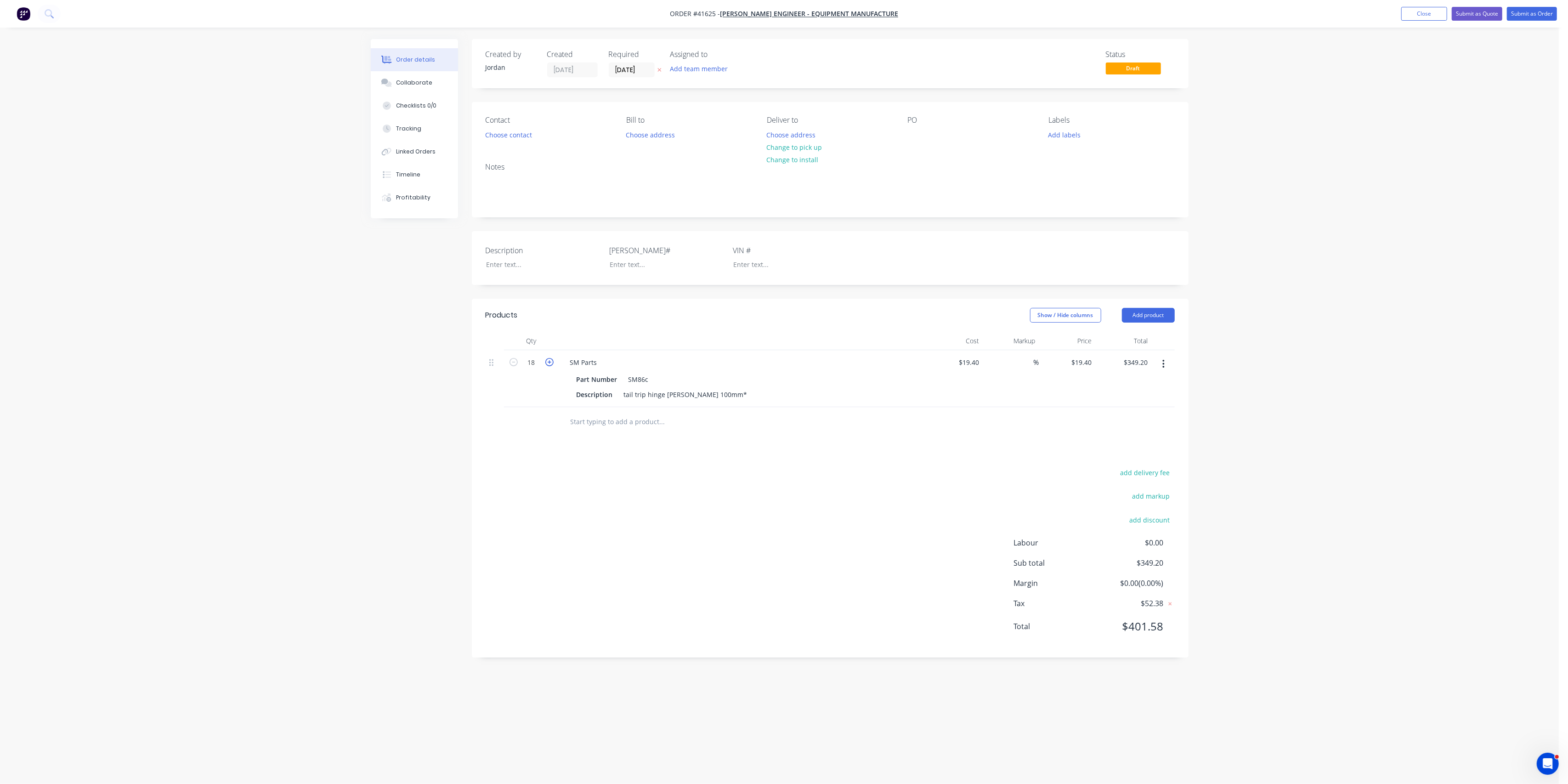
type input "$368.60"
click at [549, 362] on icon "button" at bounding box center [550, 362] width 9 height 9
type input "20"
type input "$388.00"
click at [520, 265] on div at bounding box center [536, 264] width 115 height 13
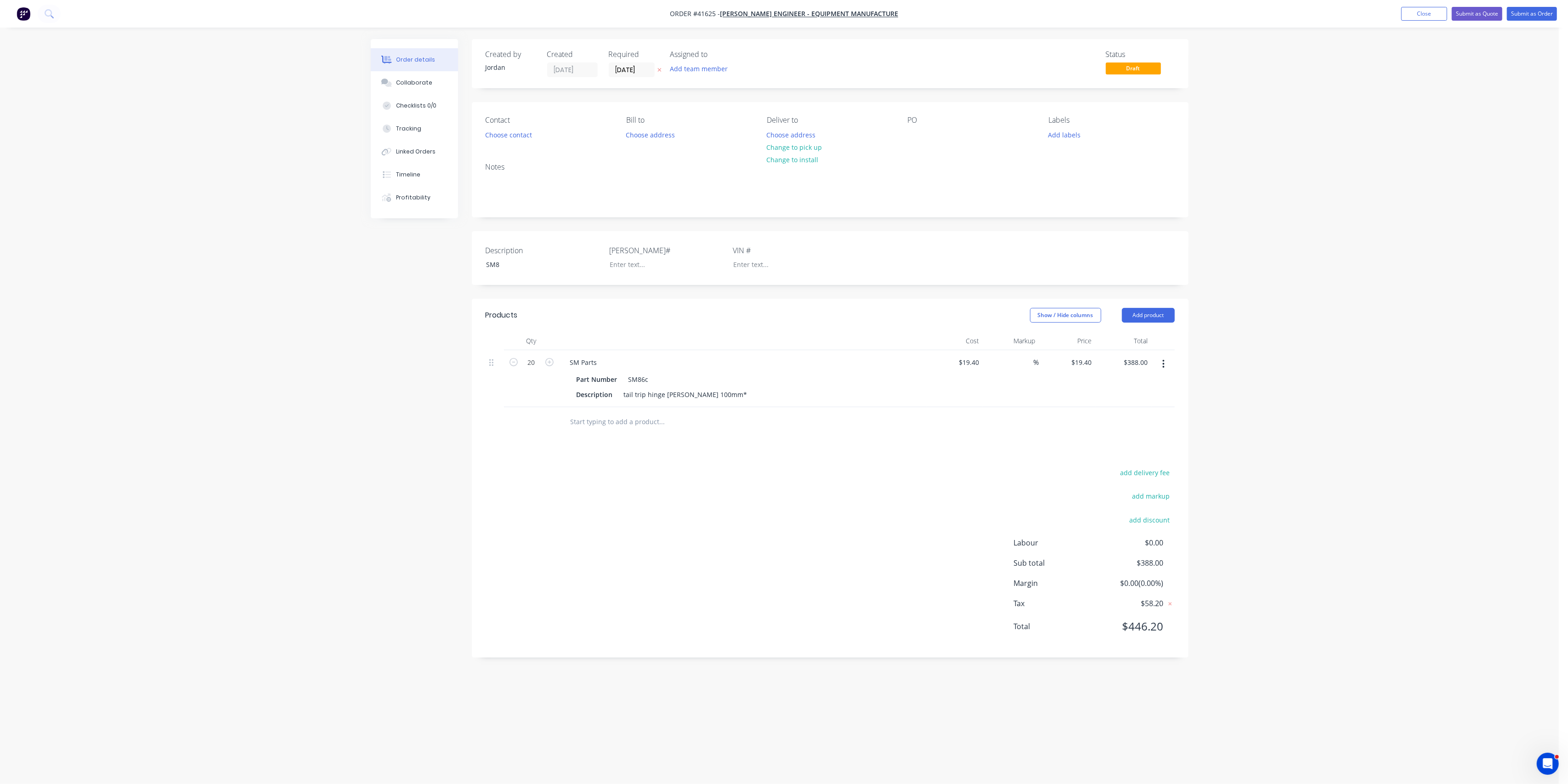
click at [634, 304] on header "Products Show / Hide columns Add product" at bounding box center [830, 315] width 716 height 33
click at [525, 264] on div "SM8" at bounding box center [536, 264] width 115 height 13
click at [563, 288] on div "Created by [PERSON_NAME] Created [DATE] Required [DATE] Assigned to Add team me…" at bounding box center [830, 348] width 716 height 618
click at [1540, 13] on button "Submit as Order" at bounding box center [1532, 13] width 50 height 14
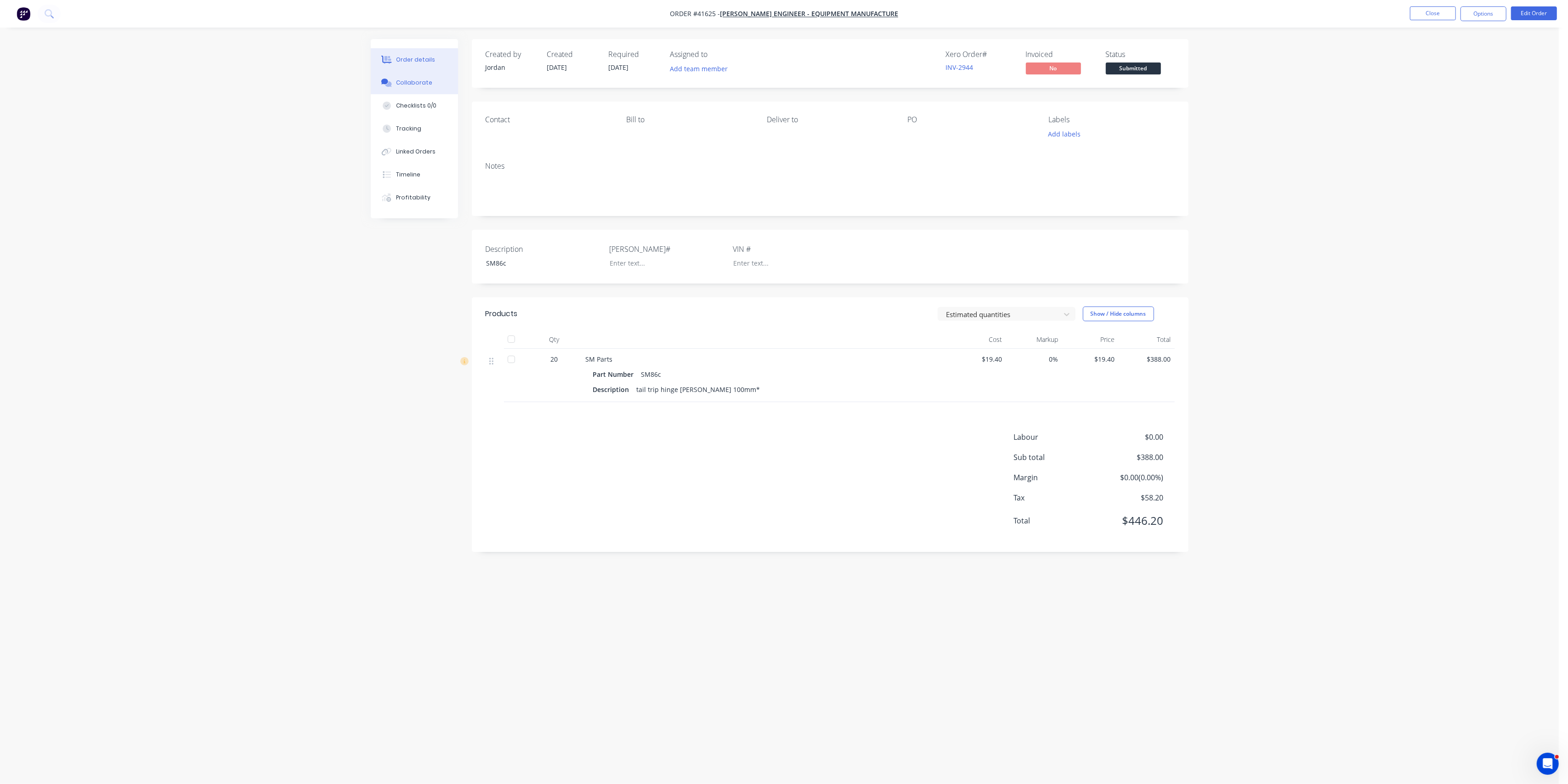
click at [410, 83] on div "Collaborate" at bounding box center [415, 83] width 37 height 9
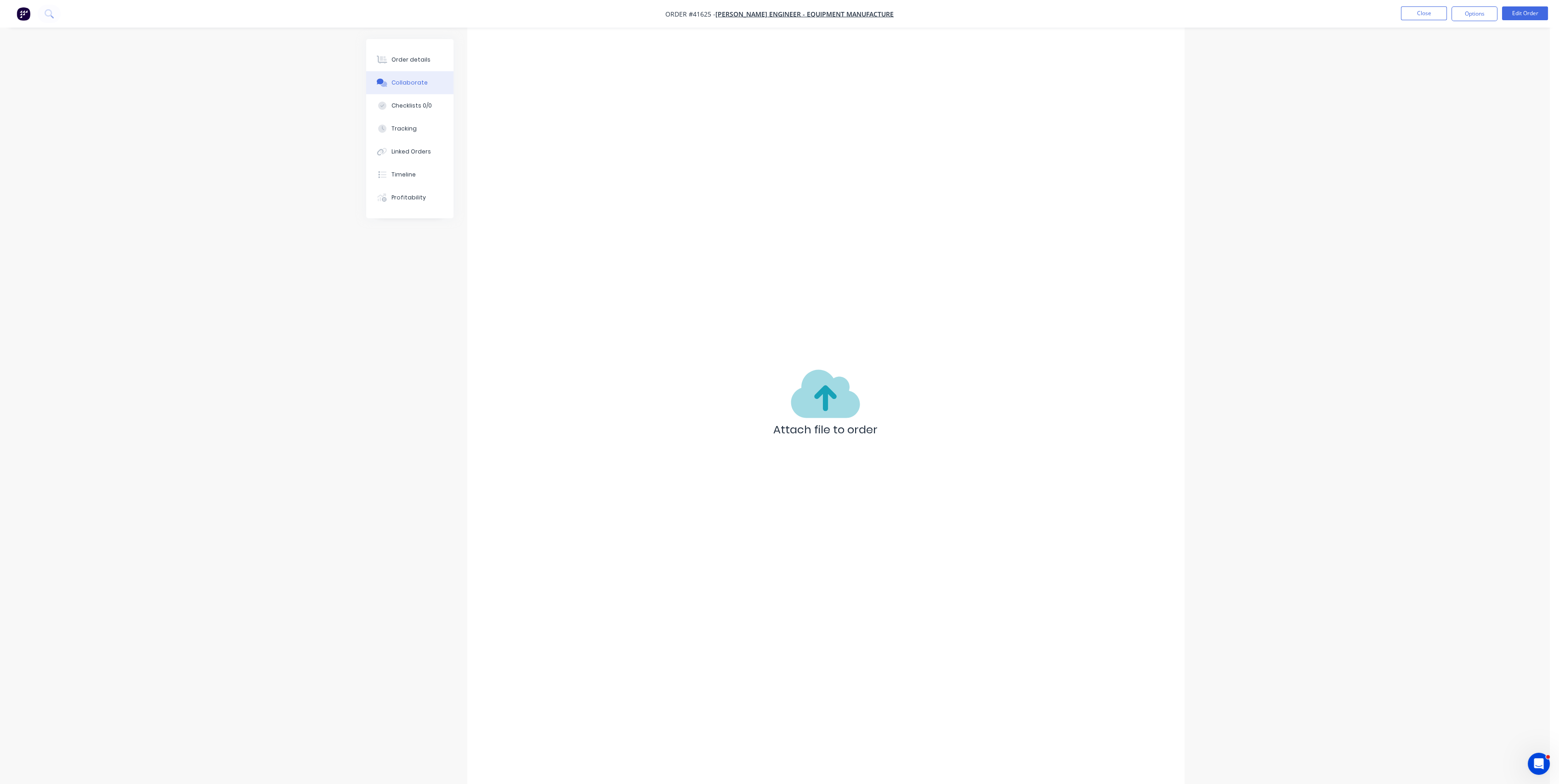
scroll to position [14, 0]
click at [404, 75] on button "Collaborate" at bounding box center [410, 83] width 87 height 23
click at [1136, 763] on button "Send" at bounding box center [1129, 758] width 37 height 14
